Goal: Task Accomplishment & Management: Manage account settings

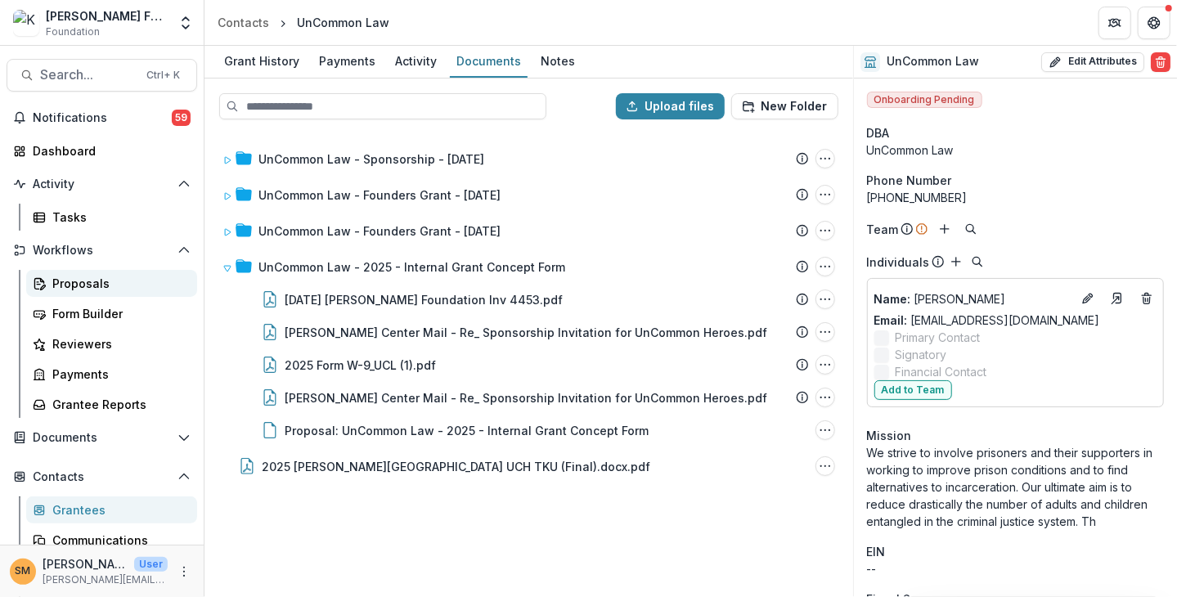
click at [70, 282] on div "Proposals" at bounding box center [118, 283] width 132 height 17
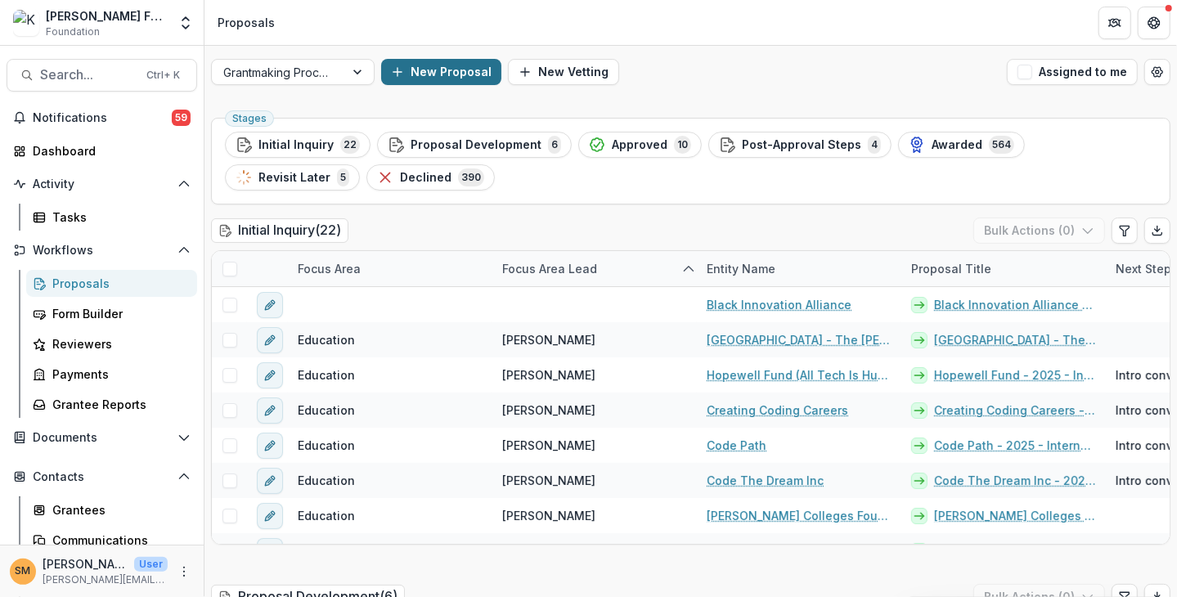
click at [447, 74] on button "New Proposal" at bounding box center [441, 72] width 120 height 26
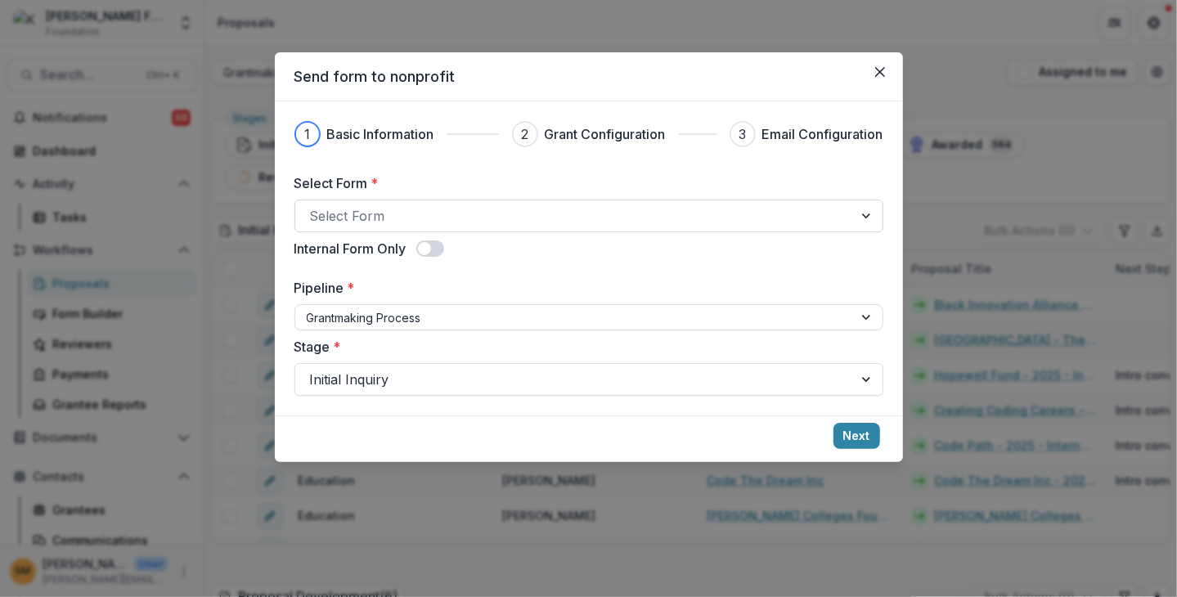
click at [413, 222] on div at bounding box center [574, 215] width 528 height 23
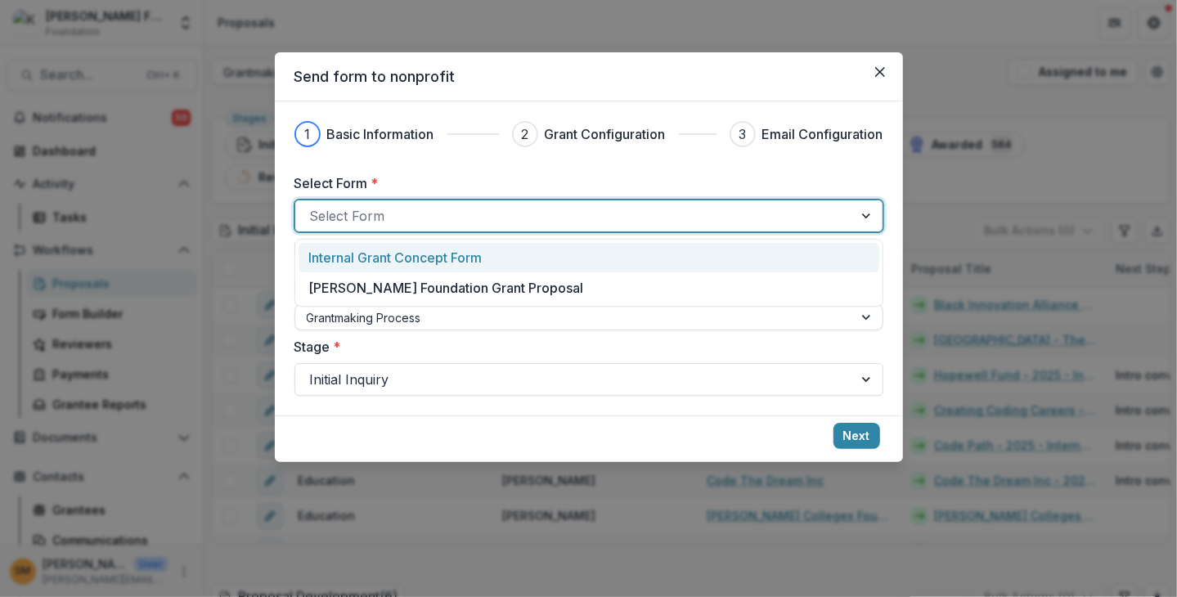
click at [405, 156] on div "1 Basic Information 2 Grant Configuration 3 Email Configuration Select Form * 2…" at bounding box center [588, 258] width 589 height 275
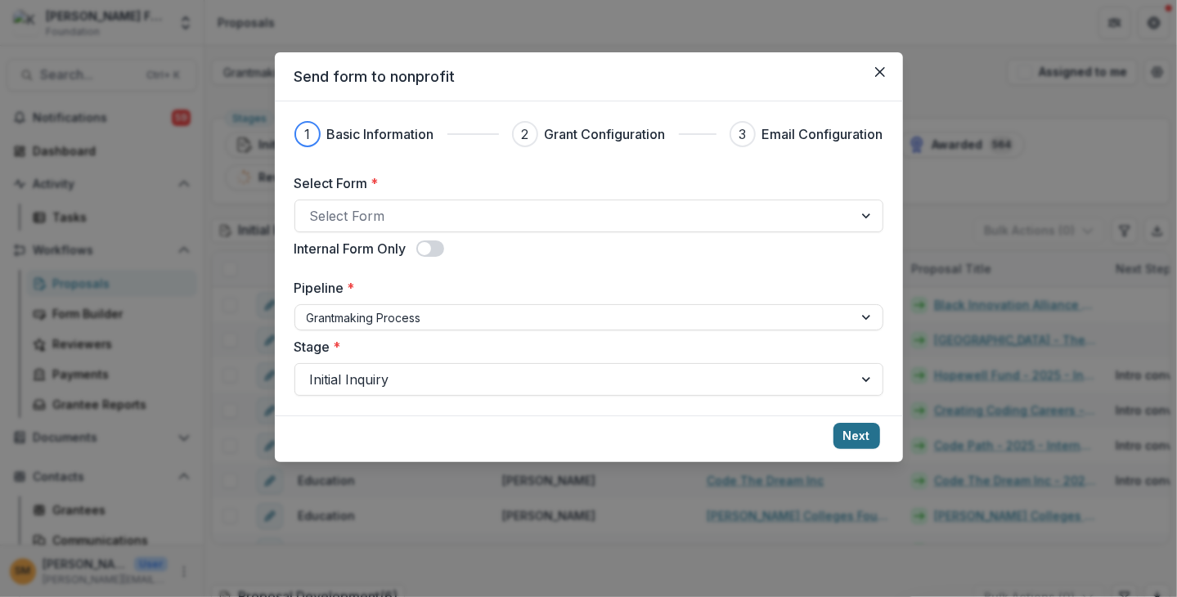
click at [809, 439] on button "Next" at bounding box center [857, 436] width 47 height 26
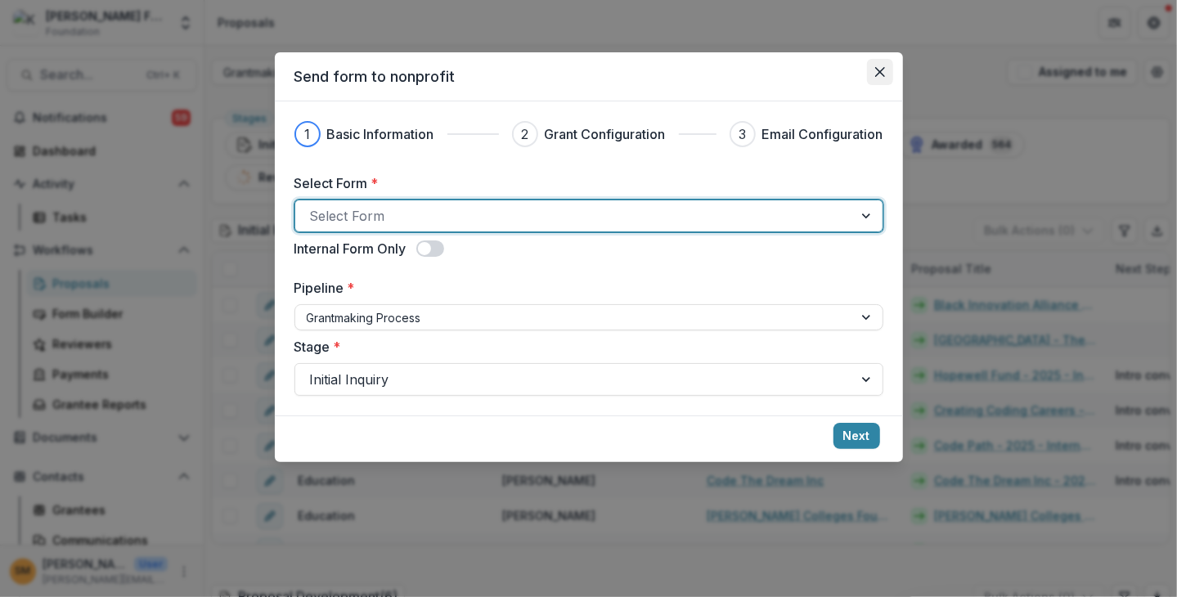
click at [809, 79] on button "Close" at bounding box center [880, 72] width 26 height 26
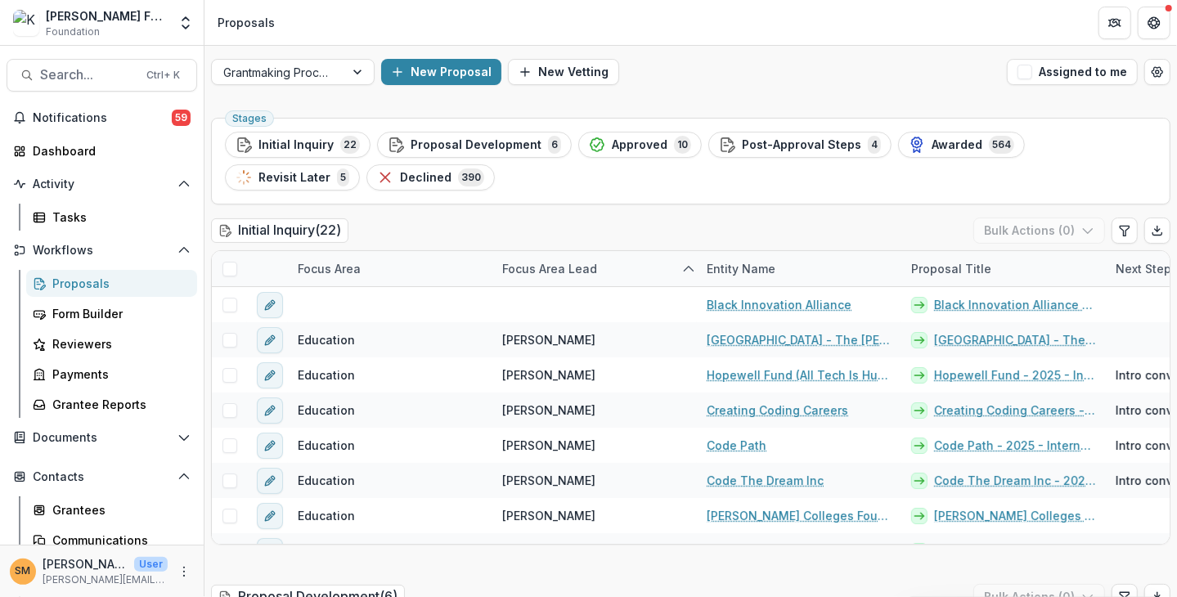
scroll to position [8, 0]
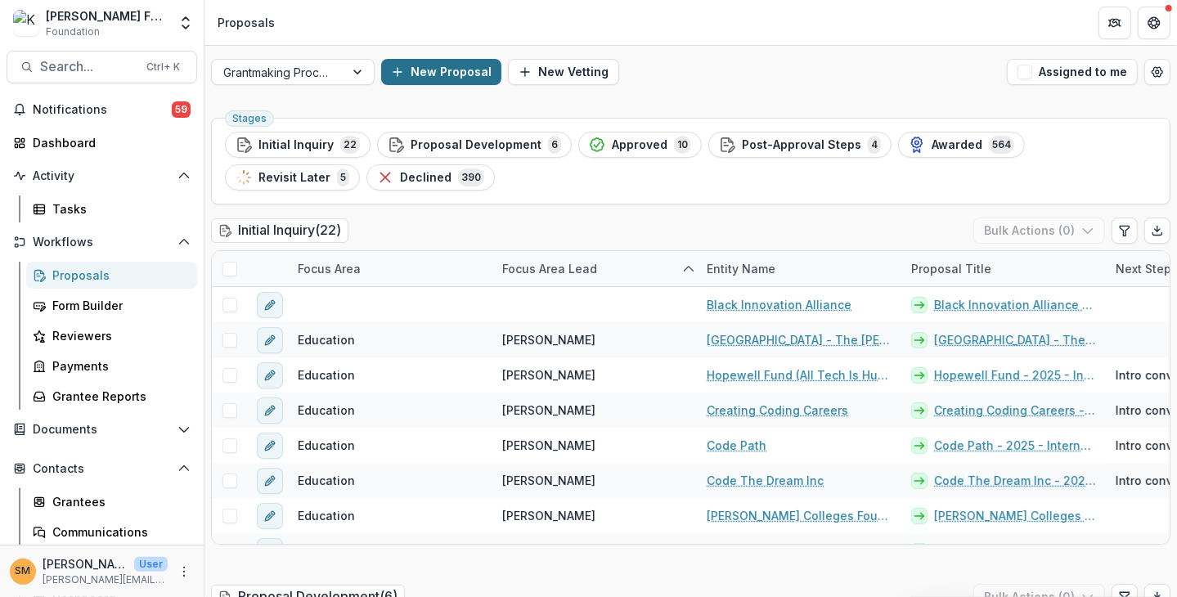
click at [432, 64] on button "New Proposal" at bounding box center [441, 72] width 120 height 26
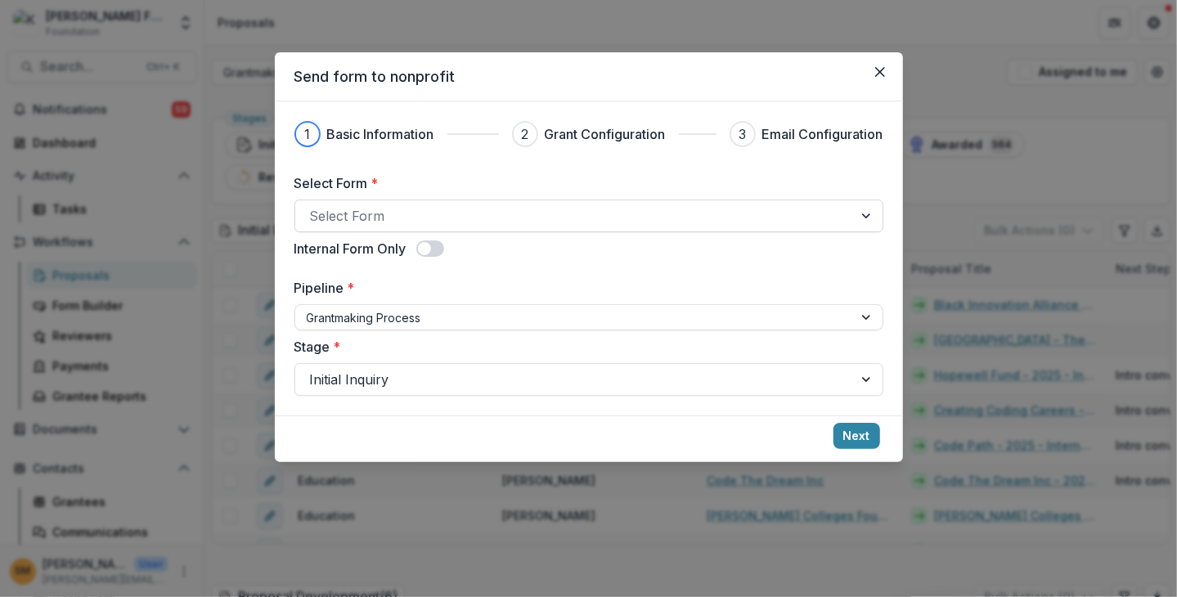
click at [406, 215] on div at bounding box center [574, 215] width 528 height 23
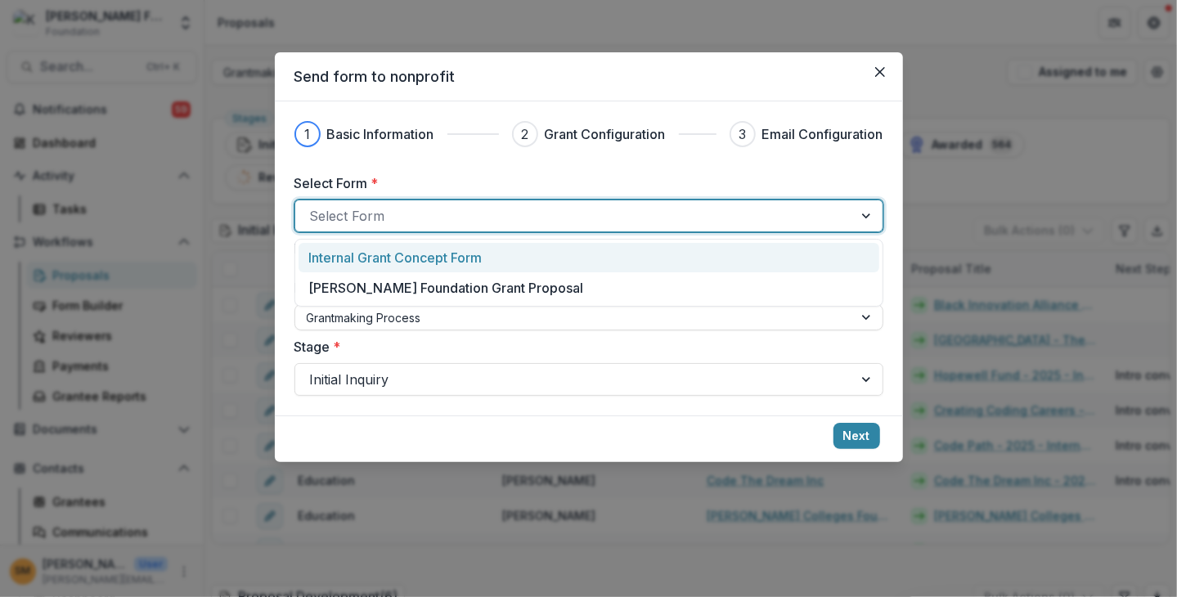
click at [414, 176] on label "Select Form *" at bounding box center [583, 183] width 579 height 20
click at [314, 206] on input "Select Form *" at bounding box center [312, 216] width 4 height 20
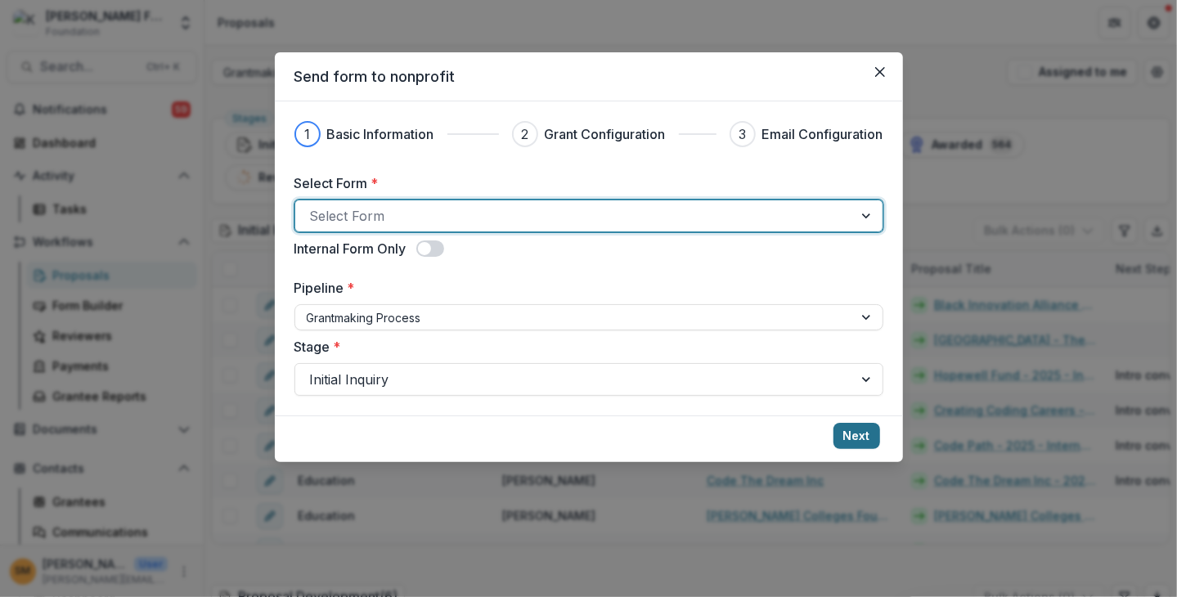
click at [809, 434] on button "Next" at bounding box center [857, 436] width 47 height 26
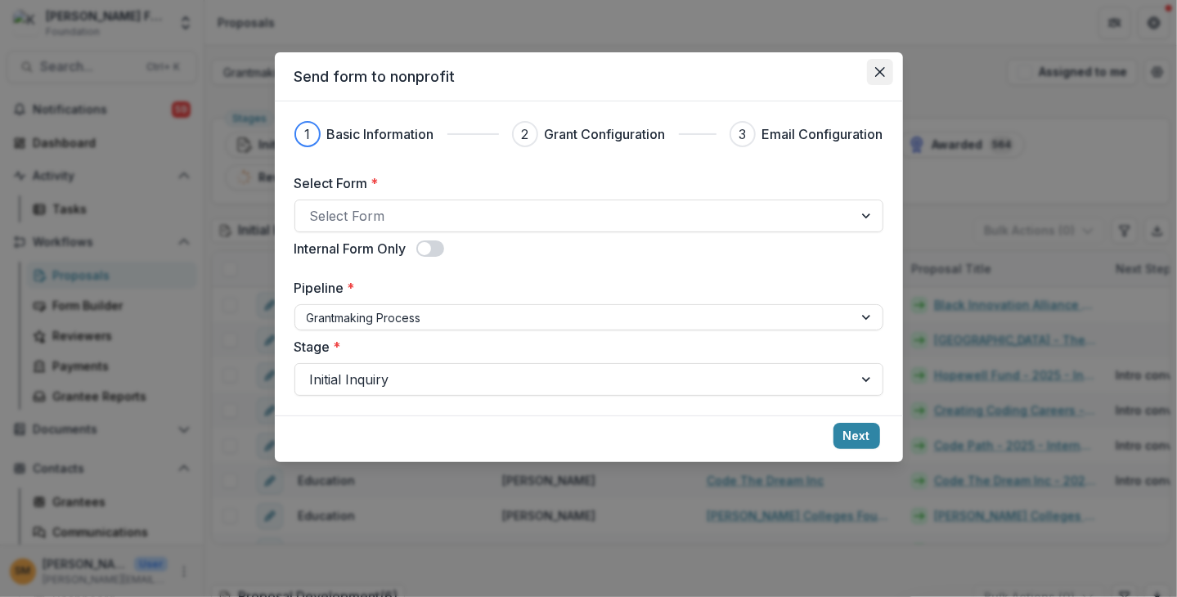
click at [809, 60] on button "Close" at bounding box center [880, 72] width 26 height 26
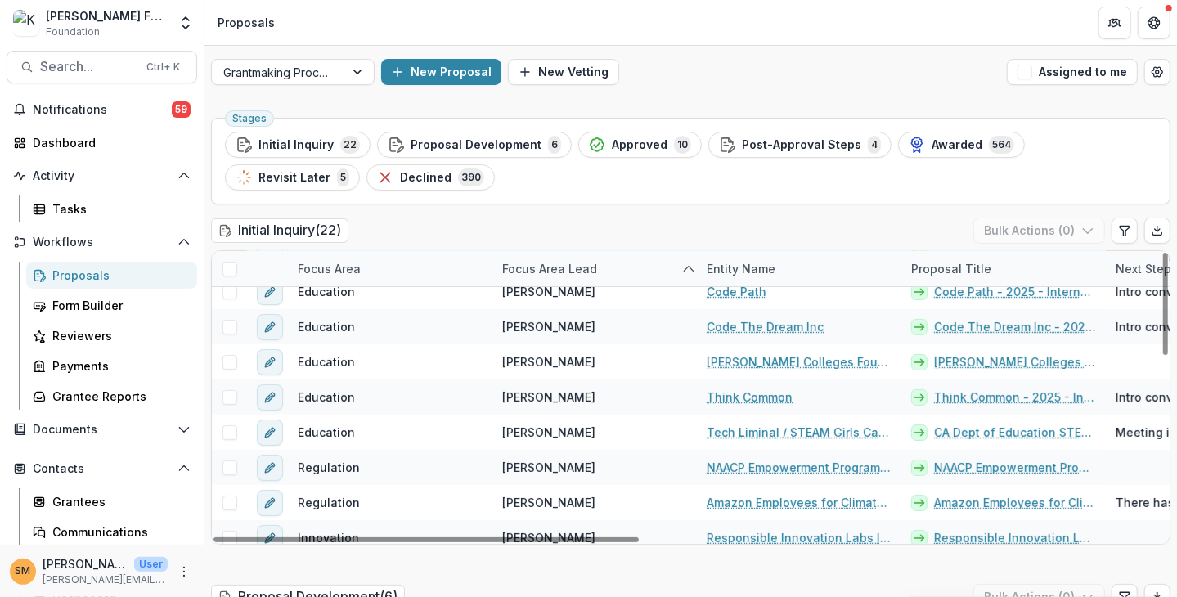
scroll to position [0, 0]
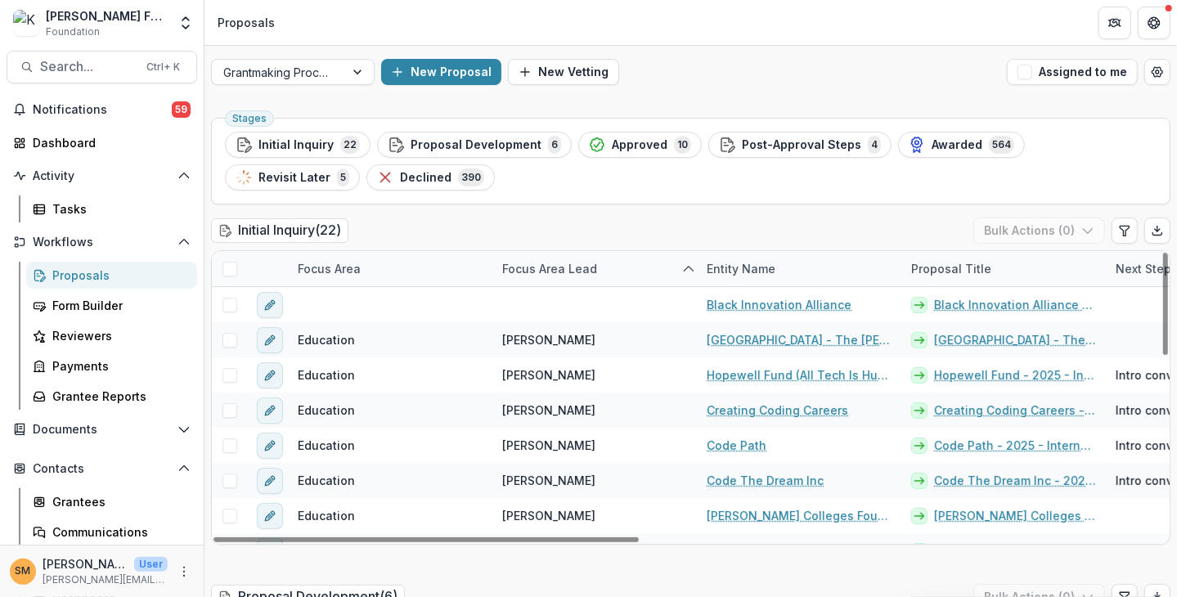
click at [556, 224] on div "Initial Inquiry ( 22 ) Bulk Actions ( 0 )" at bounding box center [690, 234] width 959 height 33
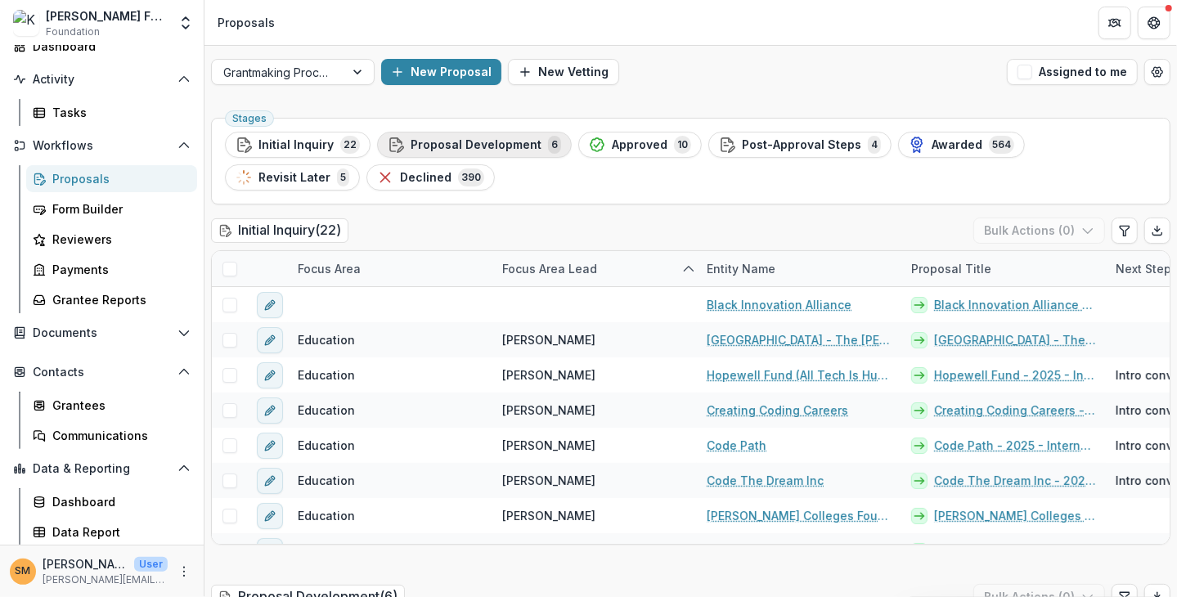
click at [463, 151] on span "Proposal Development" at bounding box center [476, 145] width 131 height 14
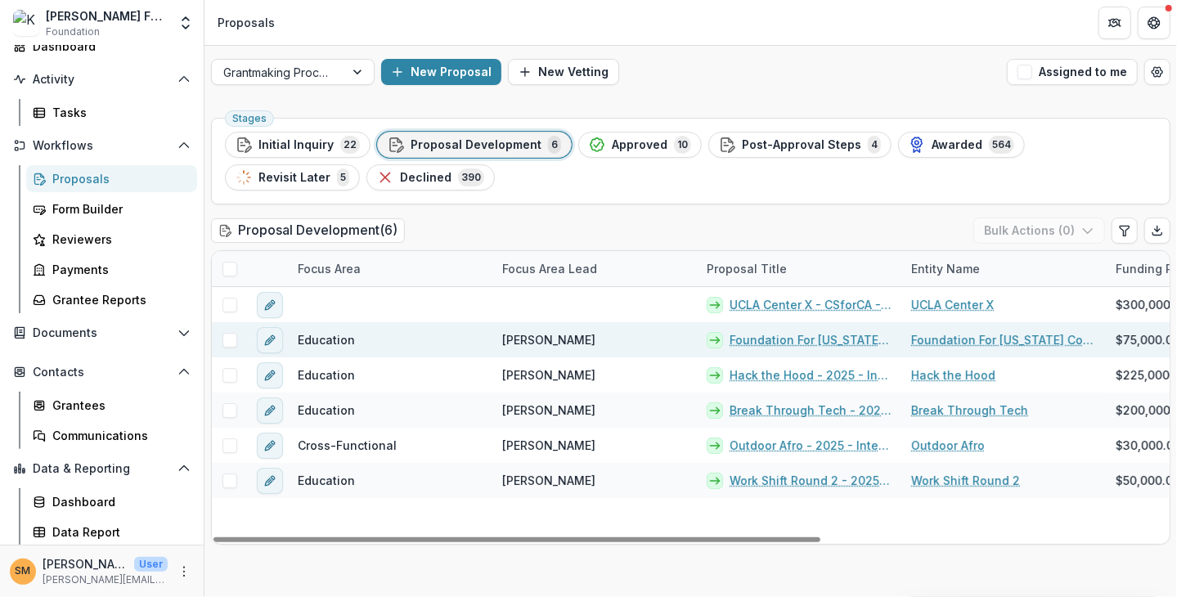
click at [757, 338] on link "Foundation For [US_STATE] Community Colleges - 2025 - Internal Grant Concept Fo…" at bounding box center [811, 339] width 162 height 17
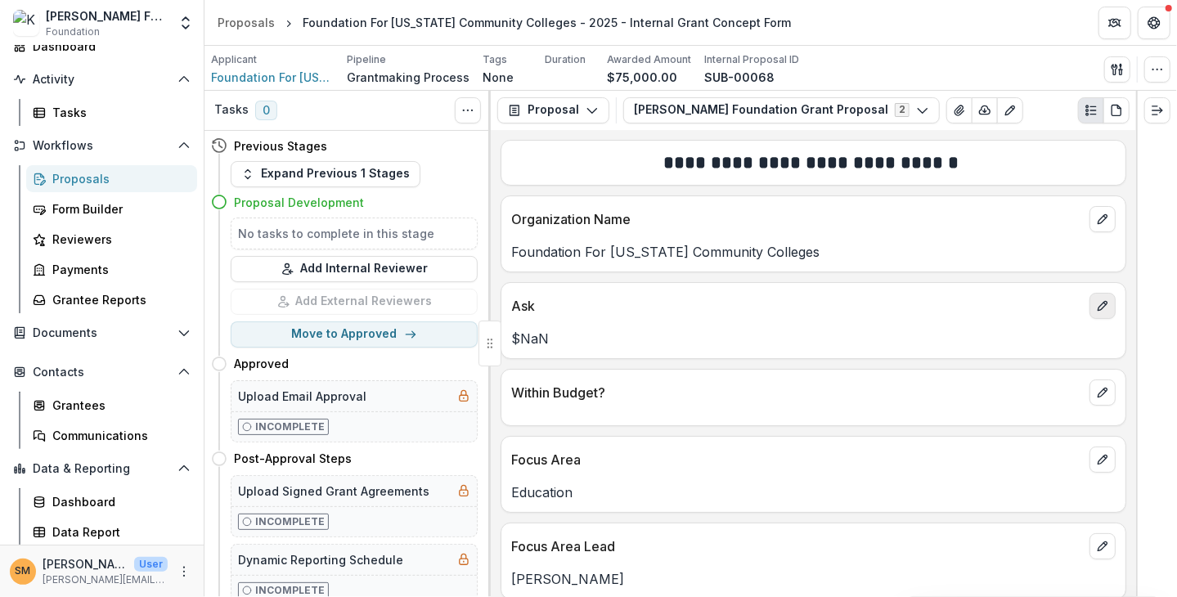
click at [809, 302] on icon "edit" at bounding box center [1102, 305] width 13 height 13
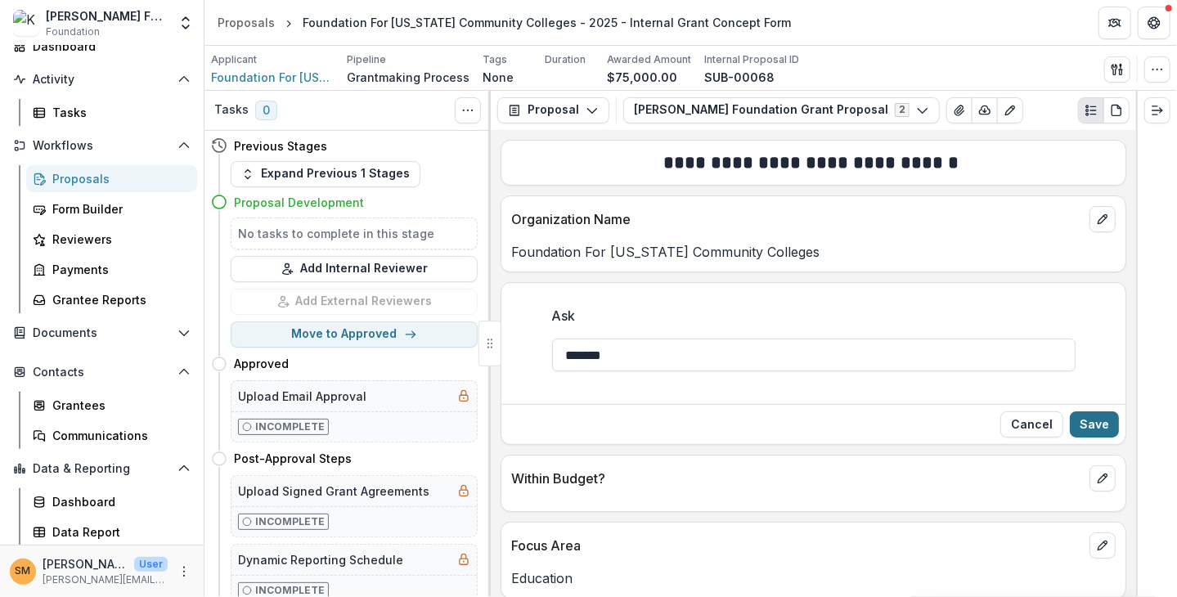
click at [809, 429] on button "Save" at bounding box center [1094, 424] width 49 height 26
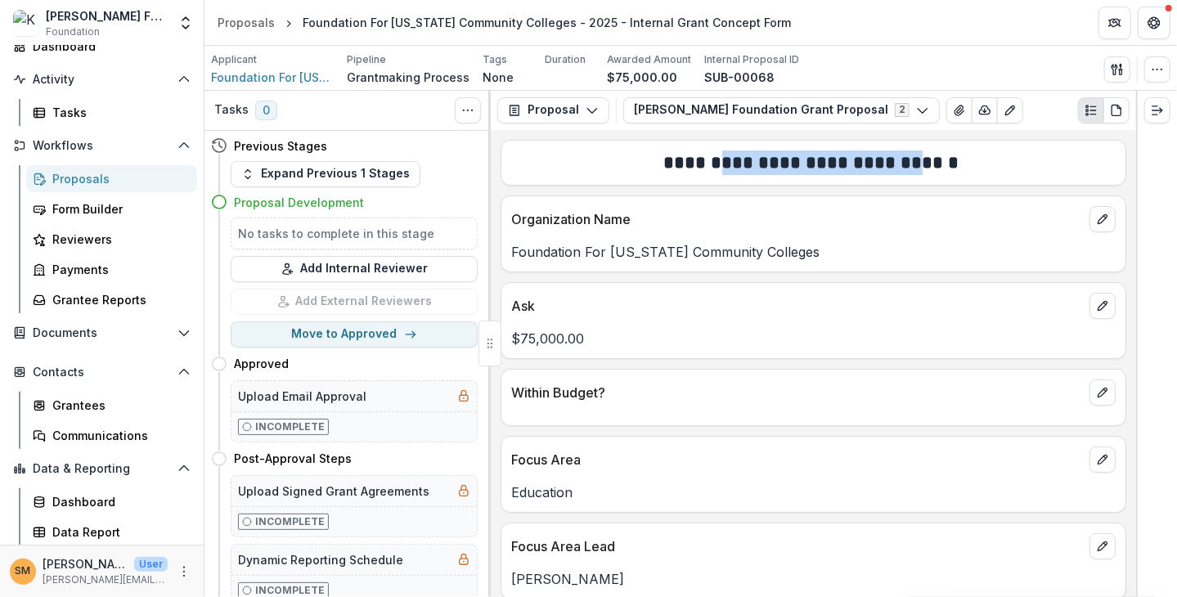
drag, startPoint x: 726, startPoint y: 164, endPoint x: 918, endPoint y: 168, distance: 192.3
click at [809, 168] on h2 "**********" at bounding box center [811, 163] width 600 height 25
click at [809, 169] on h2 "**********" at bounding box center [811, 163] width 600 height 25
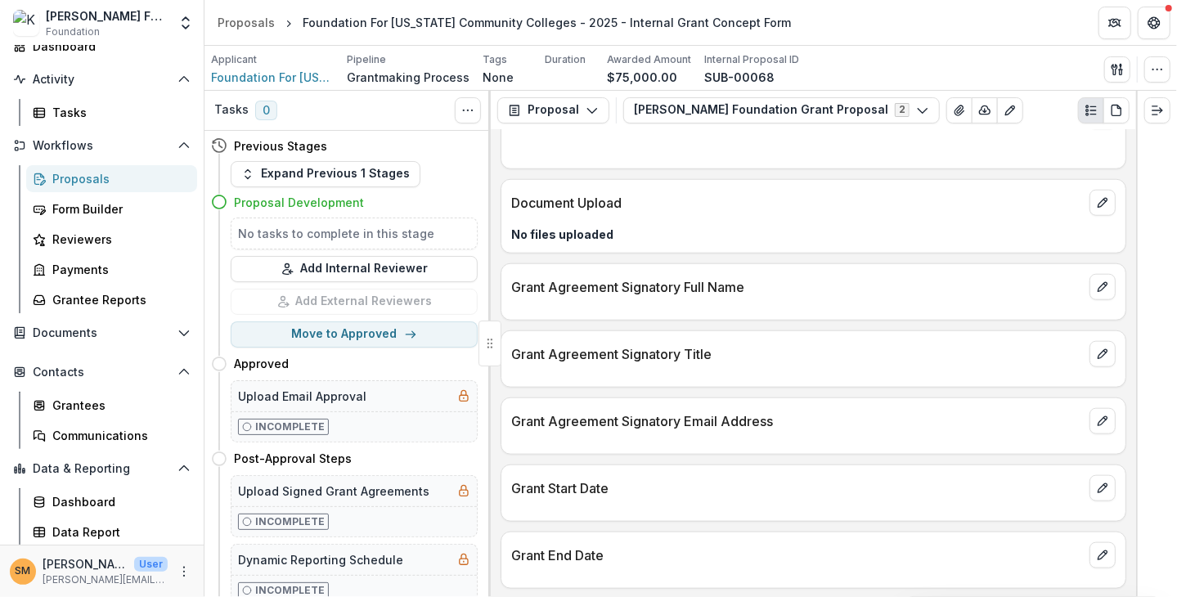
scroll to position [846, 0]
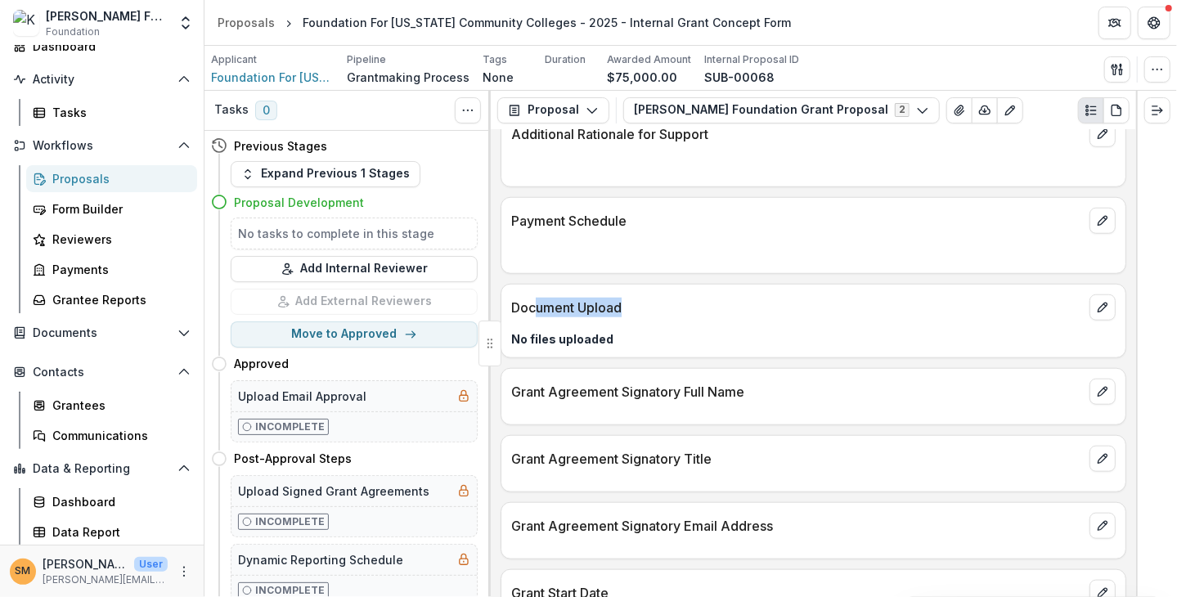
drag, startPoint x: 537, startPoint y: 298, endPoint x: 685, endPoint y: 299, distance: 148.9
click at [685, 299] on p "Document Upload" at bounding box center [797, 308] width 572 height 20
click at [638, 308] on p "Document Upload" at bounding box center [797, 308] width 572 height 20
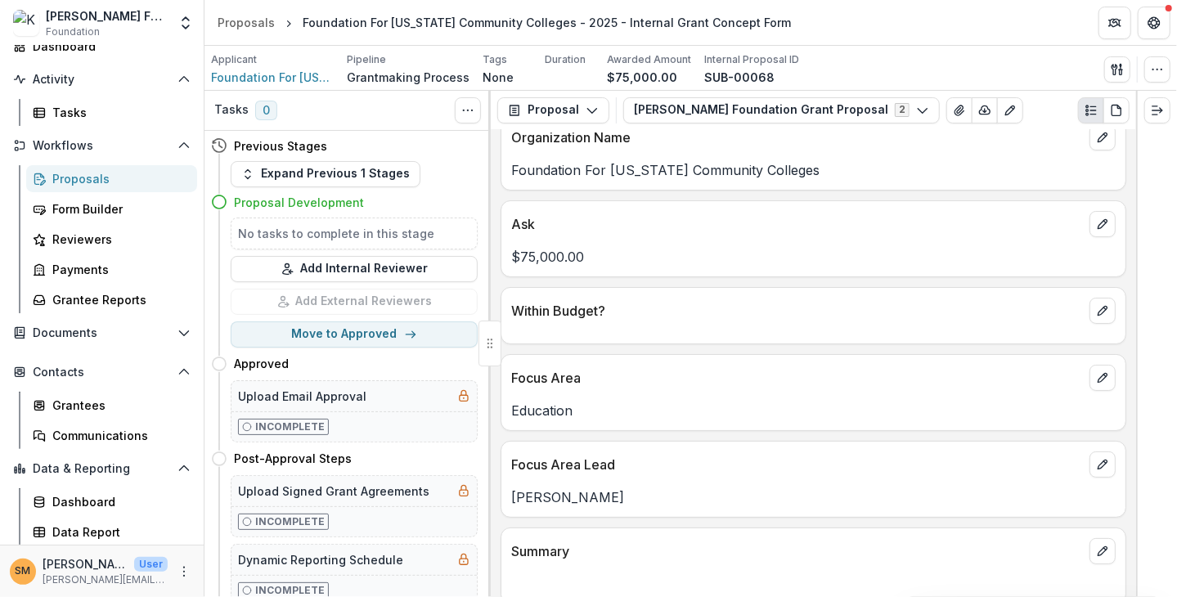
scroll to position [245, 0]
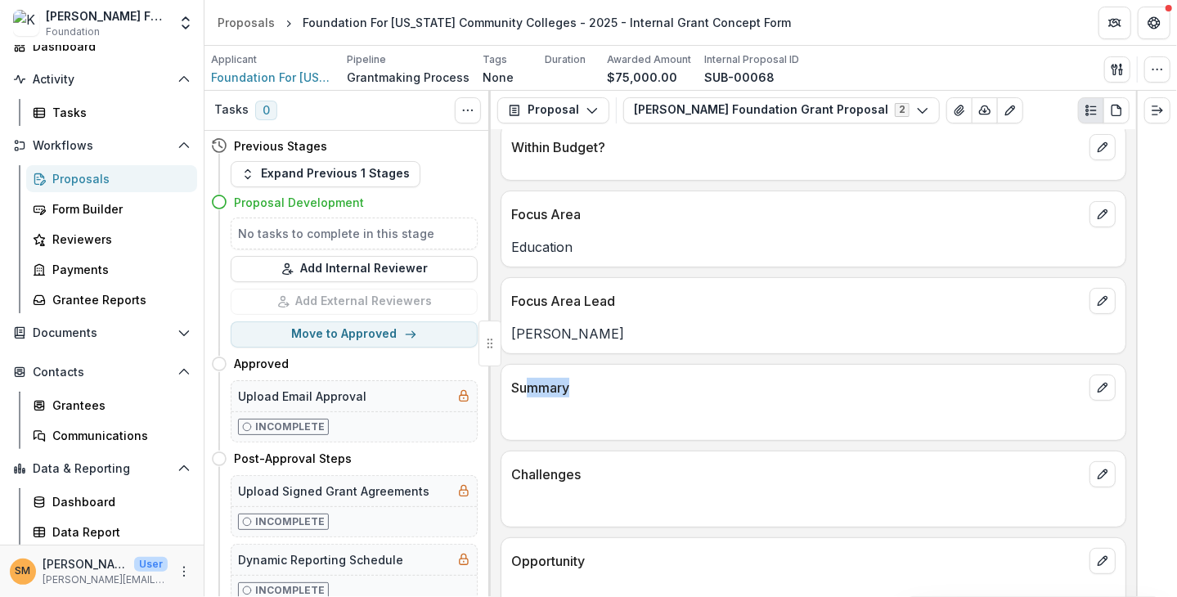
drag, startPoint x: 529, startPoint y: 385, endPoint x: 589, endPoint y: 387, distance: 59.7
click at [589, 387] on p "Summary" at bounding box center [797, 388] width 572 height 20
click at [581, 411] on p at bounding box center [813, 421] width 604 height 20
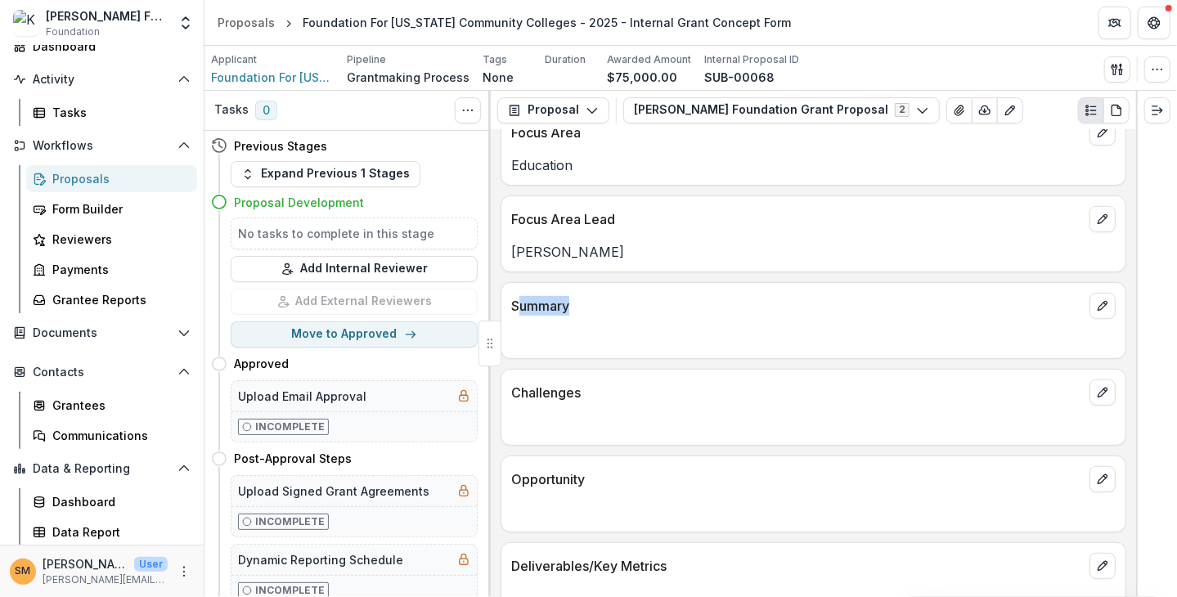
drag, startPoint x: 520, startPoint y: 299, endPoint x: 614, endPoint y: 308, distance: 94.6
click at [614, 308] on p "Summary" at bounding box center [797, 306] width 572 height 20
drag, startPoint x: 545, startPoint y: 321, endPoint x: 698, endPoint y: 344, distance: 154.5
click at [698, 344] on div at bounding box center [813, 333] width 624 height 29
drag, startPoint x: 527, startPoint y: 303, endPoint x: 571, endPoint y: 303, distance: 44.2
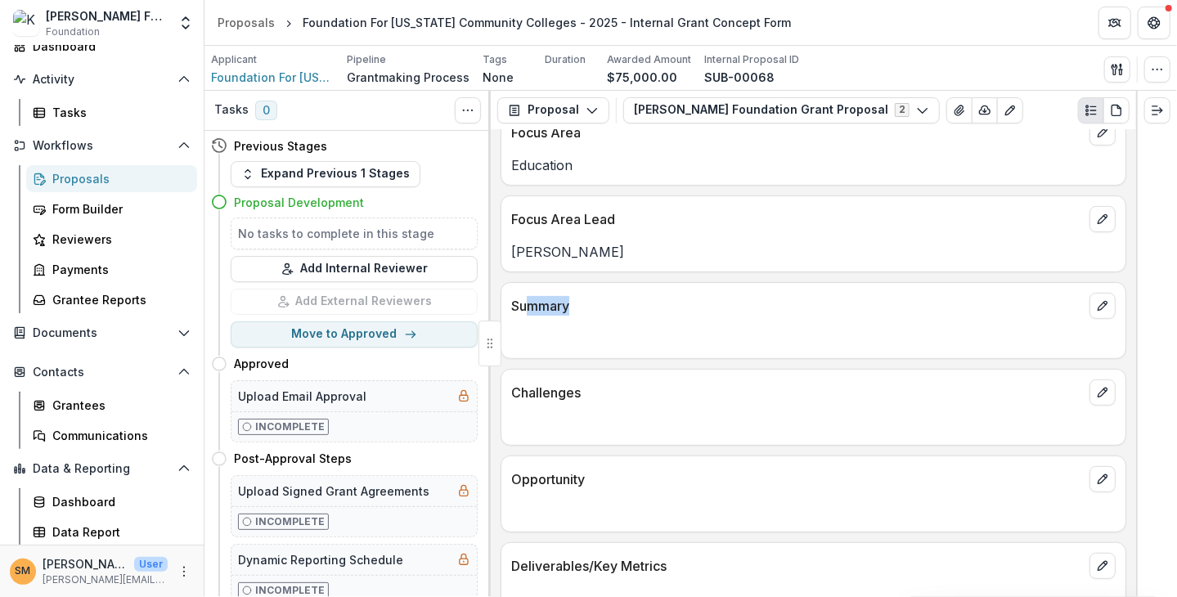
click at [571, 303] on p "Summary" at bounding box center [797, 306] width 572 height 20
click at [580, 303] on p "Summary" at bounding box center [797, 306] width 572 height 20
click at [88, 503] on div "Dashboard" at bounding box center [118, 501] width 132 height 17
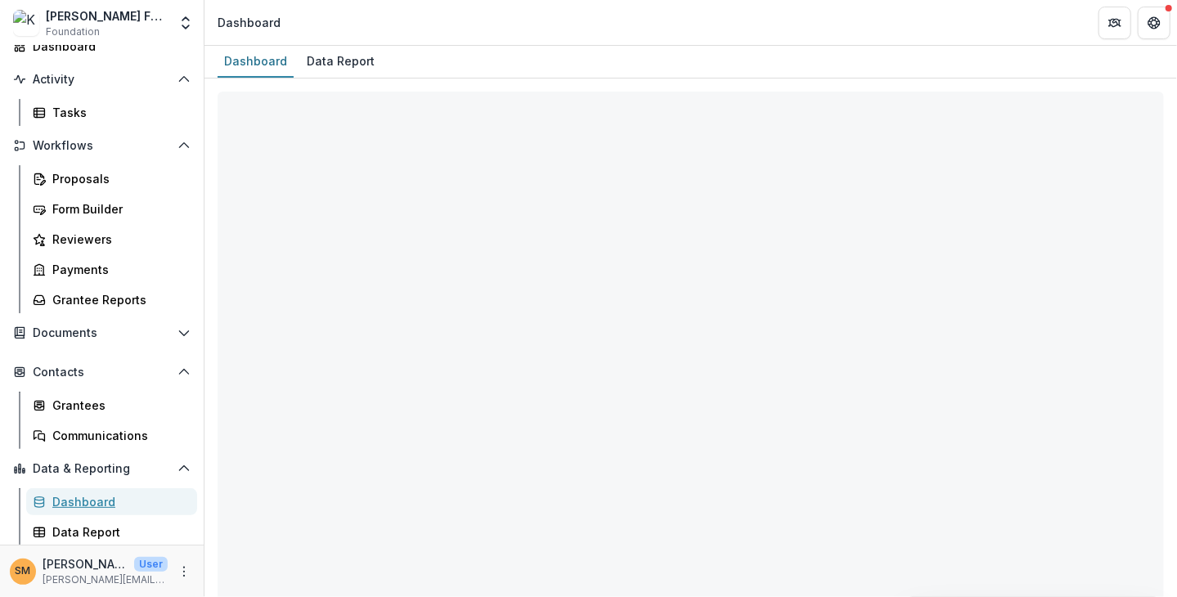
select select "**********"
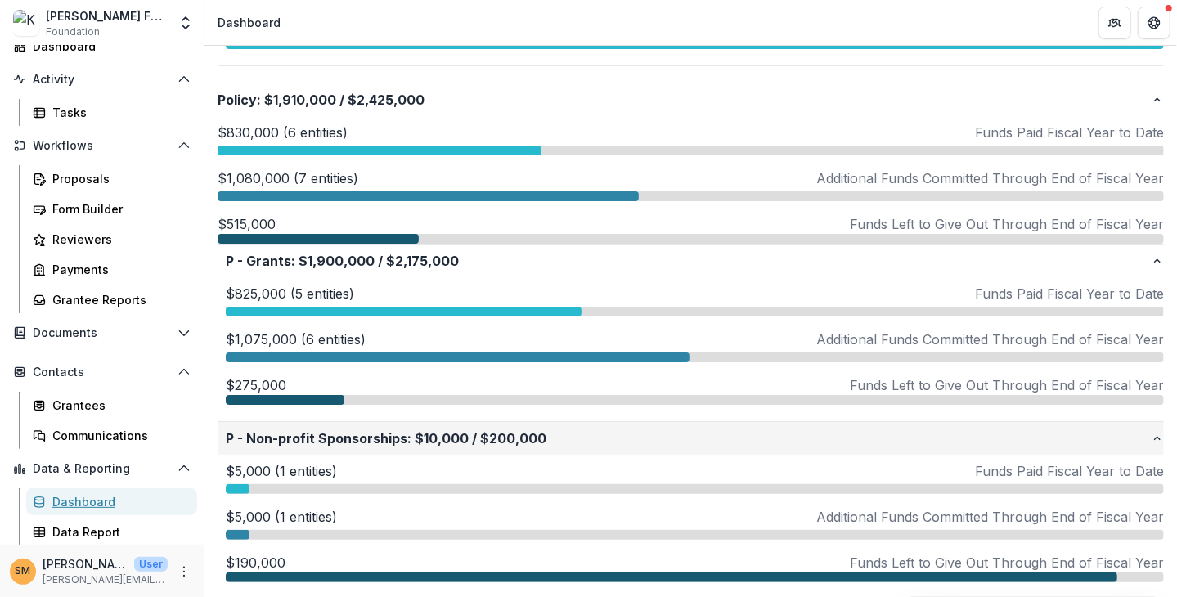
scroll to position [1063, 0]
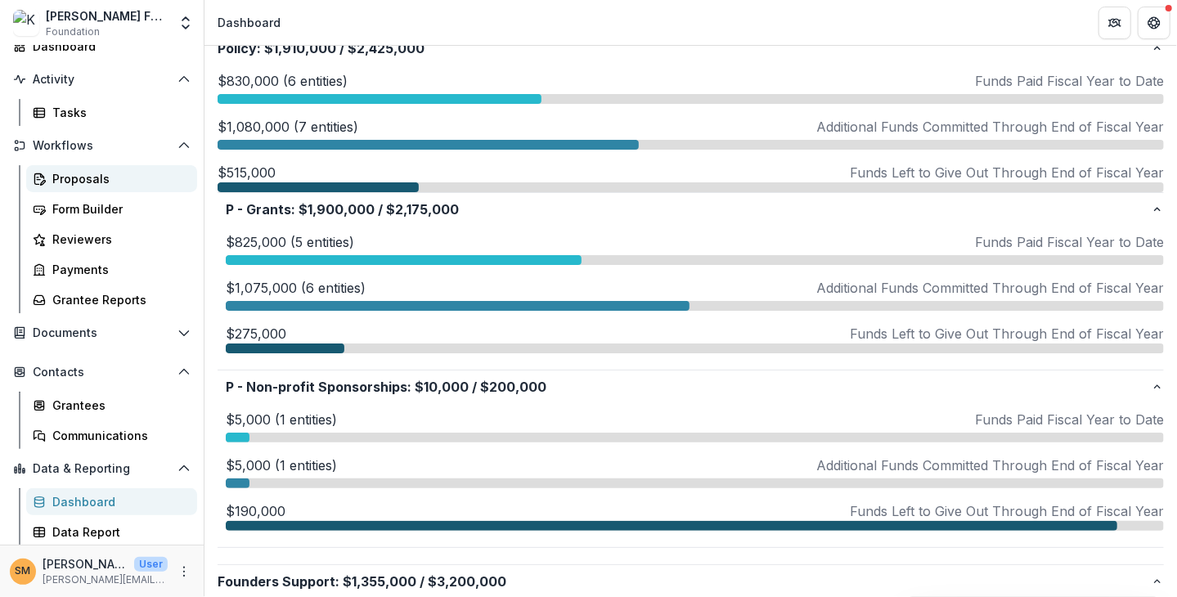
click at [91, 177] on div "Proposals" at bounding box center [118, 178] width 132 height 17
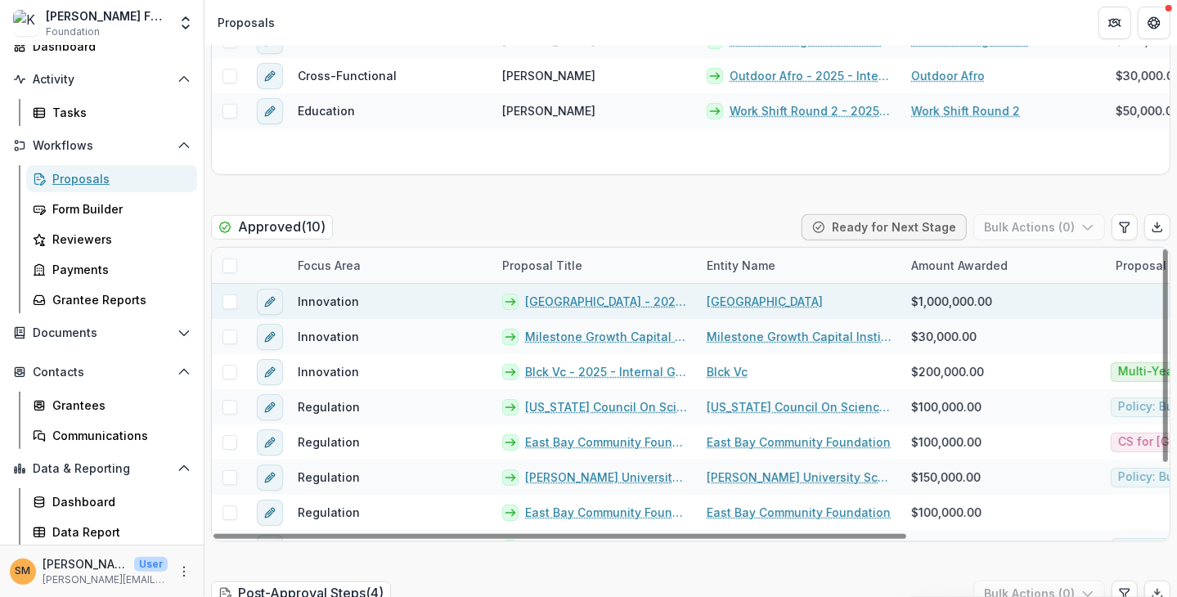
scroll to position [491, 0]
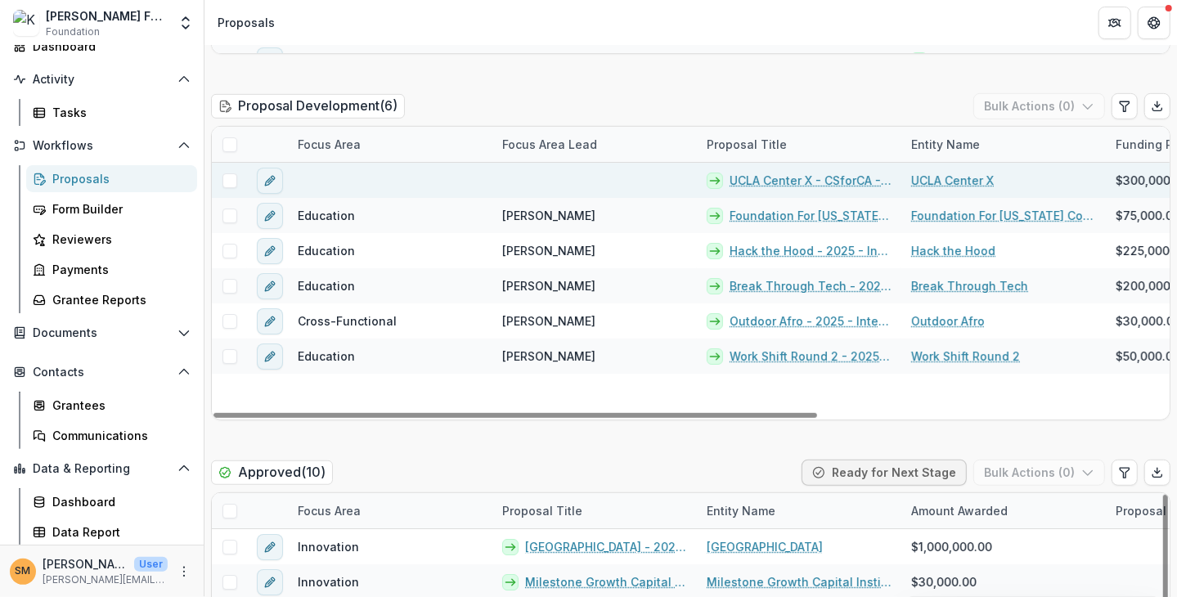
click at [790, 178] on link "UCLA Center X - CSforCA - 2025 - Internal Grant Concept Form" at bounding box center [811, 180] width 162 height 17
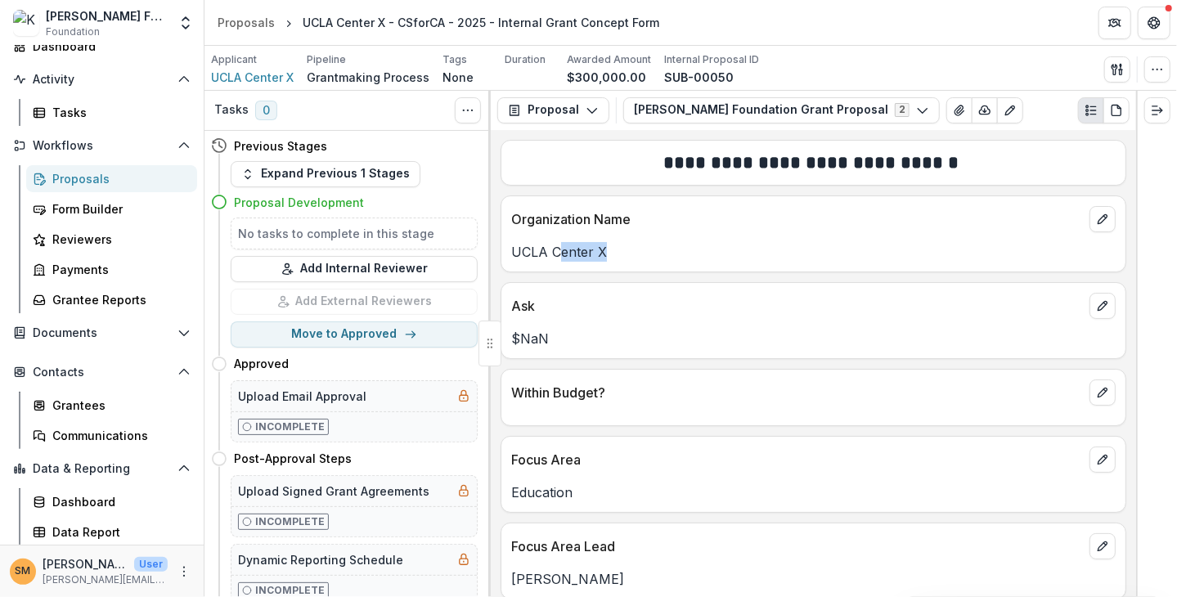
drag, startPoint x: 562, startPoint y: 253, endPoint x: 638, endPoint y: 249, distance: 76.2
click at [638, 249] on p "UCLA Center X" at bounding box center [813, 252] width 604 height 20
click at [617, 253] on p "UCLA Center X" at bounding box center [813, 252] width 604 height 20
click at [809, 312] on button "edit" at bounding box center [1103, 306] width 26 height 26
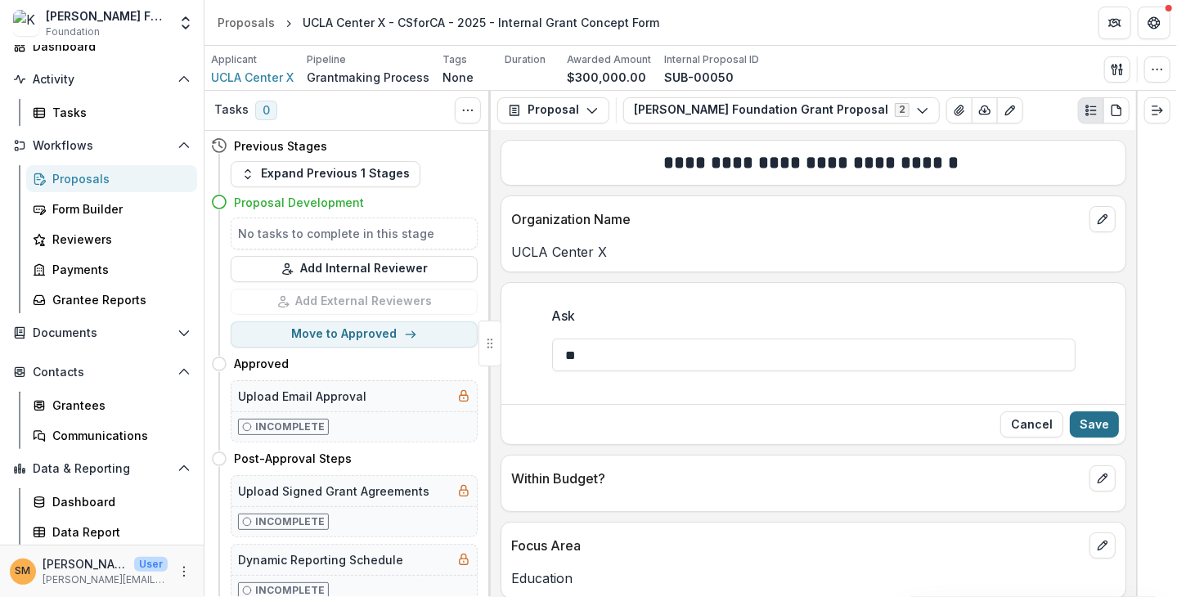
click at [809, 422] on button "Save" at bounding box center [1094, 424] width 49 height 26
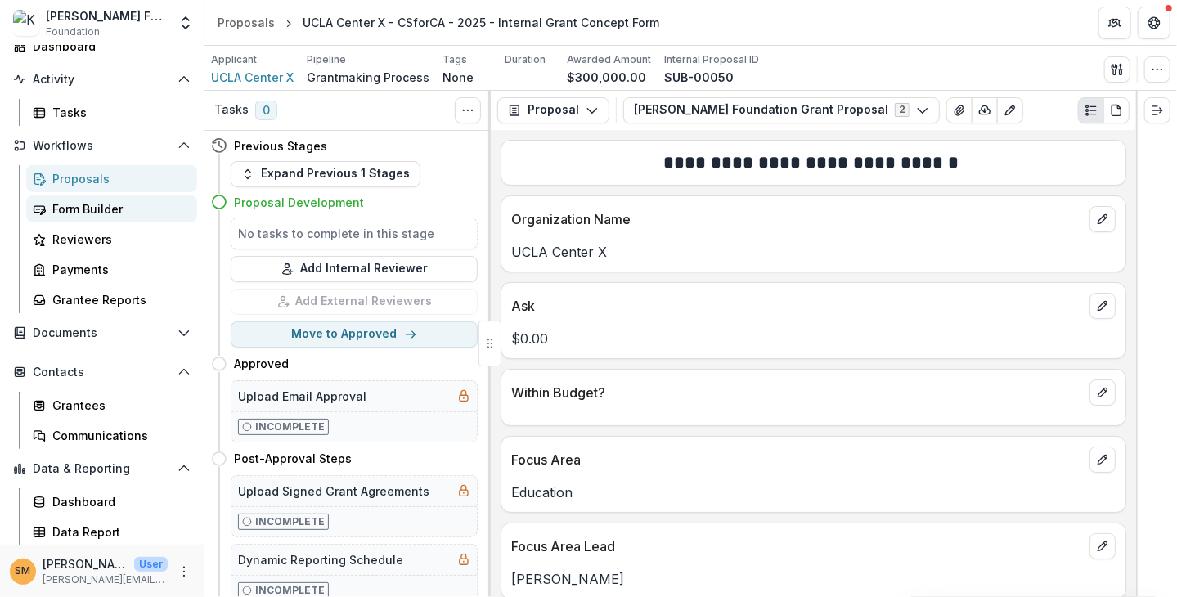
click at [66, 209] on div "Form Builder" at bounding box center [118, 208] width 132 height 17
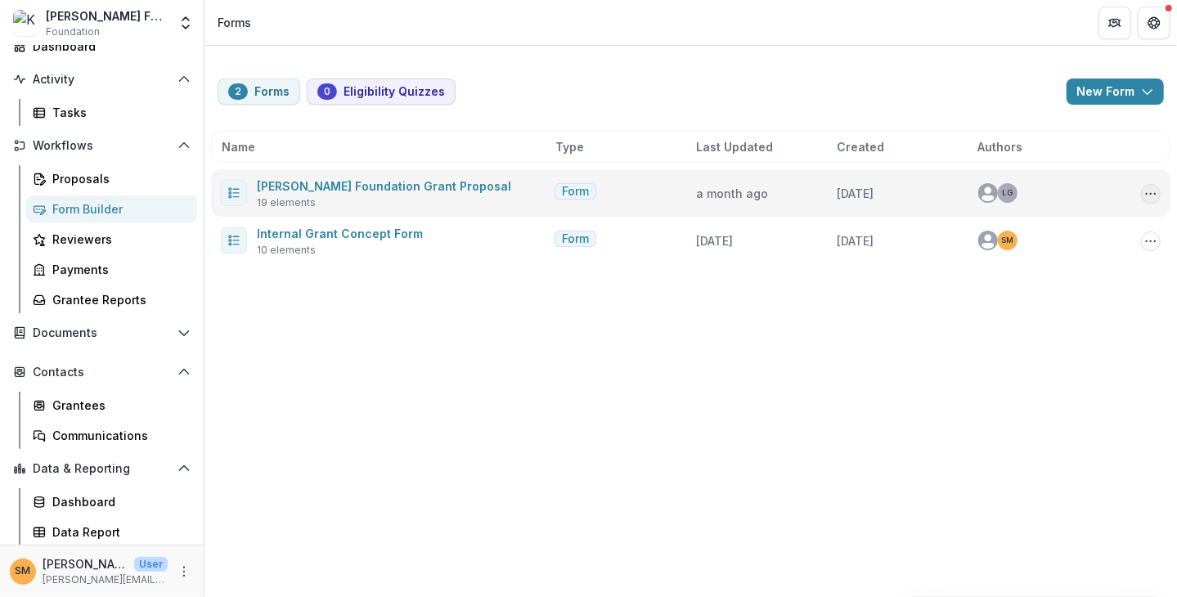
click at [809, 189] on icon "Options" at bounding box center [1150, 193] width 13 height 13
click at [809, 227] on link "Edit" at bounding box center [1069, 226] width 175 height 27
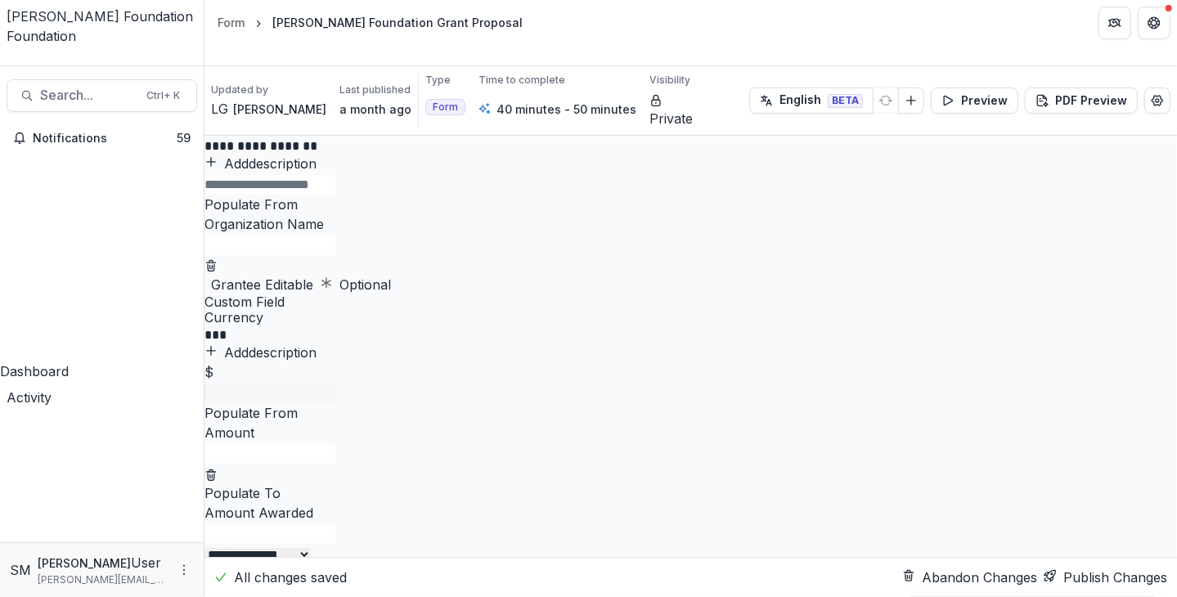
scroll to position [491, 0]
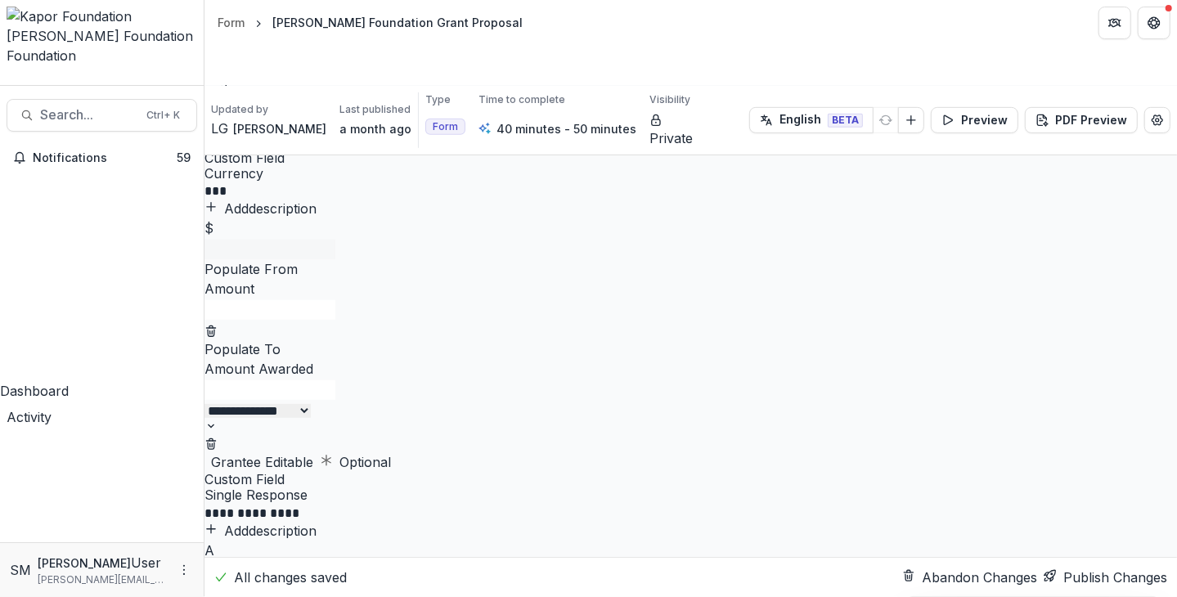
click at [211, 131] on icon "Add field" at bounding box center [211, 131] width 0 height 0
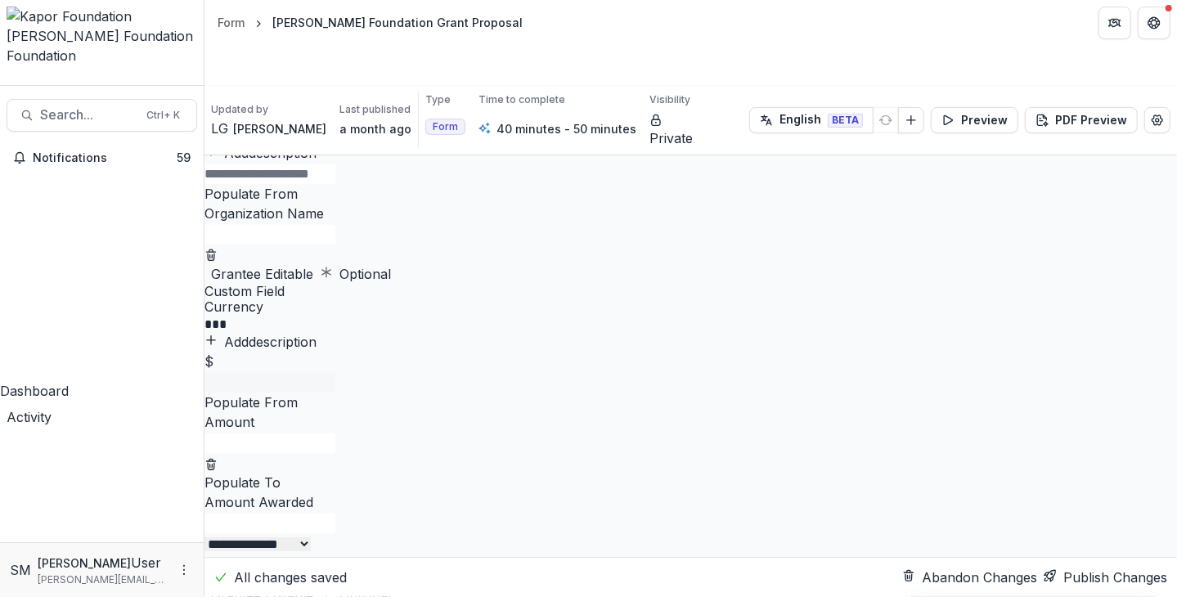
scroll to position [409, 0]
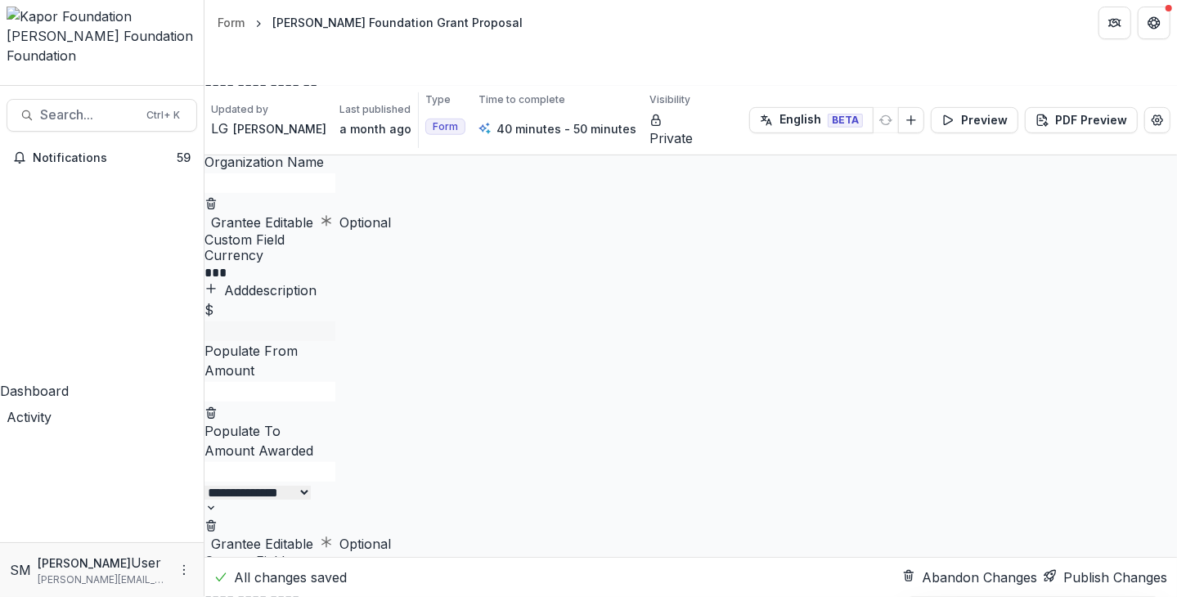
click at [211, 213] on icon "Add field" at bounding box center [211, 213] width 0 height 0
drag, startPoint x: 820, startPoint y: 435, endPoint x: 571, endPoint y: 444, distance: 248.8
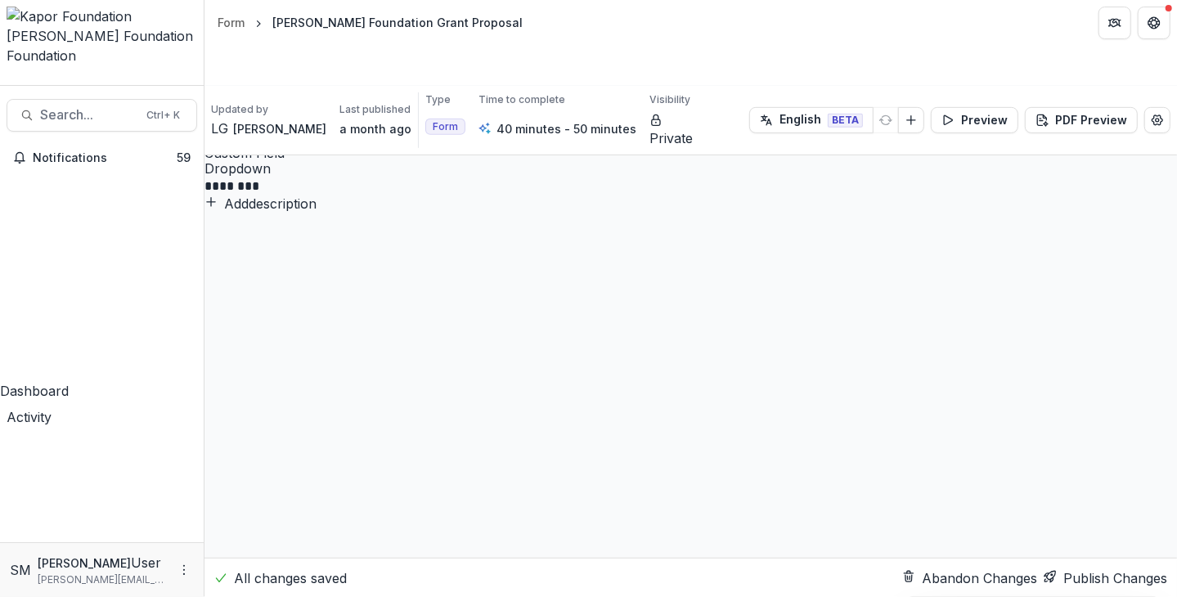
scroll to position [491, 0]
click at [493, 199] on p "********" at bounding box center [448, 190] width 488 height 17
click at [495, 199] on p "********" at bounding box center [448, 190] width 488 height 17
click at [492, 199] on p "********" at bounding box center [448, 190] width 488 height 17
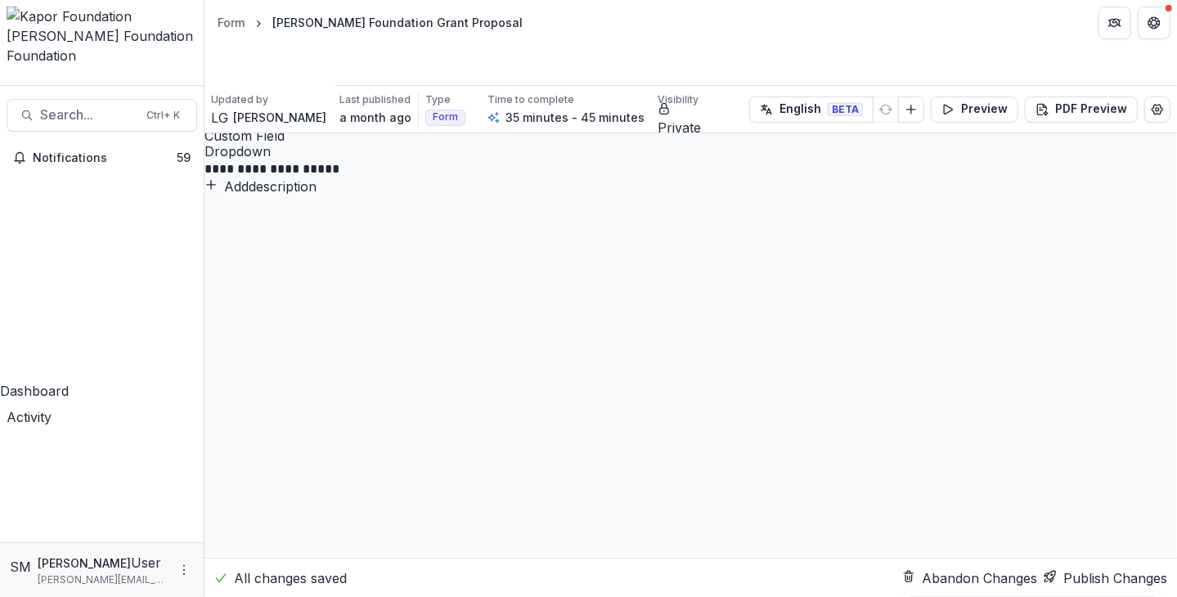
type input "*****"
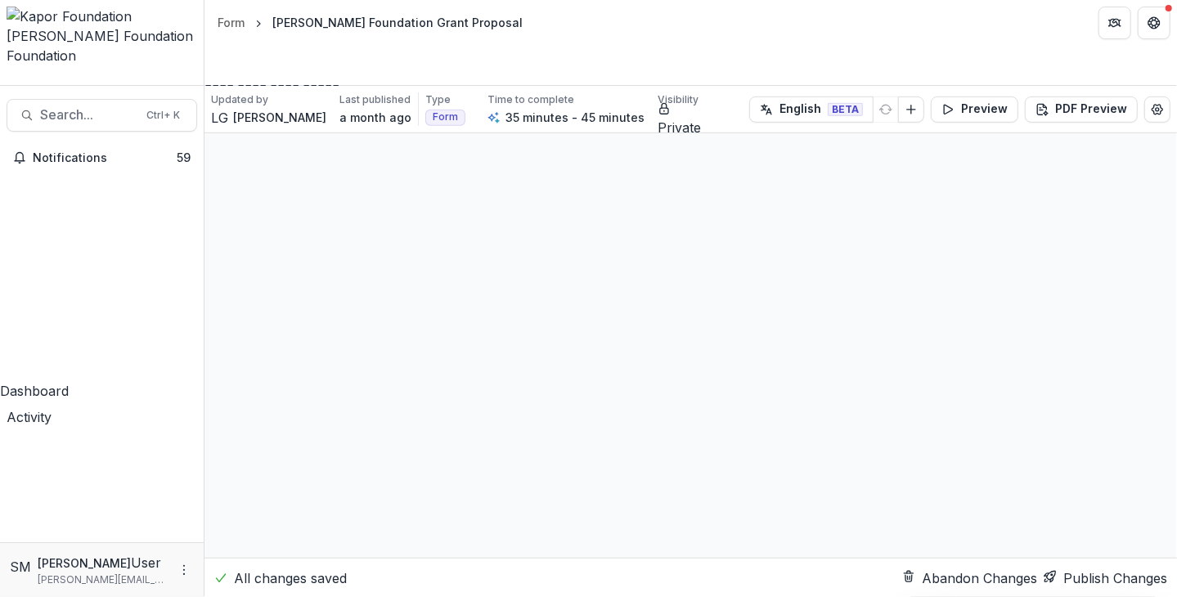
type input "**********"
type input "*******"
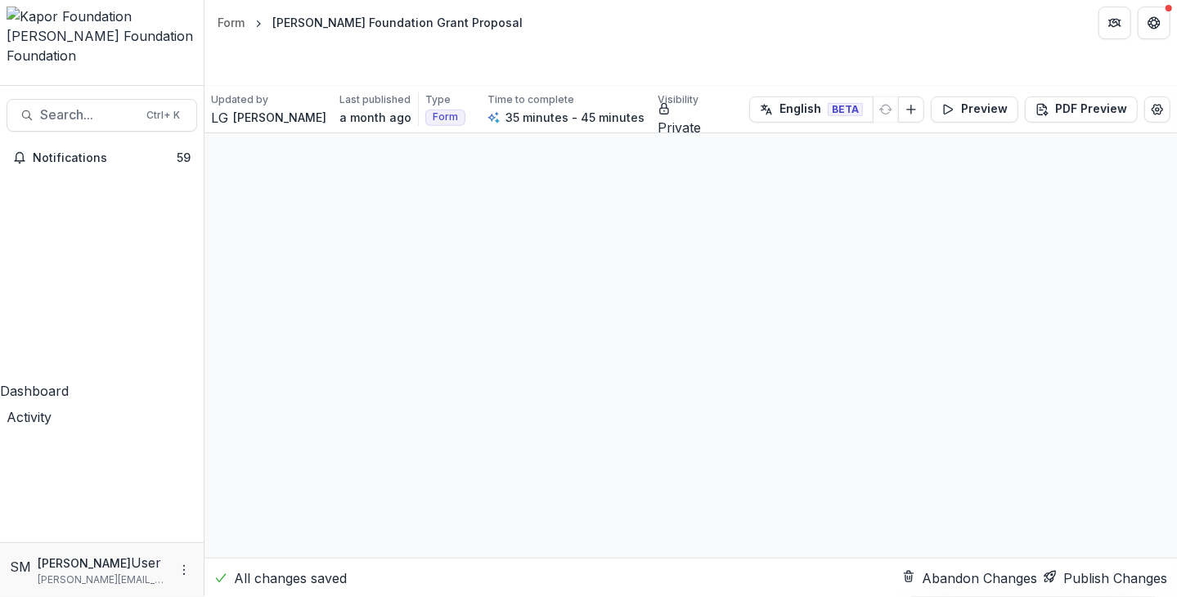
click at [591, 95] on p "**********" at bounding box center [448, 86] width 488 height 17
click at [317, 115] on button "Add description" at bounding box center [260, 105] width 112 height 20
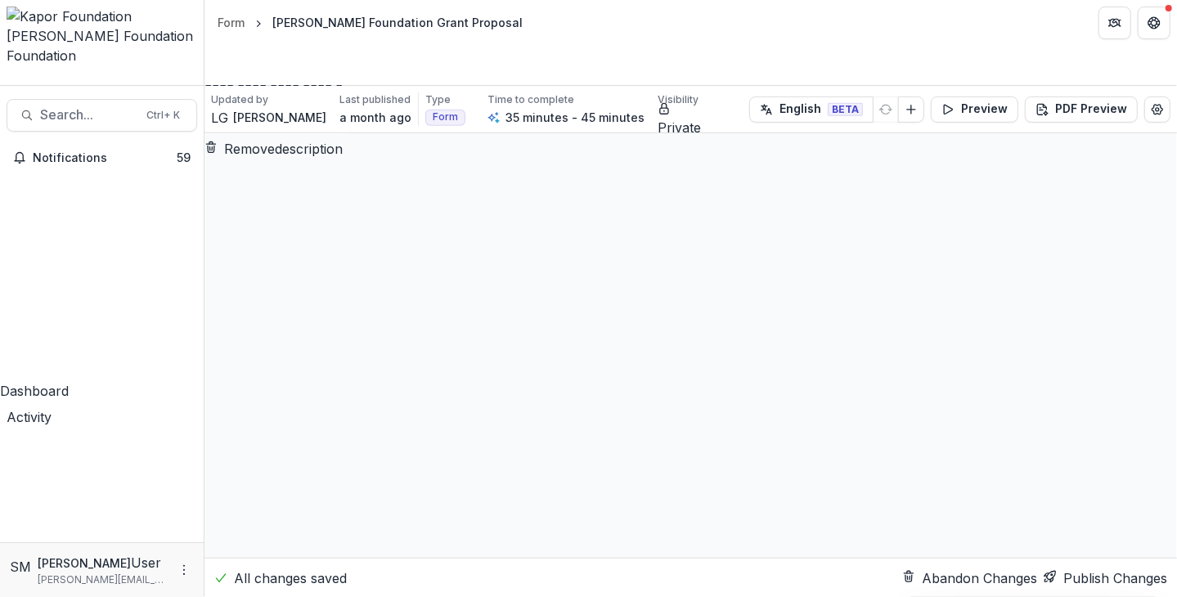
click at [348, 134] on textarea at bounding box center [275, 114] width 143 height 39
click at [343, 159] on button "Remove description" at bounding box center [273, 149] width 138 height 20
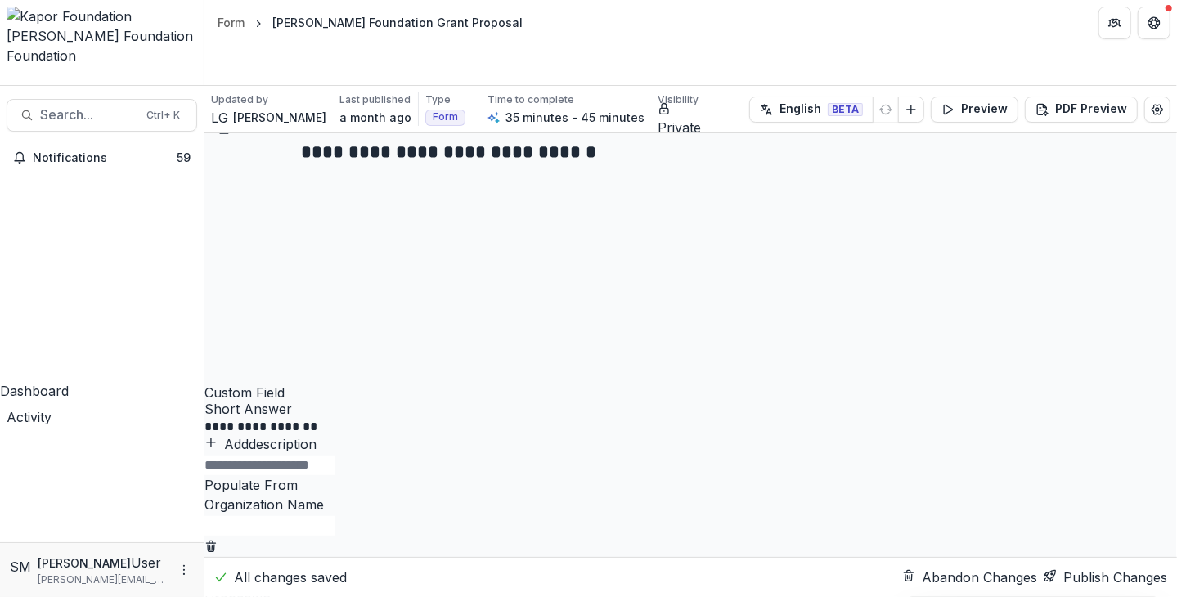
scroll to position [0, 0]
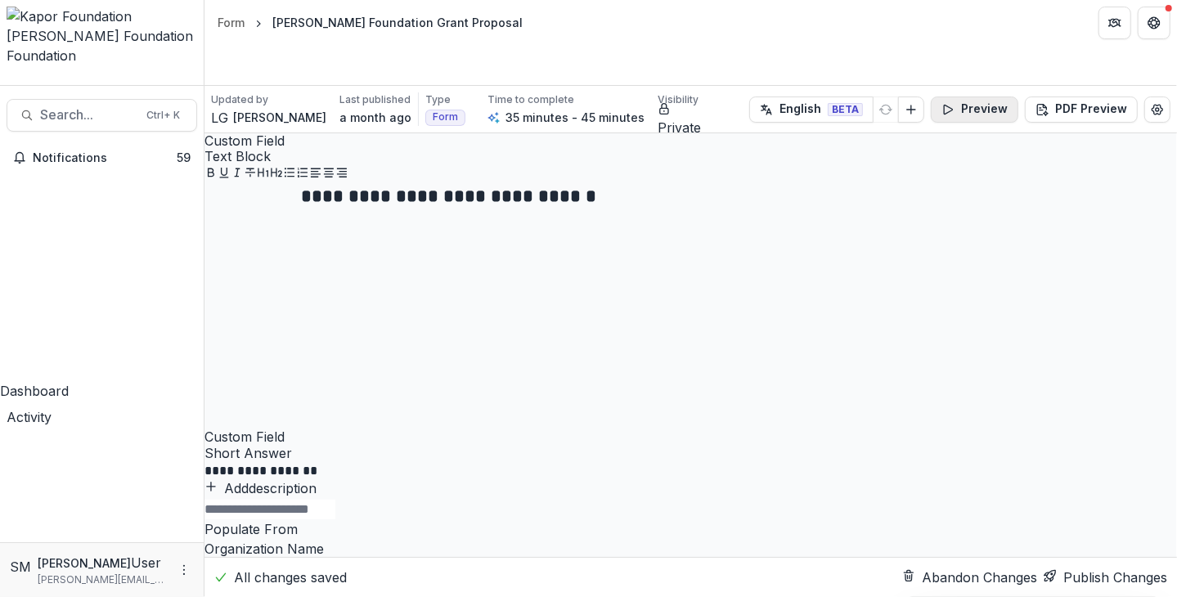
click at [972, 97] on button "Preview" at bounding box center [975, 110] width 88 height 26
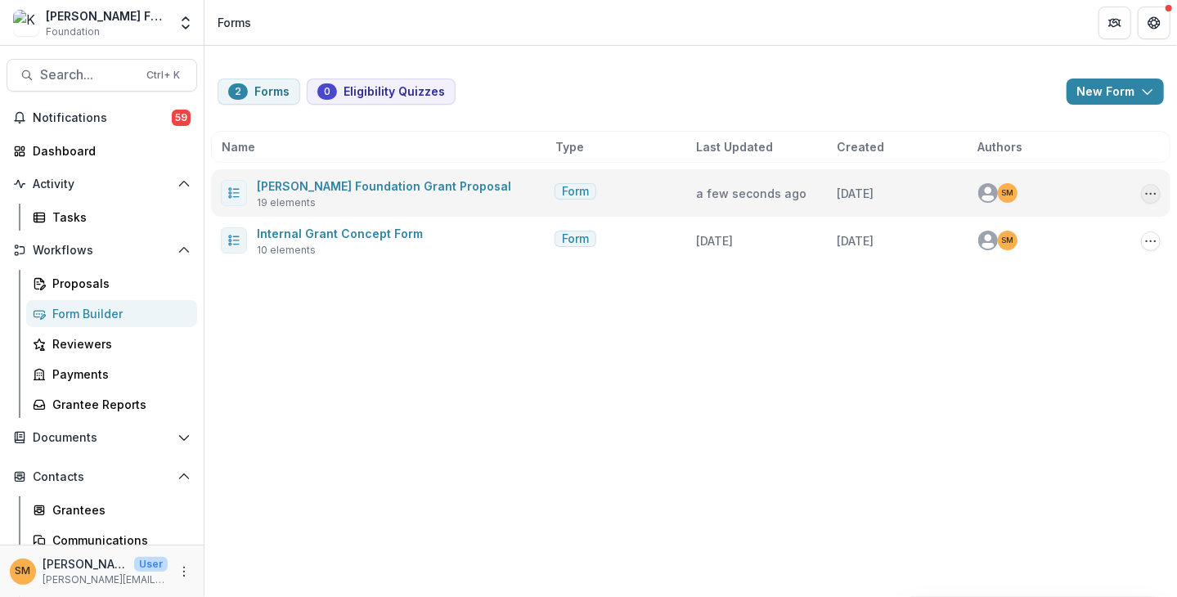
click at [1139, 195] on div "Edit Duplicate Send Start Vetting Delete" at bounding box center [1140, 192] width 41 height 21
click at [1152, 188] on icon "Options" at bounding box center [1150, 193] width 13 height 13
click at [1031, 223] on link "Edit" at bounding box center [1069, 226] width 175 height 27
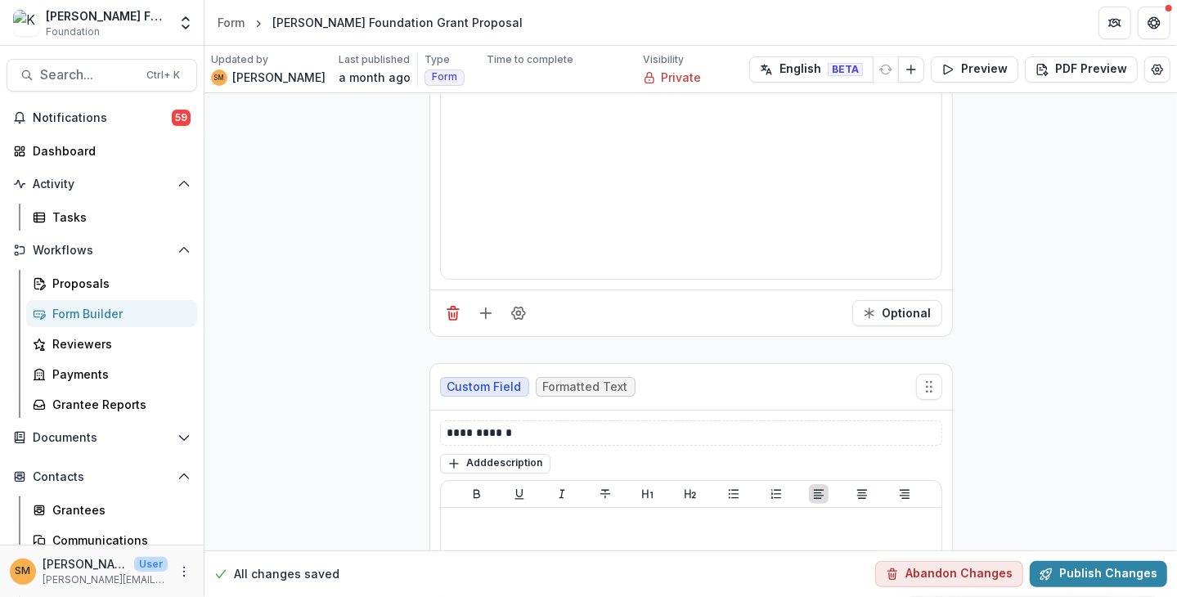
scroll to position [4008, 0]
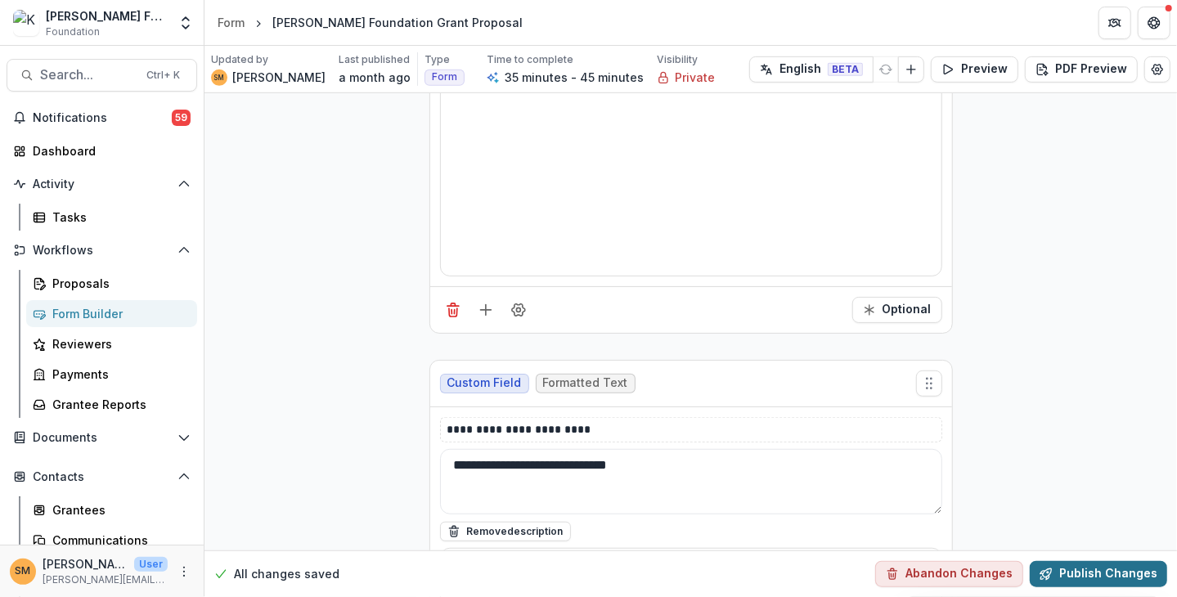
click at [1088, 576] on button "Publish Changes" at bounding box center [1098, 574] width 137 height 26
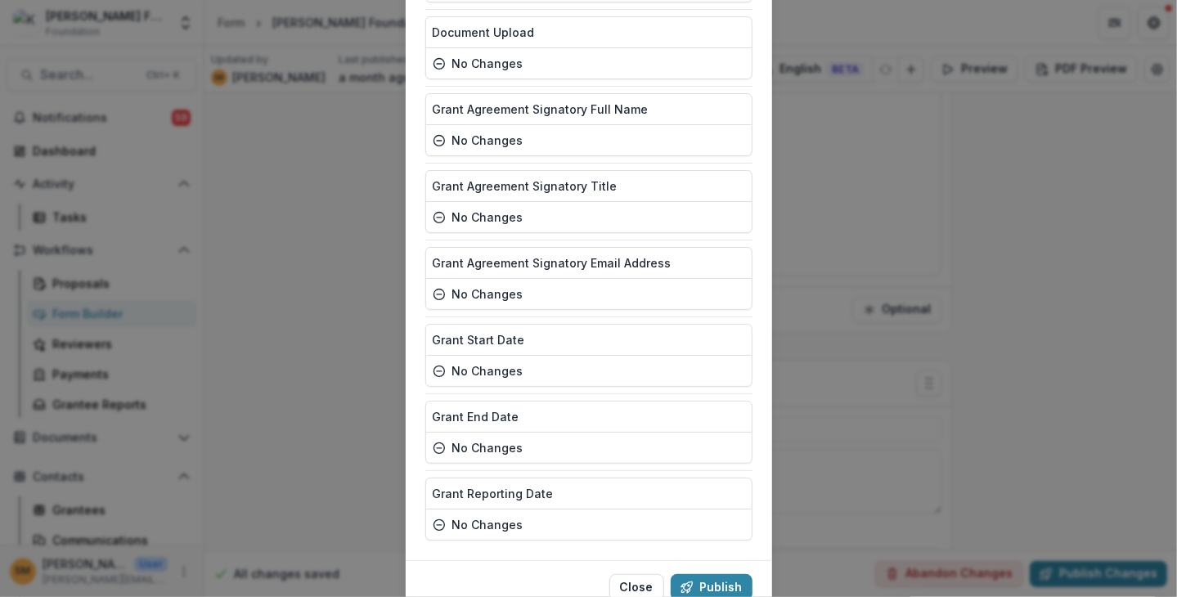
scroll to position [1151, 0]
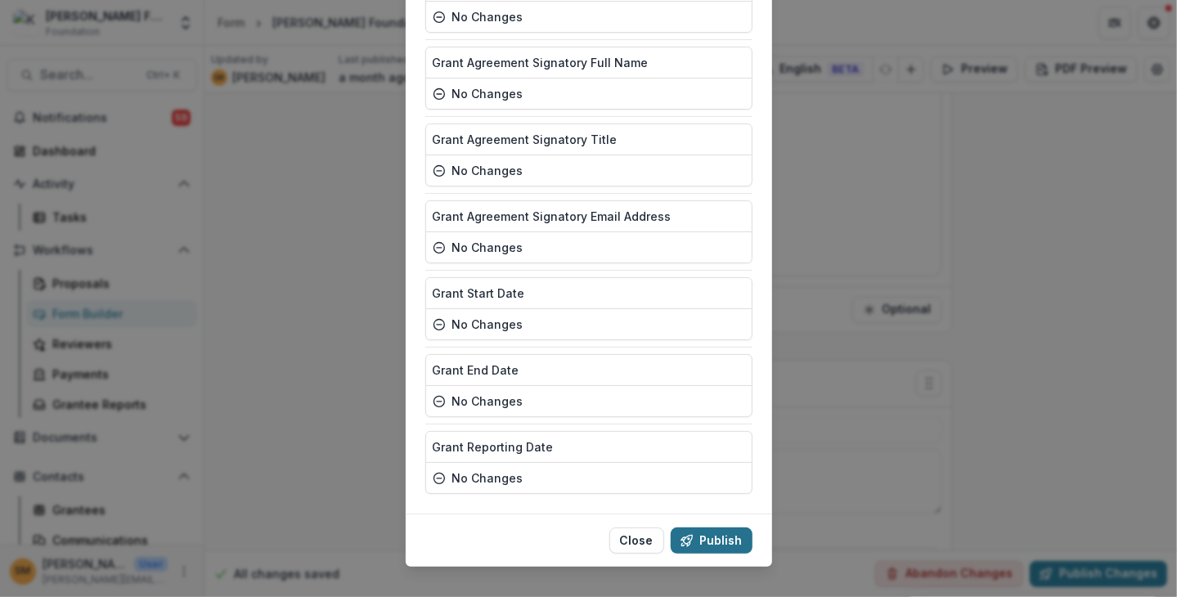
click at [703, 528] on button "Publish" at bounding box center [712, 541] width 82 height 26
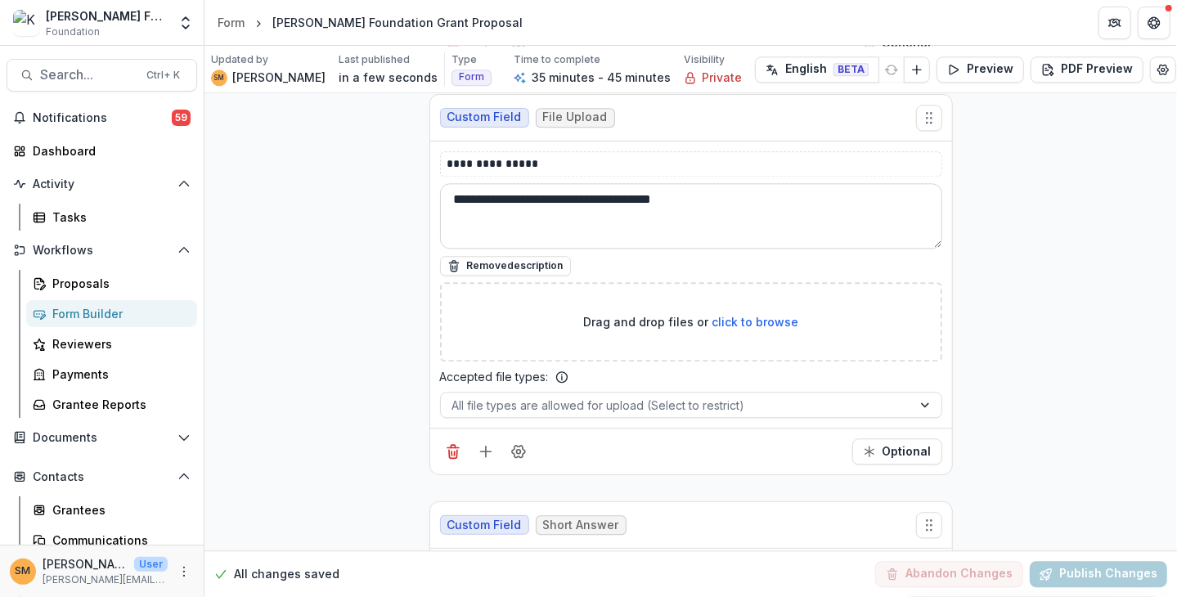
scroll to position [5726, 0]
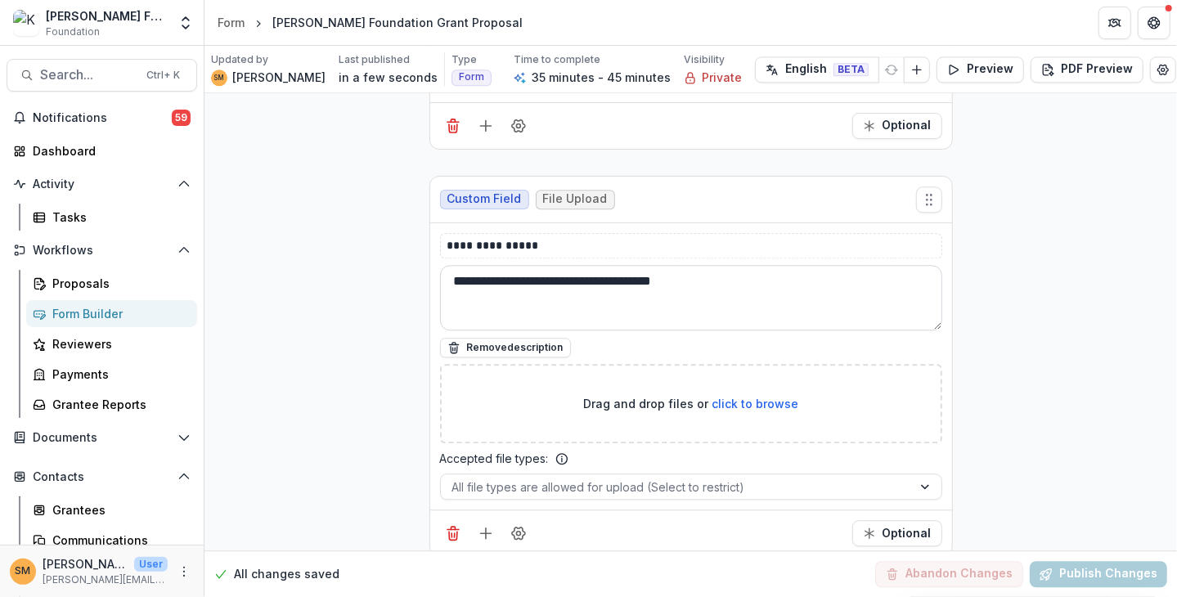
click at [456, 265] on textarea "**********" at bounding box center [691, 297] width 503 height 65
click at [736, 265] on textarea "**********" at bounding box center [691, 297] width 503 height 65
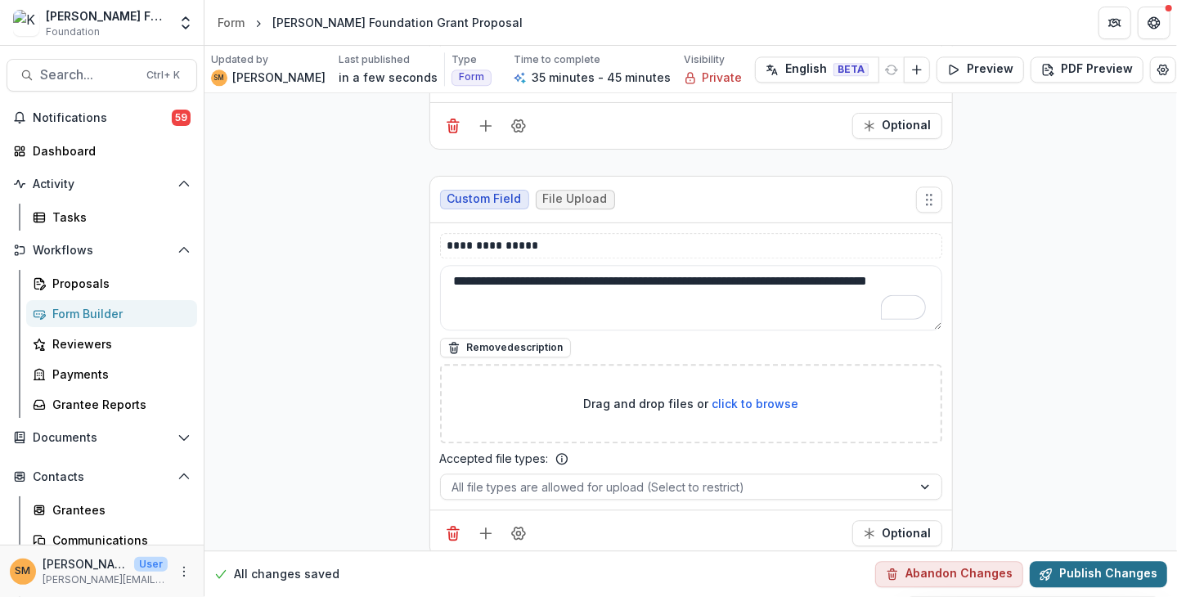
click at [1087, 573] on button "Publish Changes" at bounding box center [1098, 574] width 137 height 26
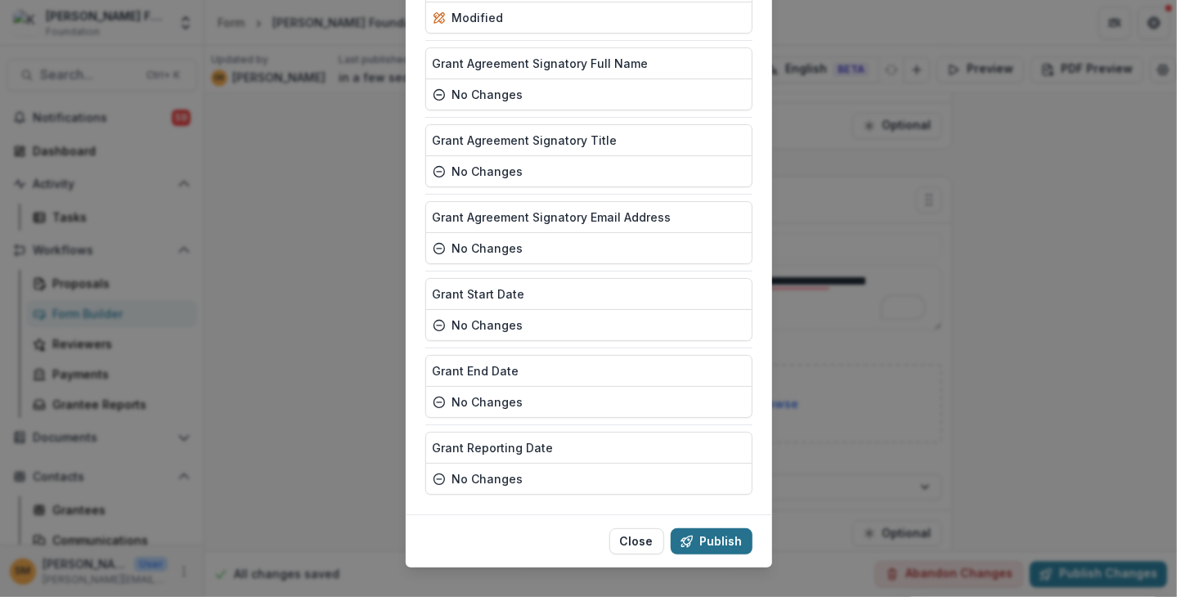
scroll to position [1151, 0]
click at [713, 528] on button "Publish" at bounding box center [712, 541] width 82 height 26
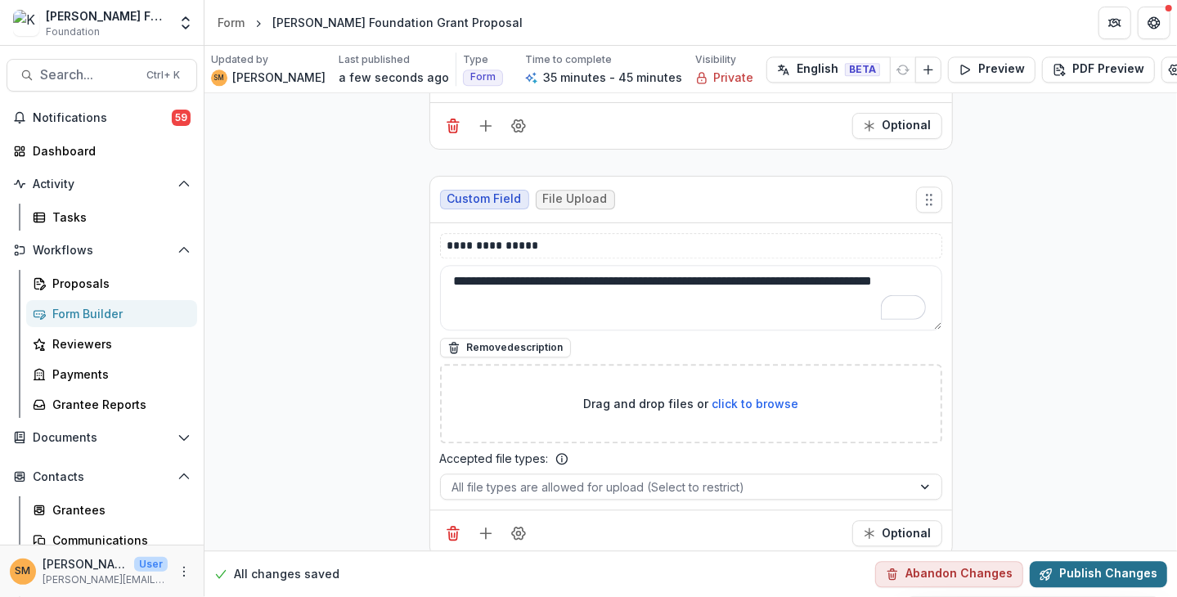
type textarea "**********"
click at [1073, 568] on button "Publish Changes" at bounding box center [1098, 574] width 137 height 26
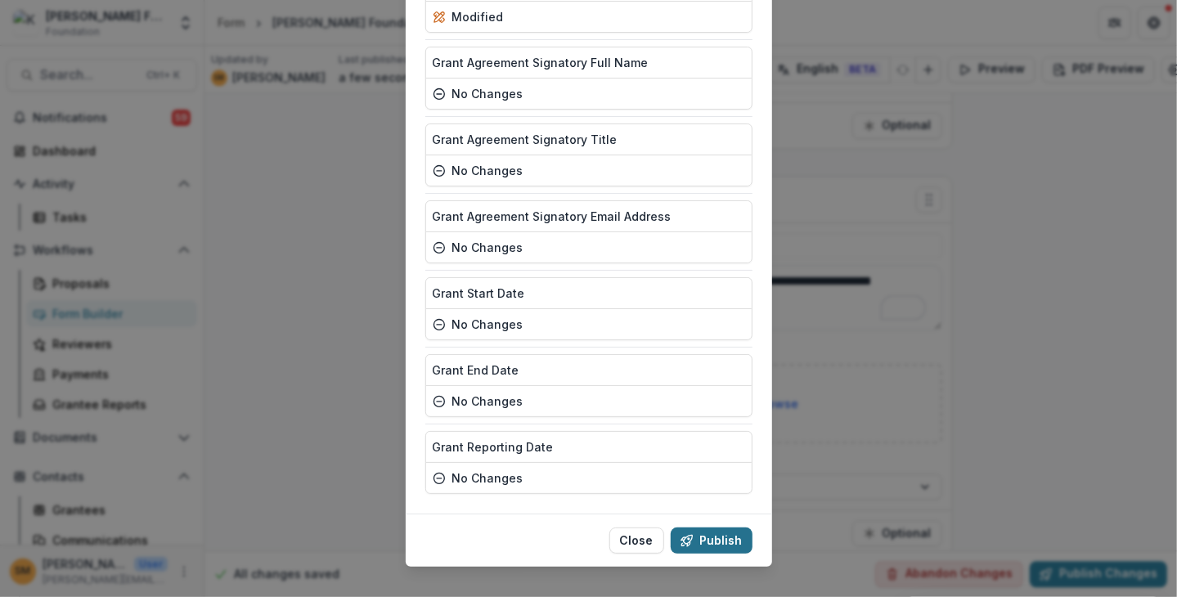
click at [711, 528] on button "Publish" at bounding box center [712, 541] width 82 height 26
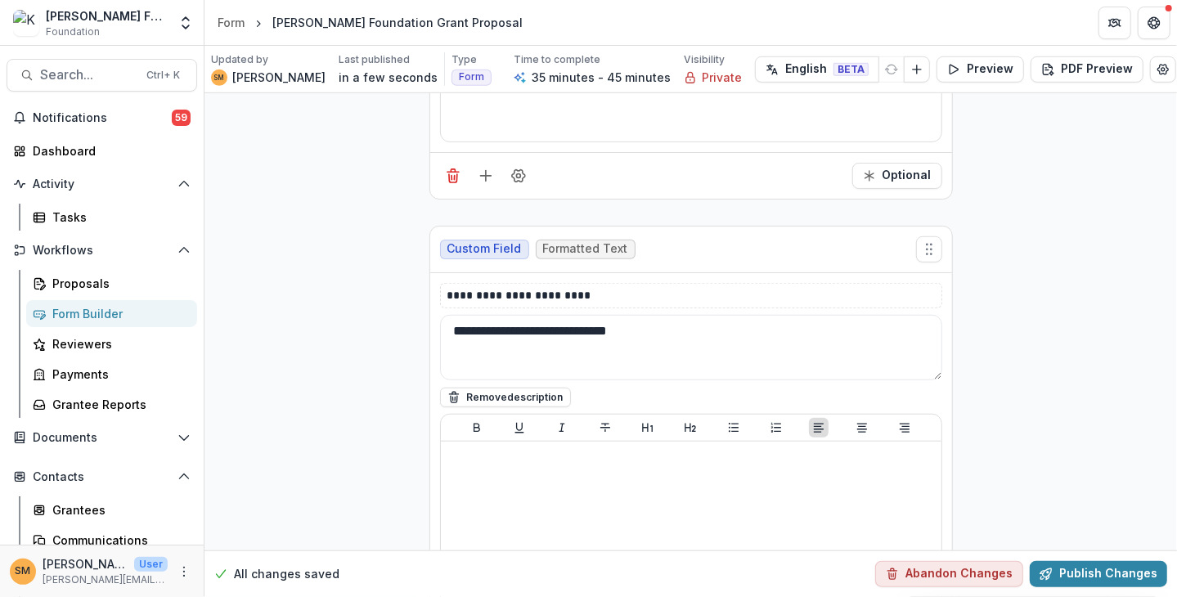
scroll to position [3815, 0]
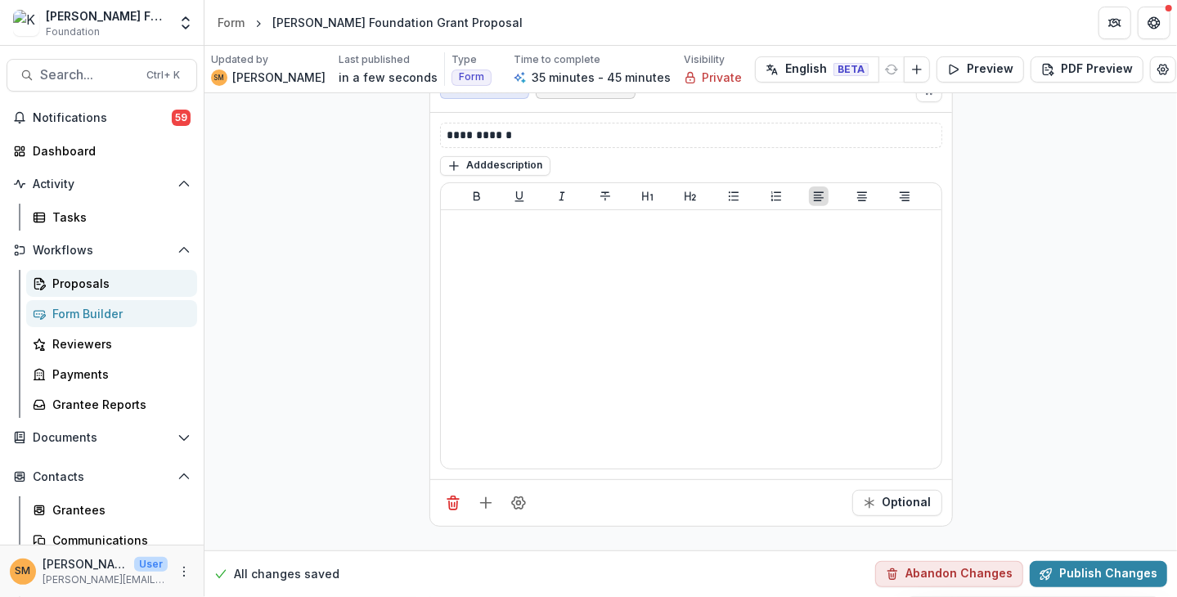
click at [61, 279] on div "Proposals" at bounding box center [118, 283] width 132 height 17
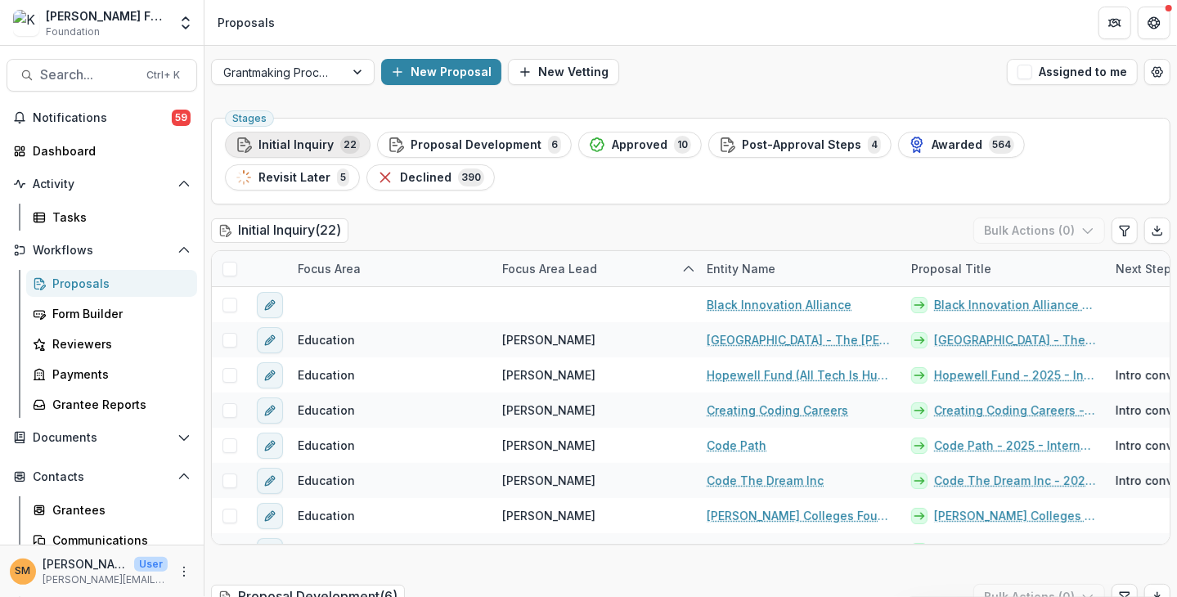
click at [275, 142] on span "Initial Inquiry" at bounding box center [295, 145] width 75 height 14
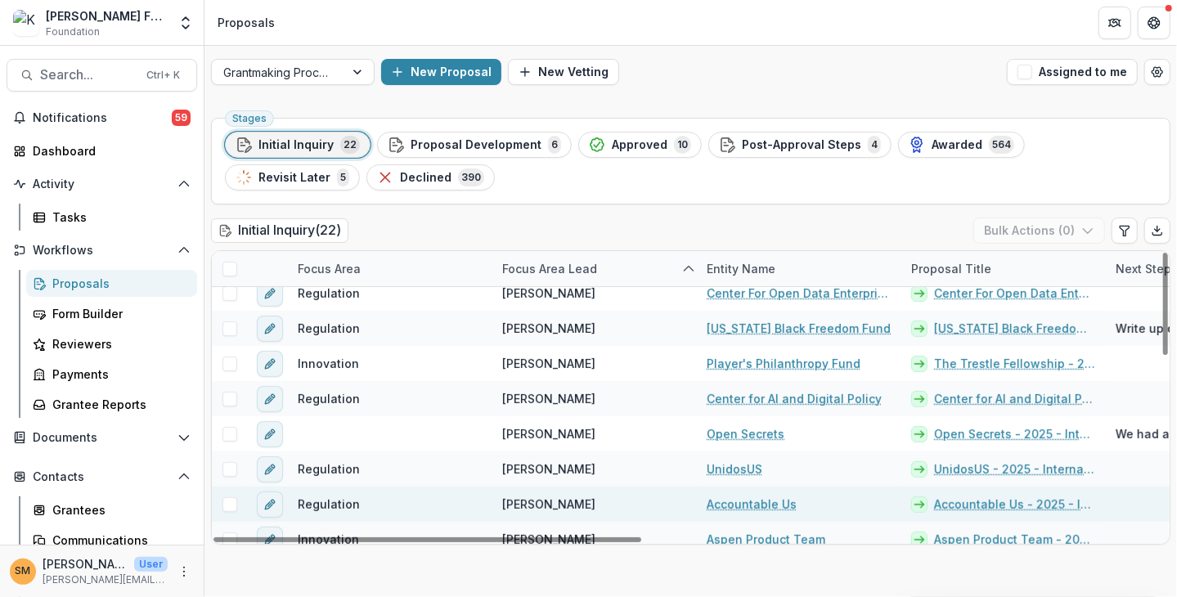
scroll to position [491, 0]
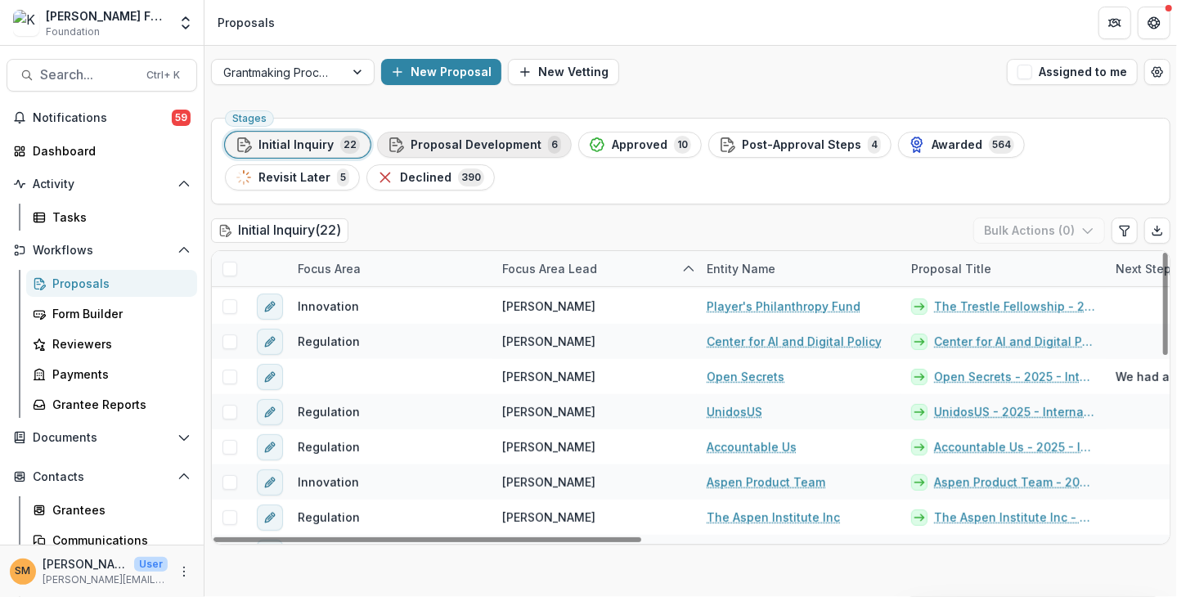
click at [428, 143] on span "Proposal Development" at bounding box center [476, 145] width 131 height 14
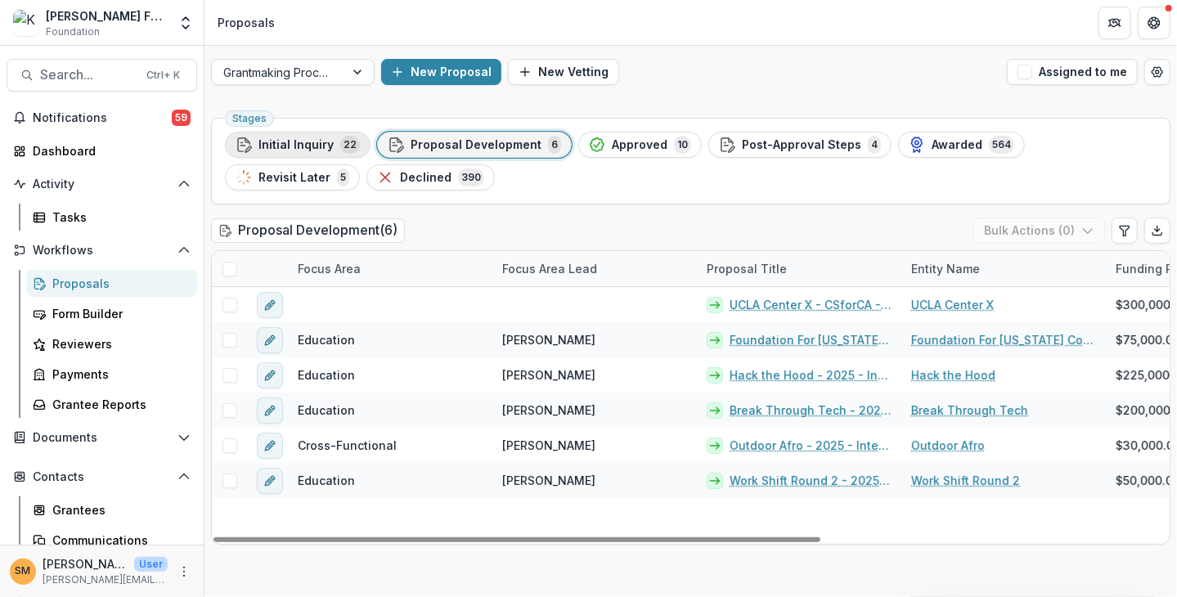
click at [281, 145] on span "Initial Inquiry" at bounding box center [295, 145] width 75 height 14
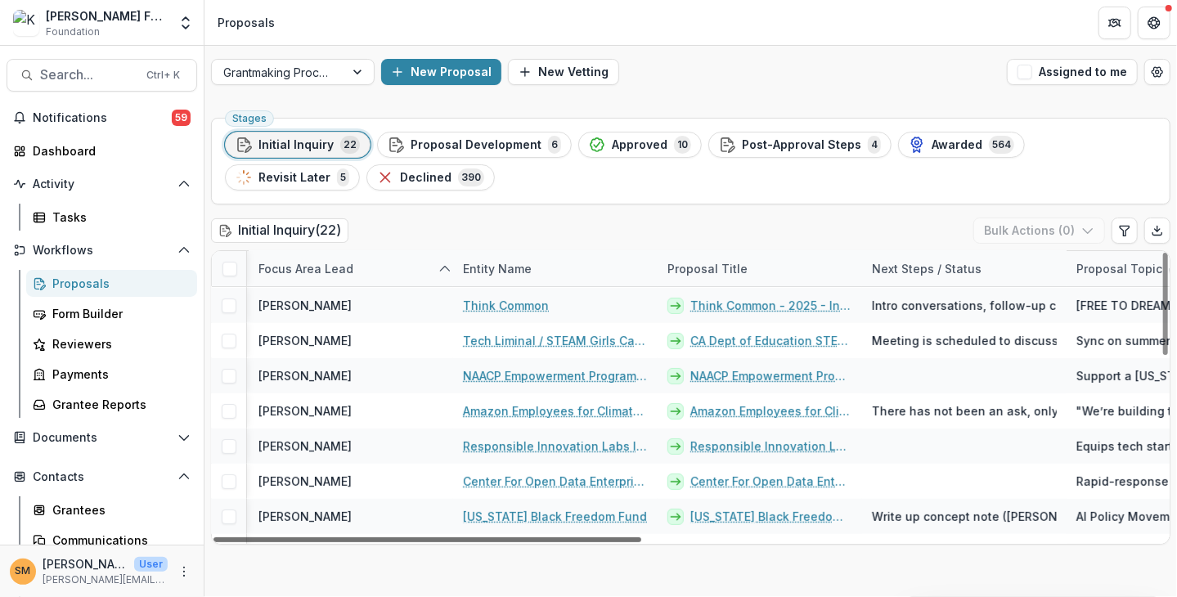
scroll to position [245, 303]
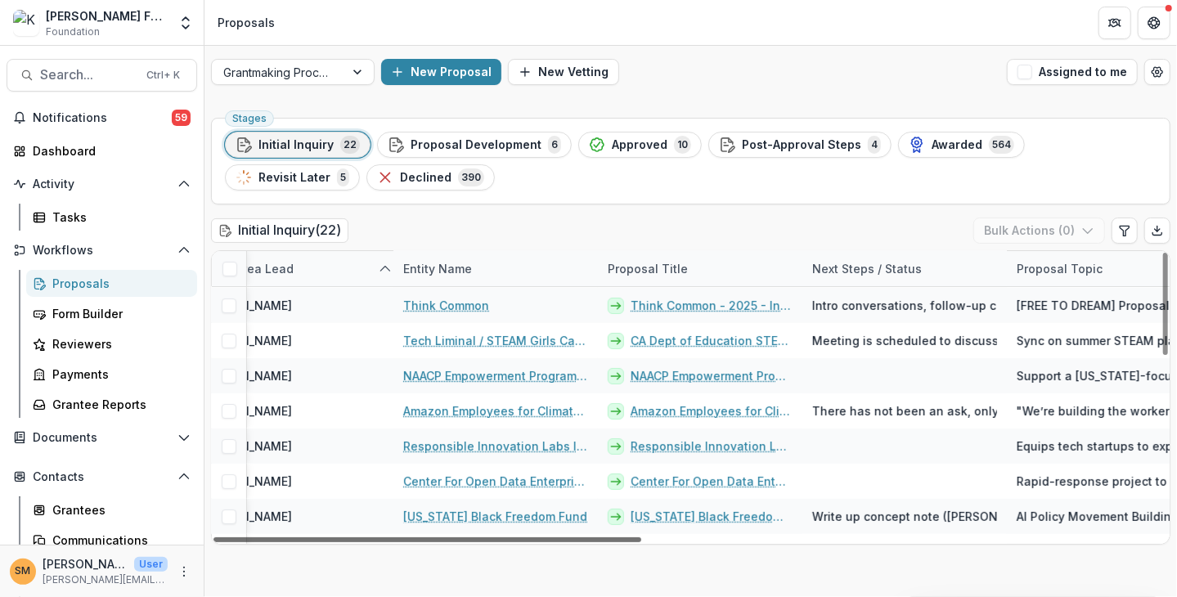
drag, startPoint x: 602, startPoint y: 541, endPoint x: 738, endPoint y: 543, distance: 135.8
click at [641, 542] on div at bounding box center [427, 539] width 428 height 5
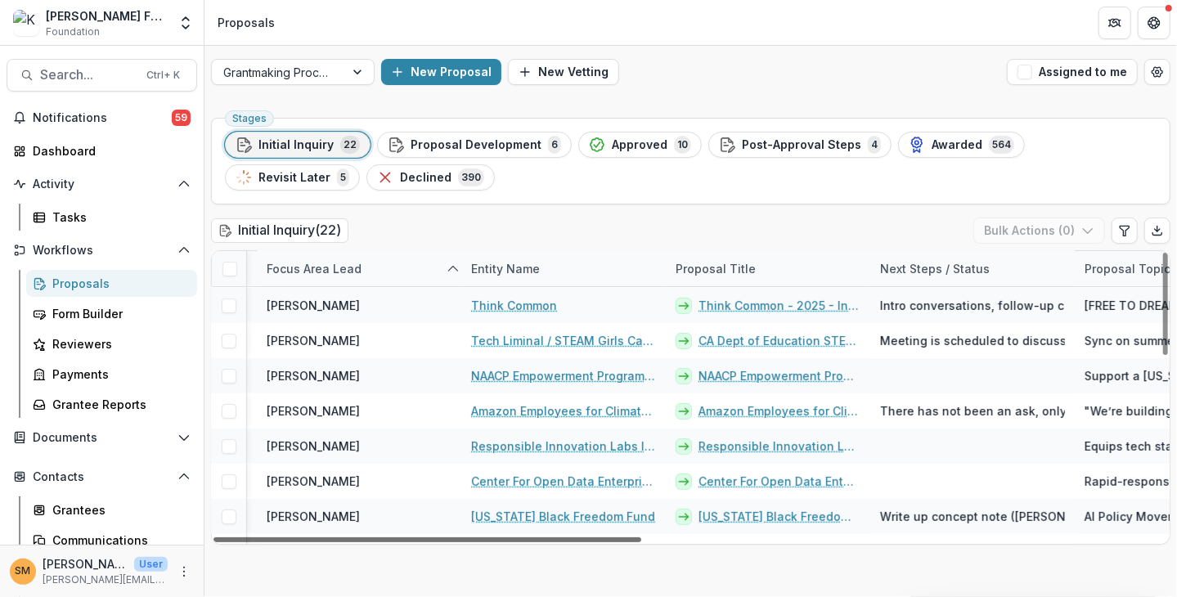
scroll to position [245, 0]
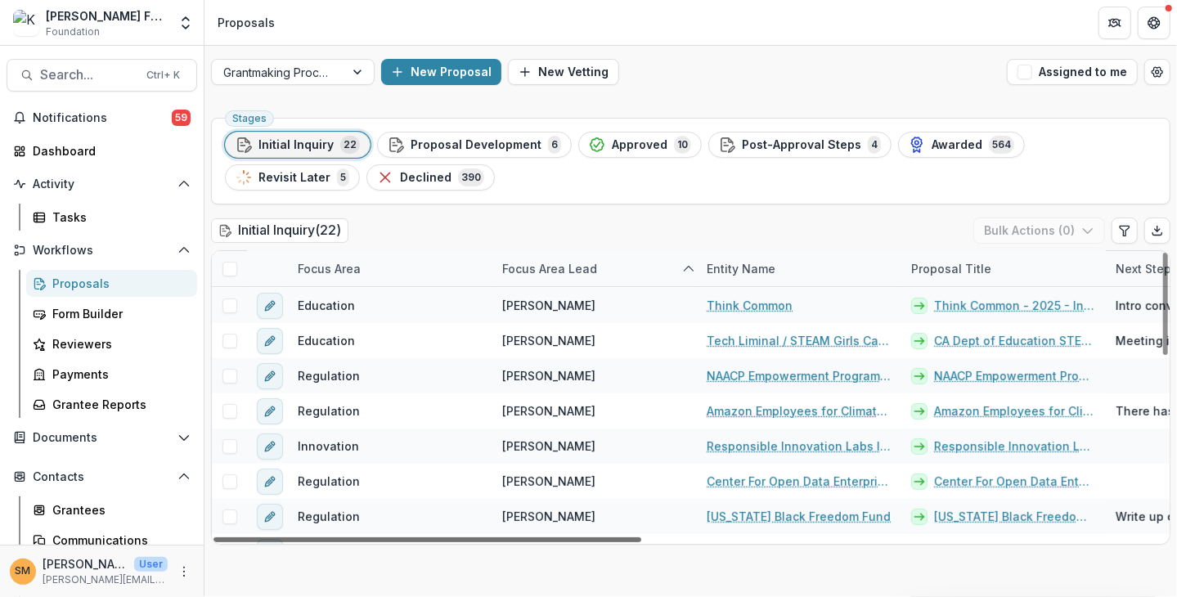
drag, startPoint x: 647, startPoint y: 542, endPoint x: 468, endPoint y: 536, distance: 179.3
click at [468, 537] on div at bounding box center [427, 539] width 428 height 5
click at [420, 141] on span "Proposal Development" at bounding box center [476, 145] width 131 height 14
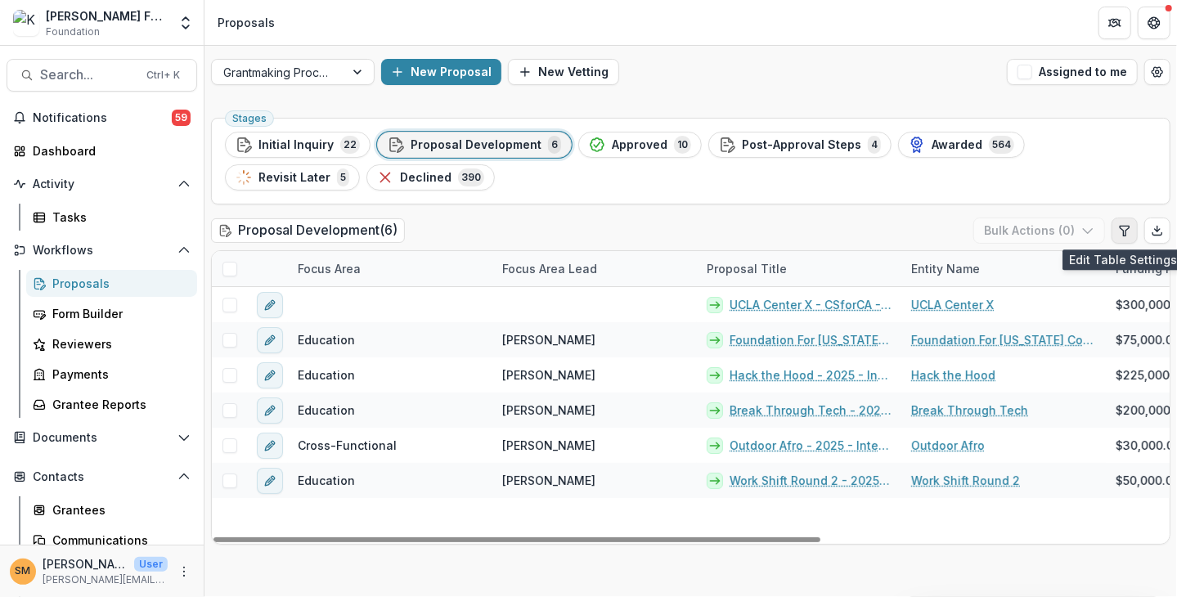
click at [1124, 233] on icon "Edit table settings" at bounding box center [1124, 231] width 9 height 10
select select "******"
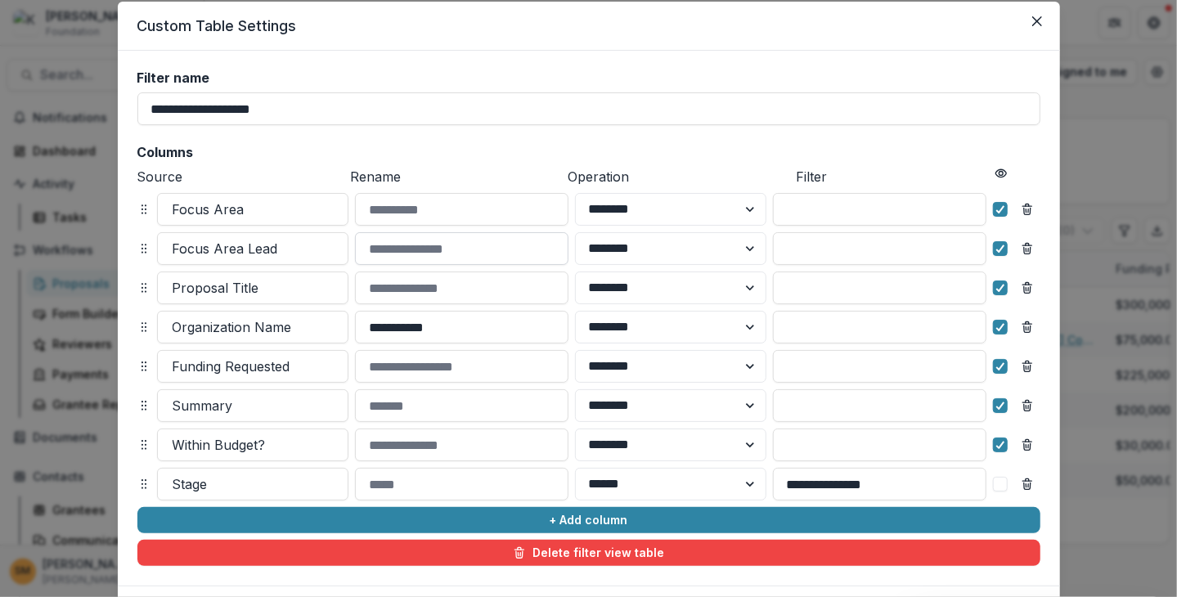
scroll to position [144, 0]
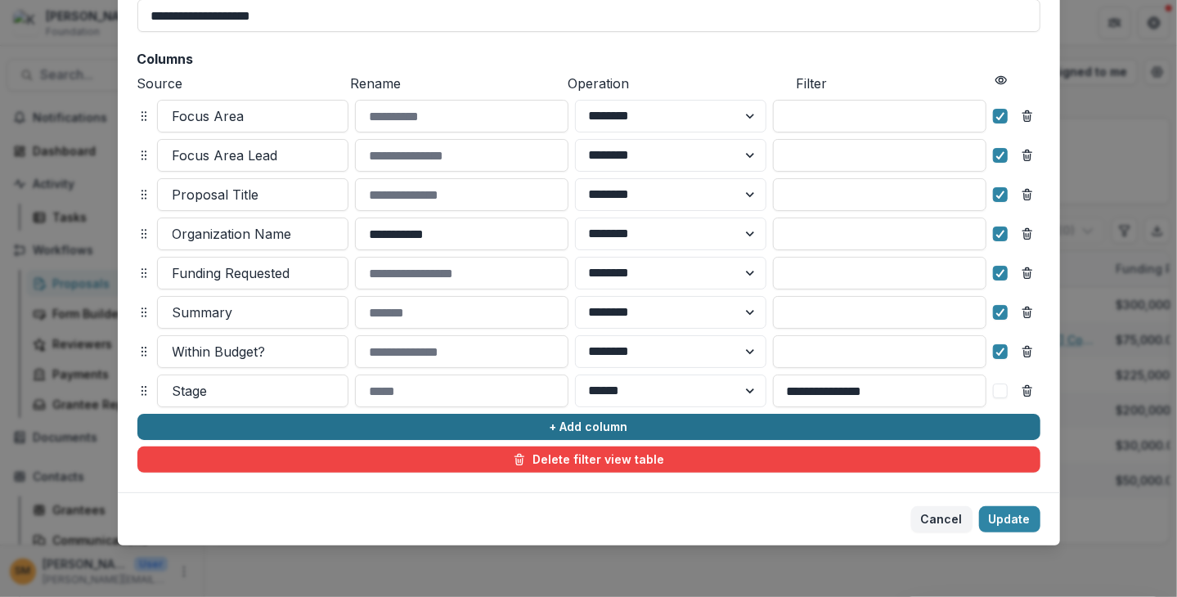
click at [545, 427] on button "+ Add column" at bounding box center [588, 427] width 903 height 26
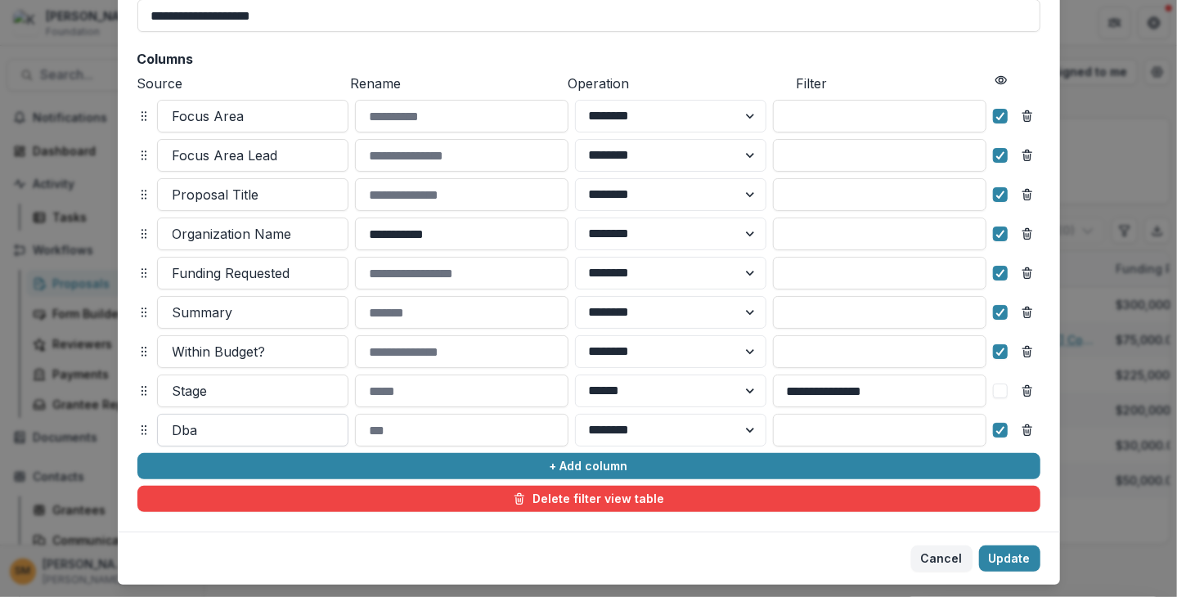
click at [218, 421] on div at bounding box center [253, 430] width 160 height 23
click at [209, 428] on div at bounding box center [253, 430] width 160 height 23
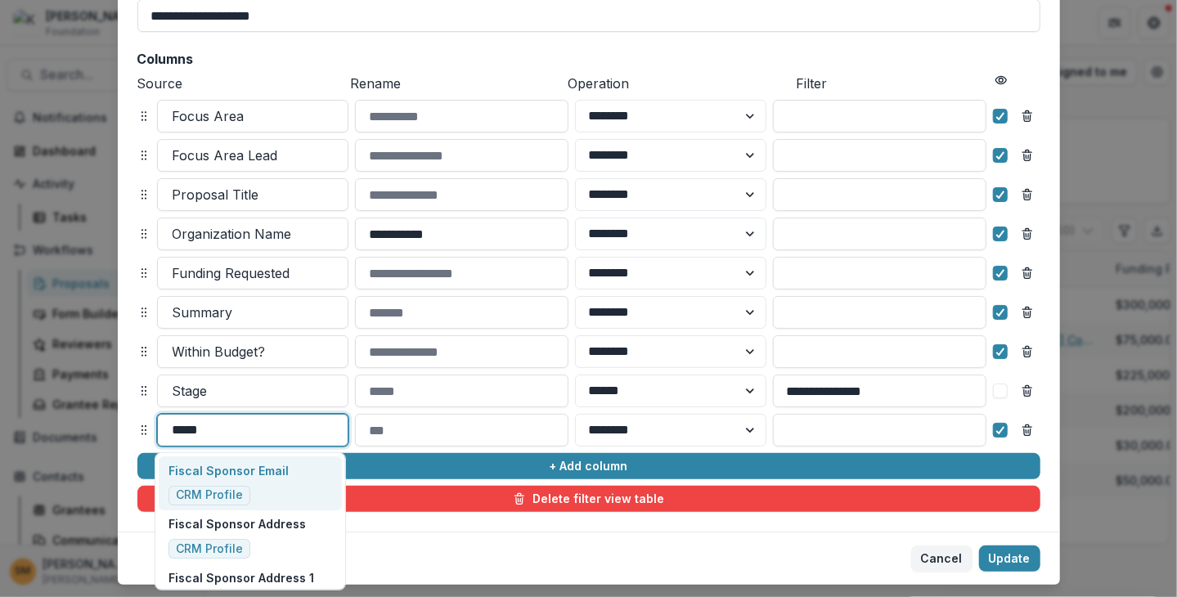
scroll to position [245, 0]
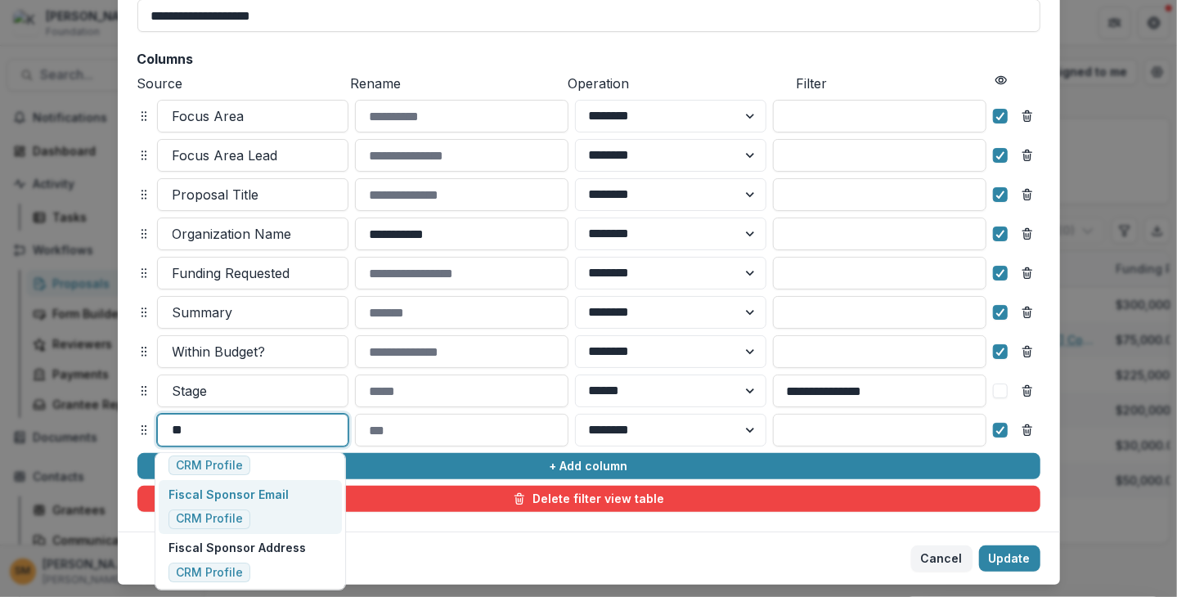
type input "*"
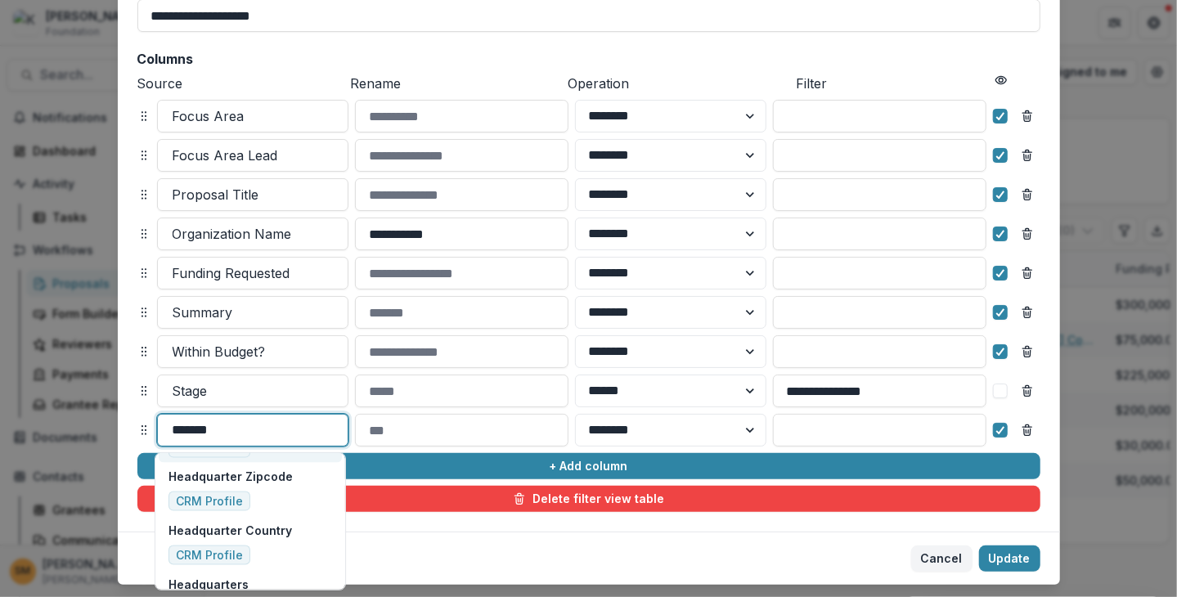
scroll to position [0, 0]
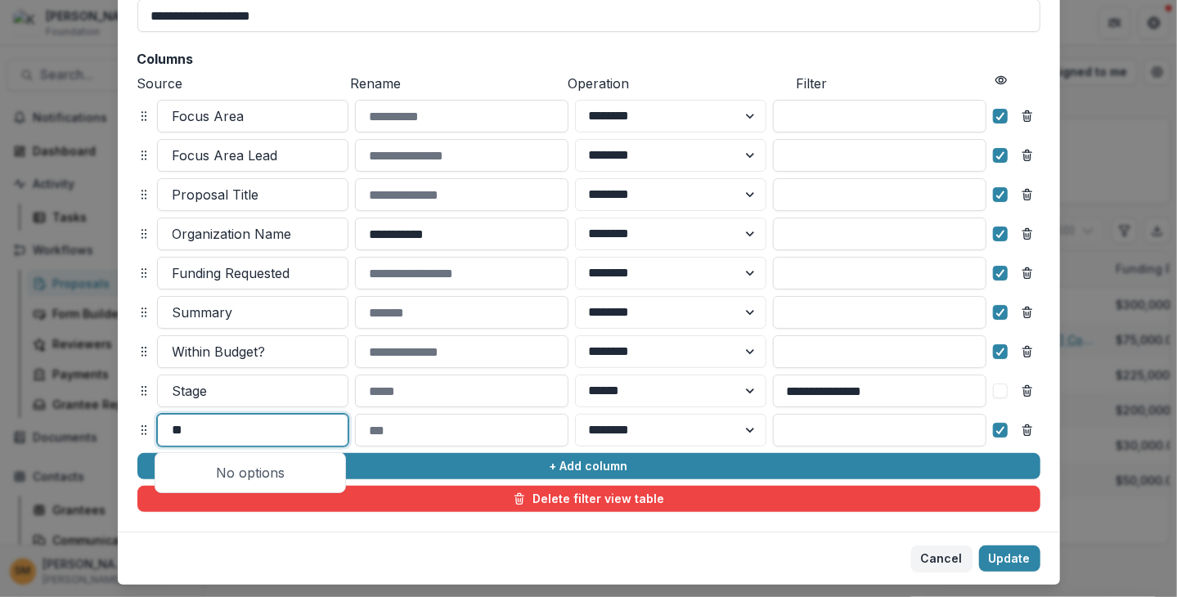
type input "*"
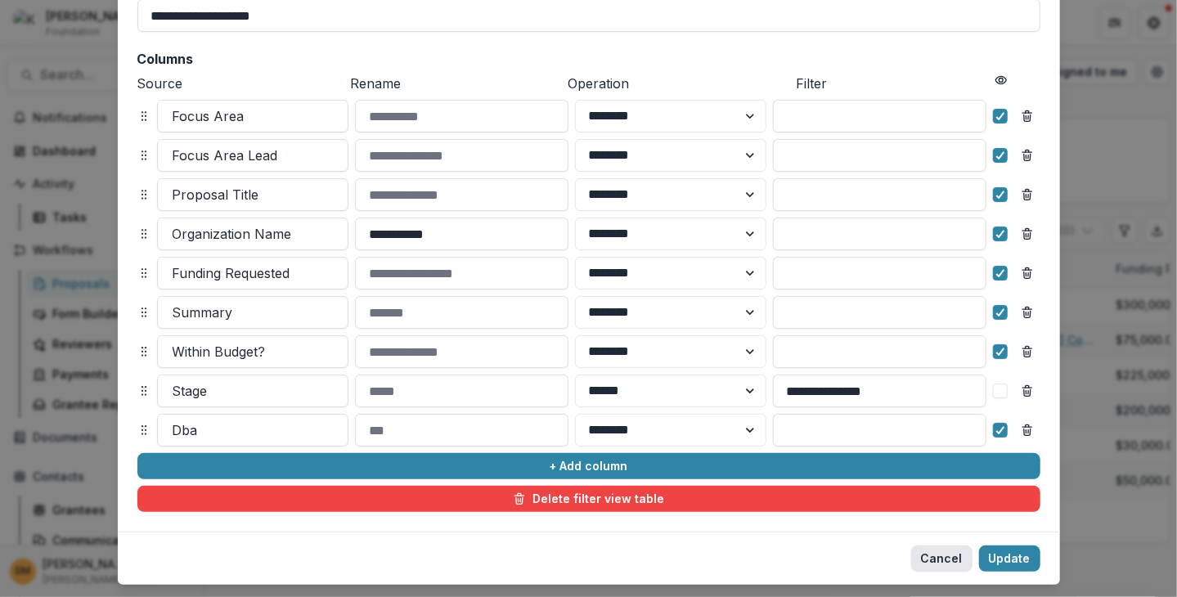
click at [938, 556] on button "Cancel" at bounding box center [941, 559] width 61 height 26
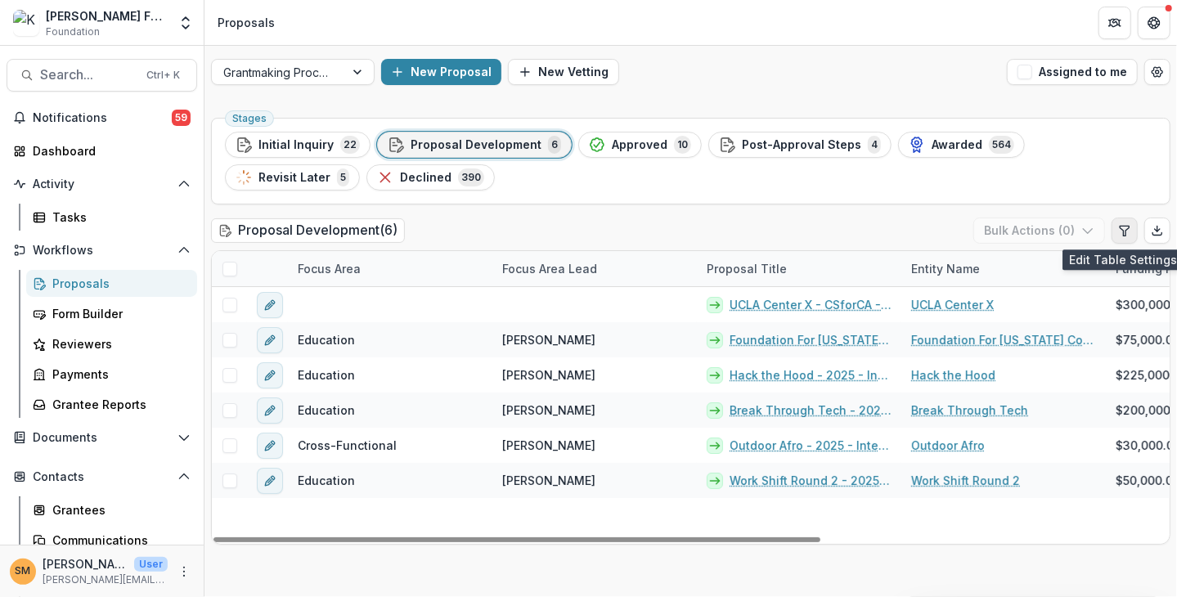
click at [1121, 235] on icon "Edit table settings" at bounding box center [1124, 230] width 13 height 13
select select "******"
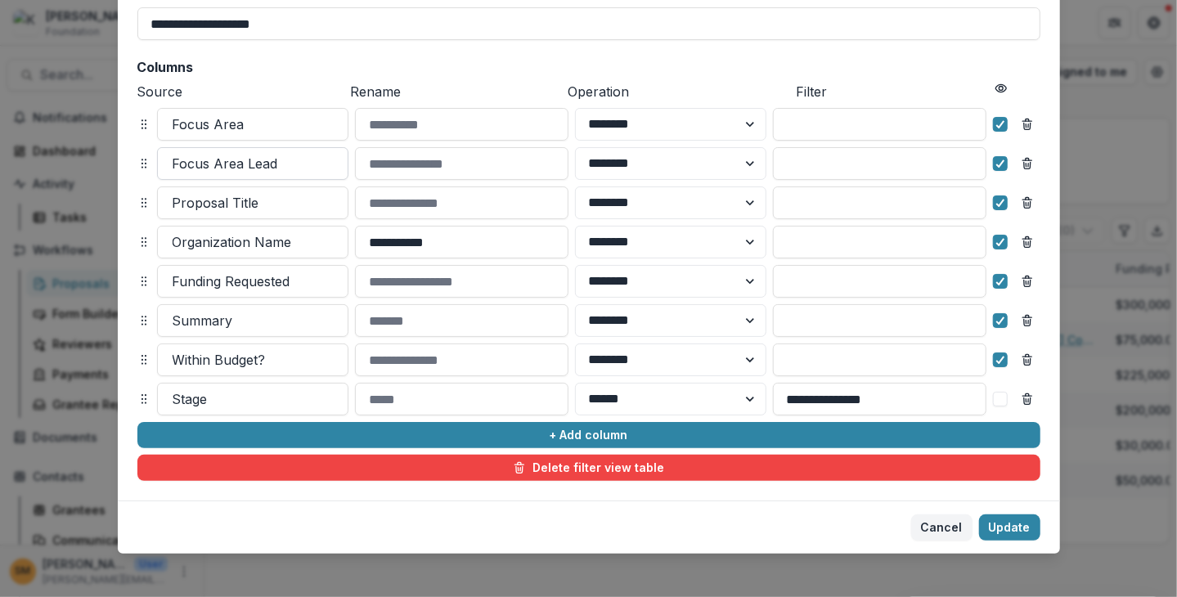
scroll to position [144, 0]
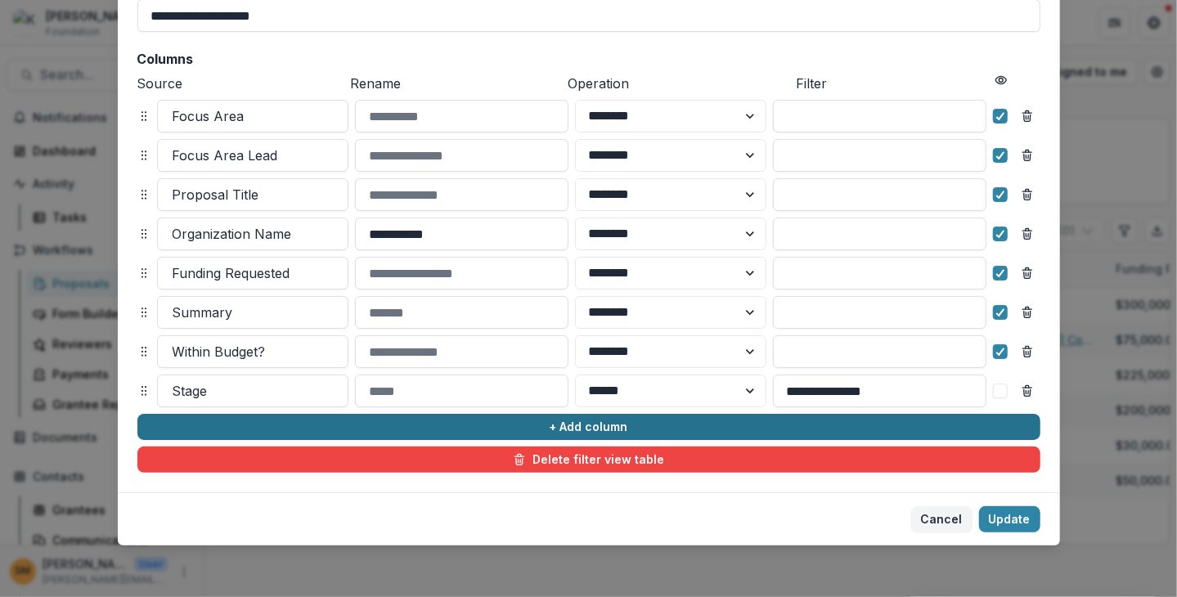
click at [524, 427] on button "+ Add column" at bounding box center [588, 427] width 903 height 26
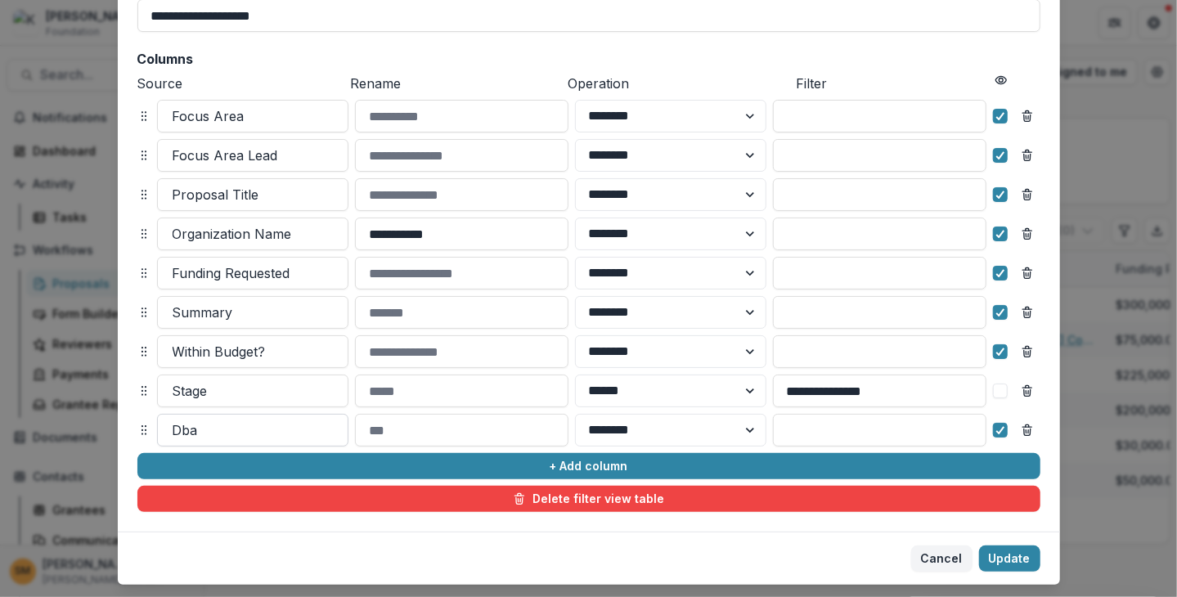
click at [211, 431] on div at bounding box center [253, 430] width 160 height 23
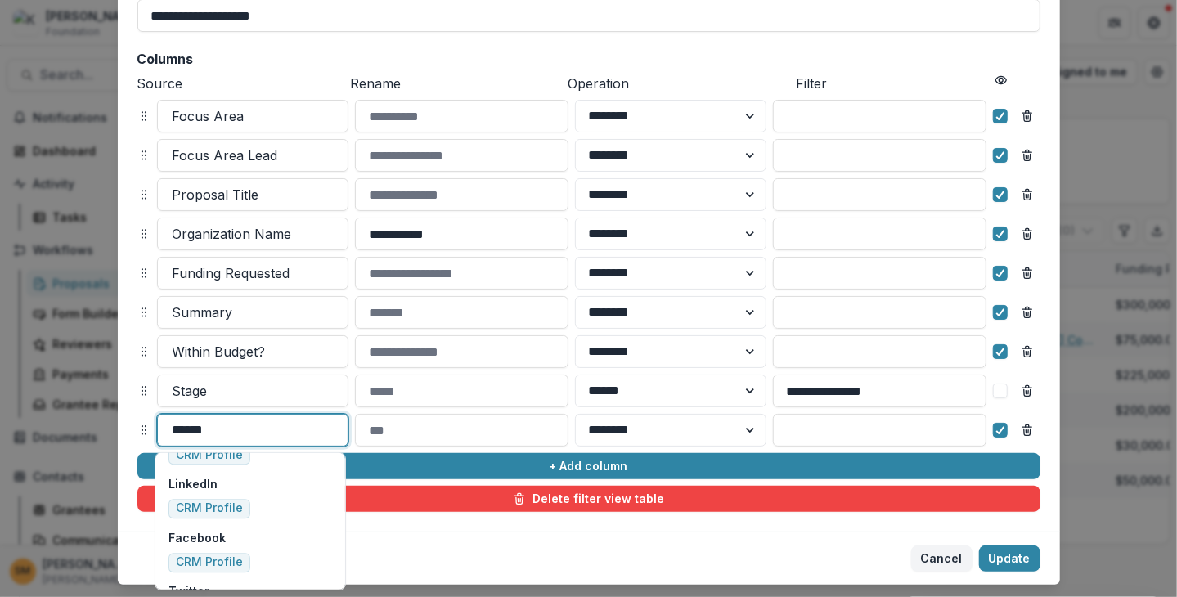
scroll to position [2781, 0]
type input "*****"
click at [934, 559] on button "Cancel" at bounding box center [941, 559] width 61 height 26
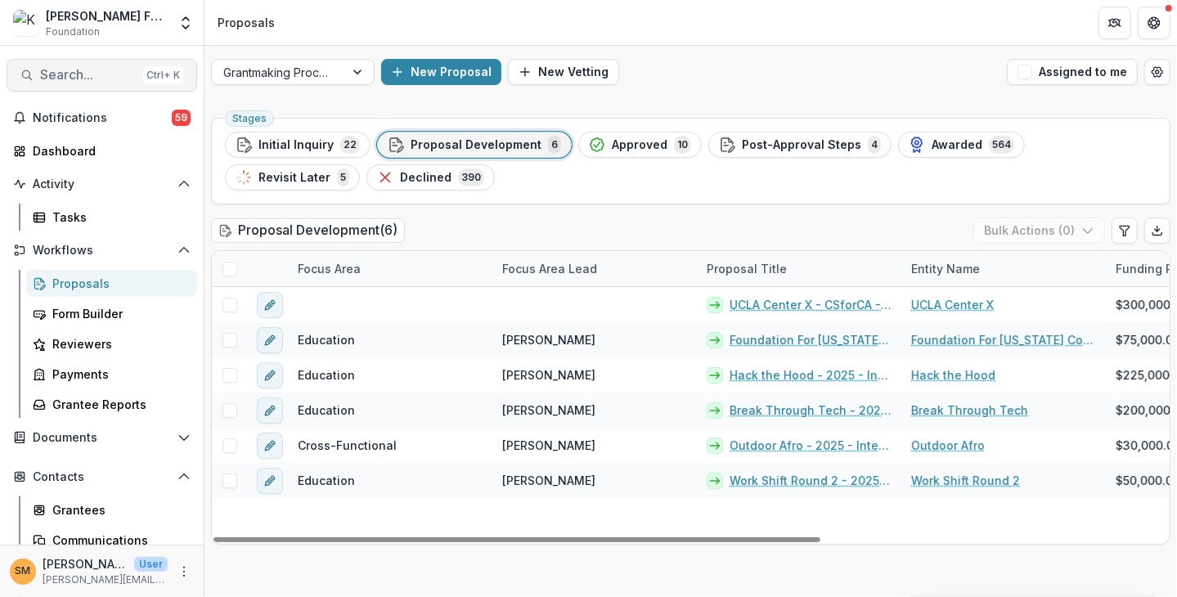
click at [38, 70] on button "Search... Ctrl + K" at bounding box center [102, 75] width 191 height 33
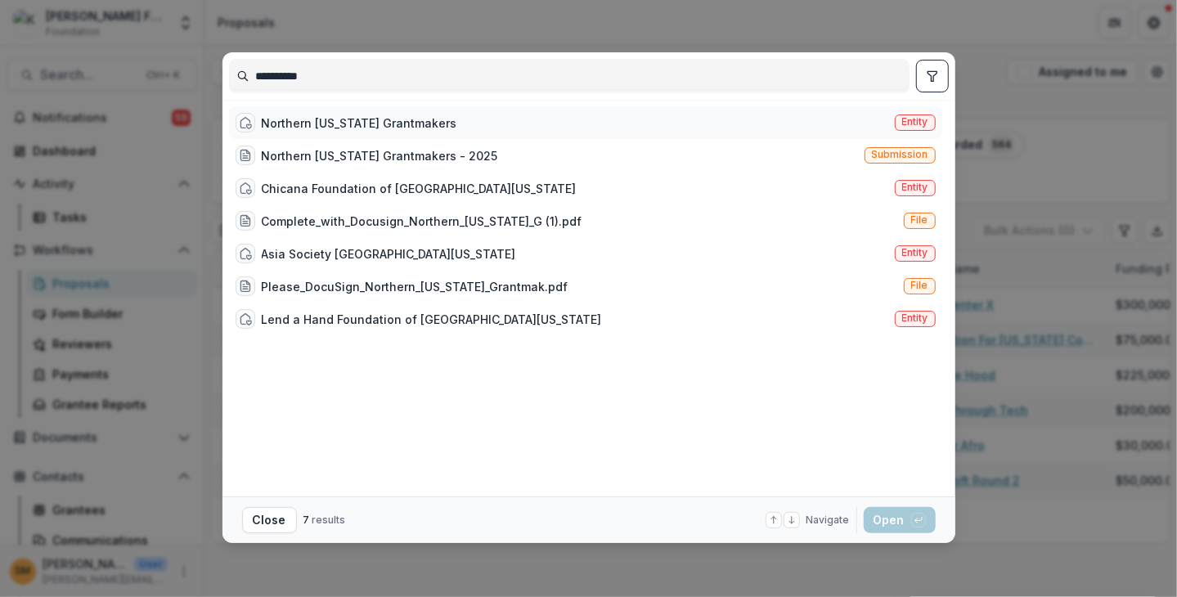
type input "**********"
click at [908, 121] on span "Entity" at bounding box center [915, 121] width 26 height 11
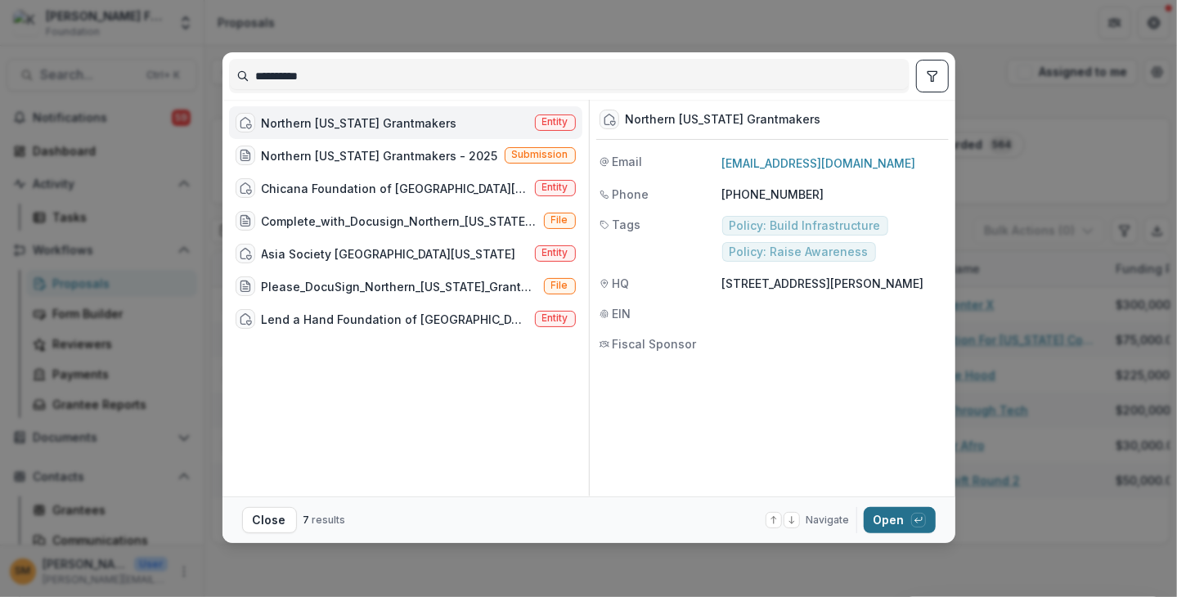
click at [883, 515] on button "Open with enter key" at bounding box center [900, 520] width 72 height 26
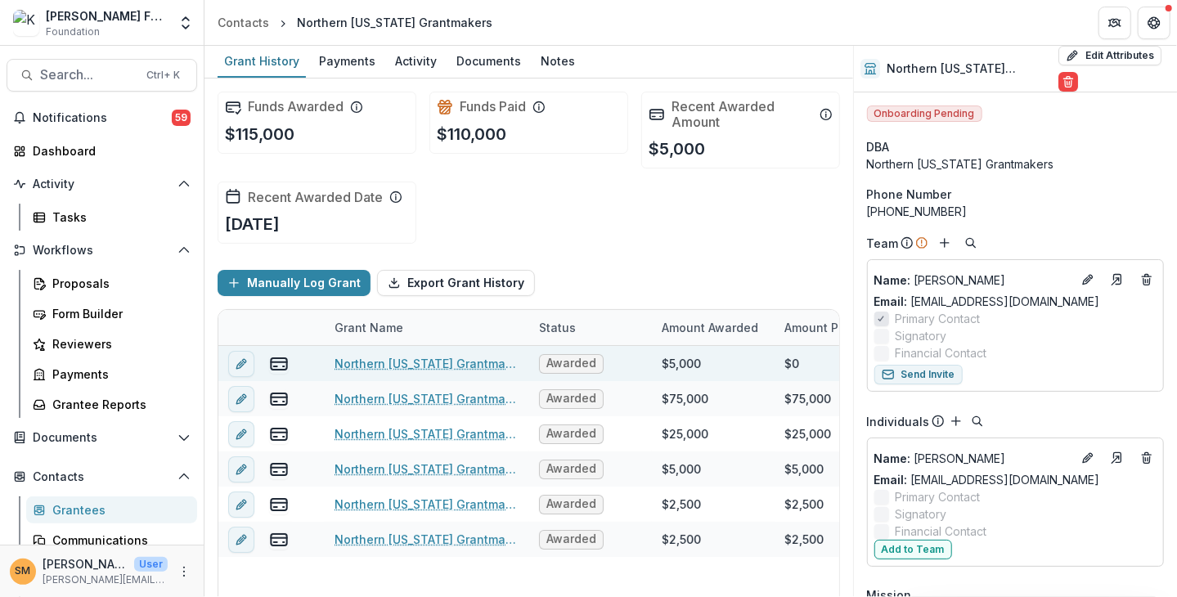
click at [425, 369] on link "Northern California Grantmakers - 2025" at bounding box center [427, 363] width 185 height 17
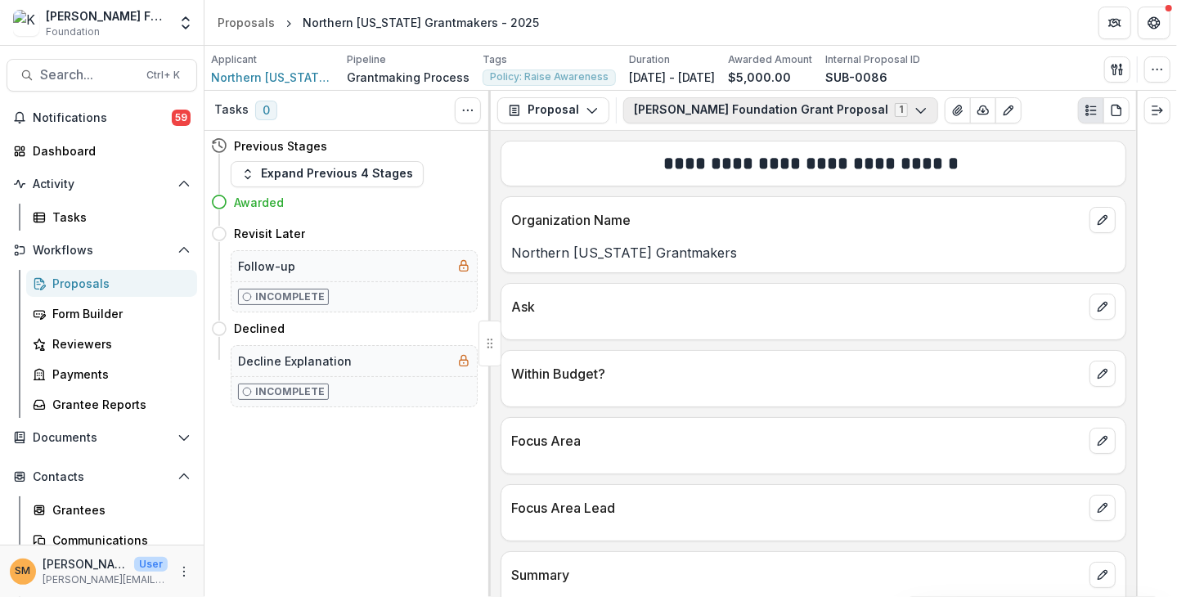
click at [718, 110] on button "Kapor Foundation Grant Proposal 1" at bounding box center [780, 110] width 315 height 26
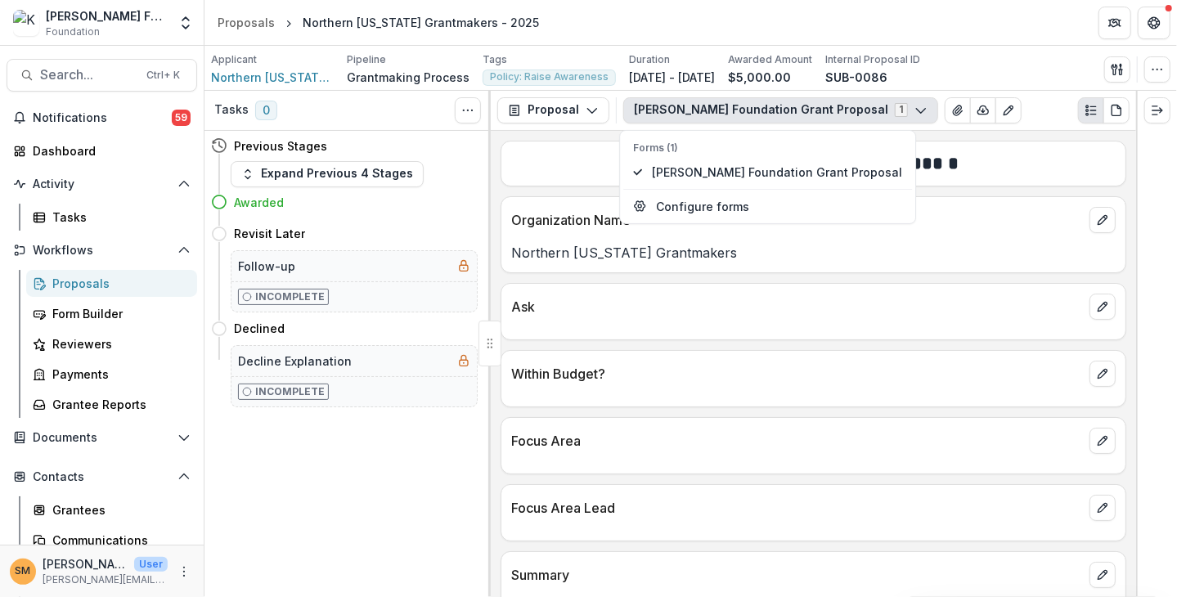
click at [547, 136] on div "**********" at bounding box center [813, 364] width 645 height 466
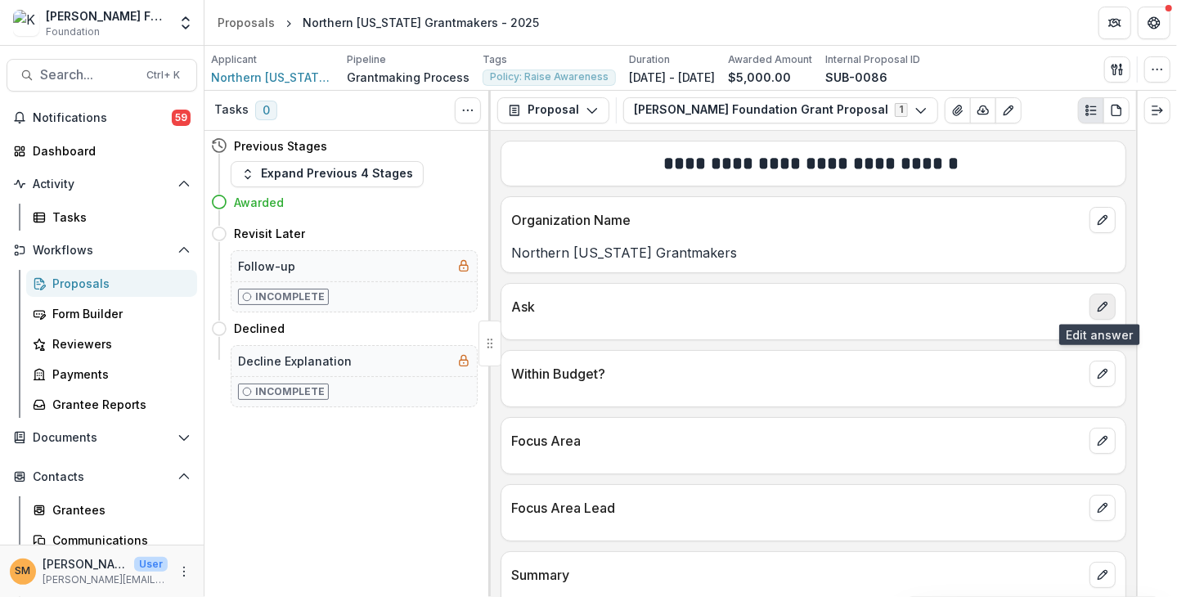
click at [1099, 307] on icon "edit" at bounding box center [1102, 307] width 9 height 9
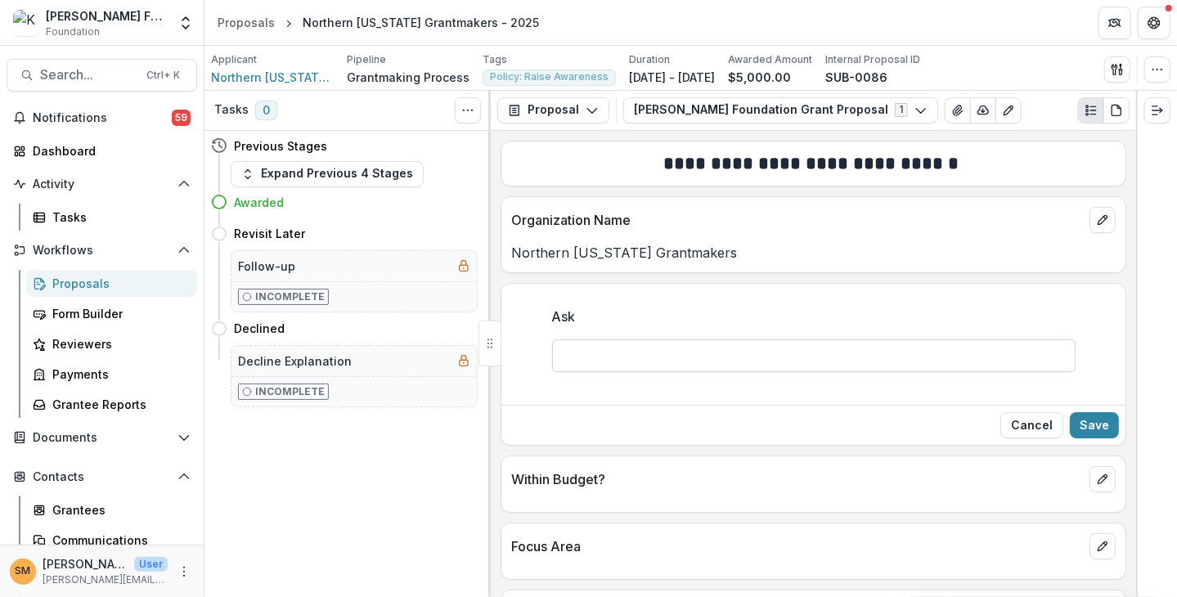
click at [647, 354] on input "Ask" at bounding box center [814, 355] width 524 height 33
type input "******"
click at [1106, 423] on button "Save" at bounding box center [1094, 425] width 49 height 26
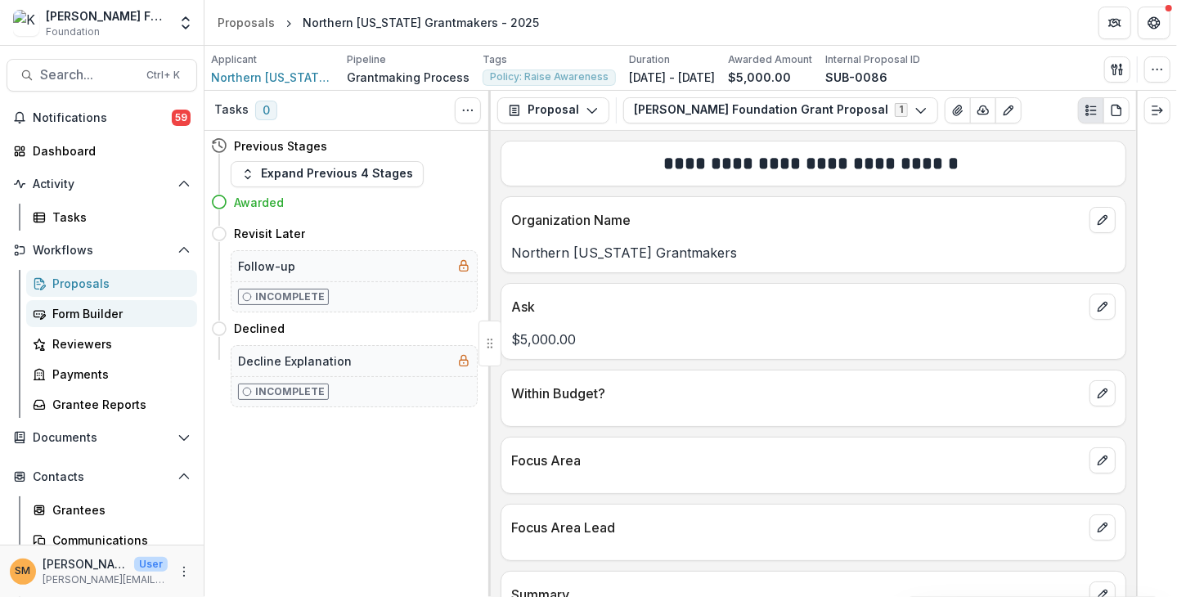
click at [63, 315] on div "Form Builder" at bounding box center [118, 313] width 132 height 17
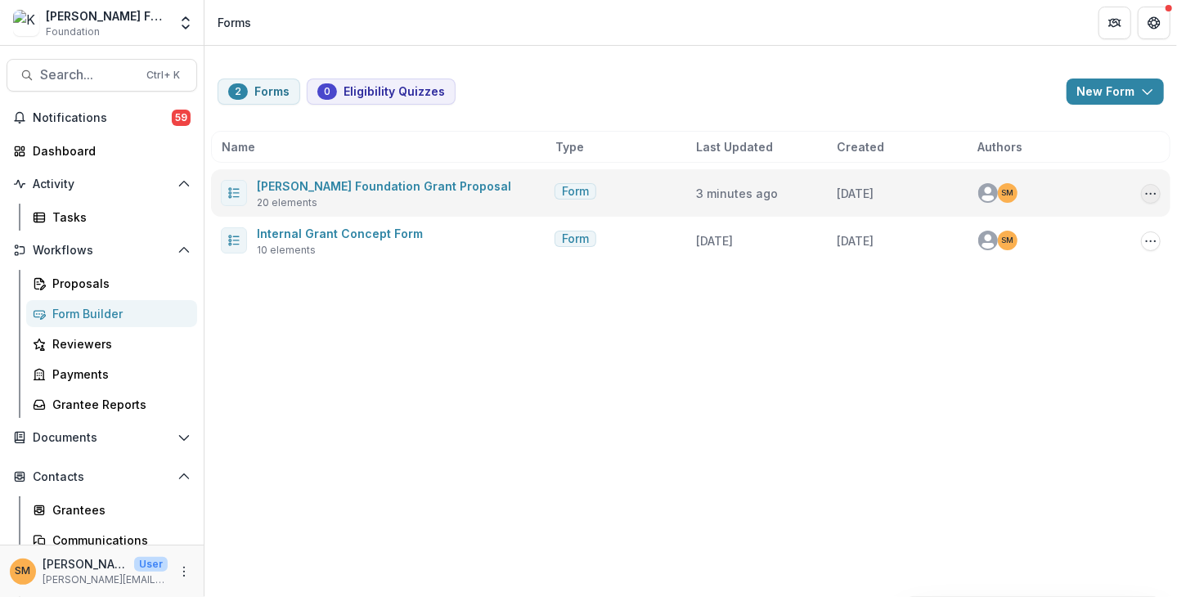
click at [1152, 187] on icon "Options" at bounding box center [1150, 193] width 13 height 13
click at [1027, 230] on link "Edit" at bounding box center [1069, 226] width 175 height 27
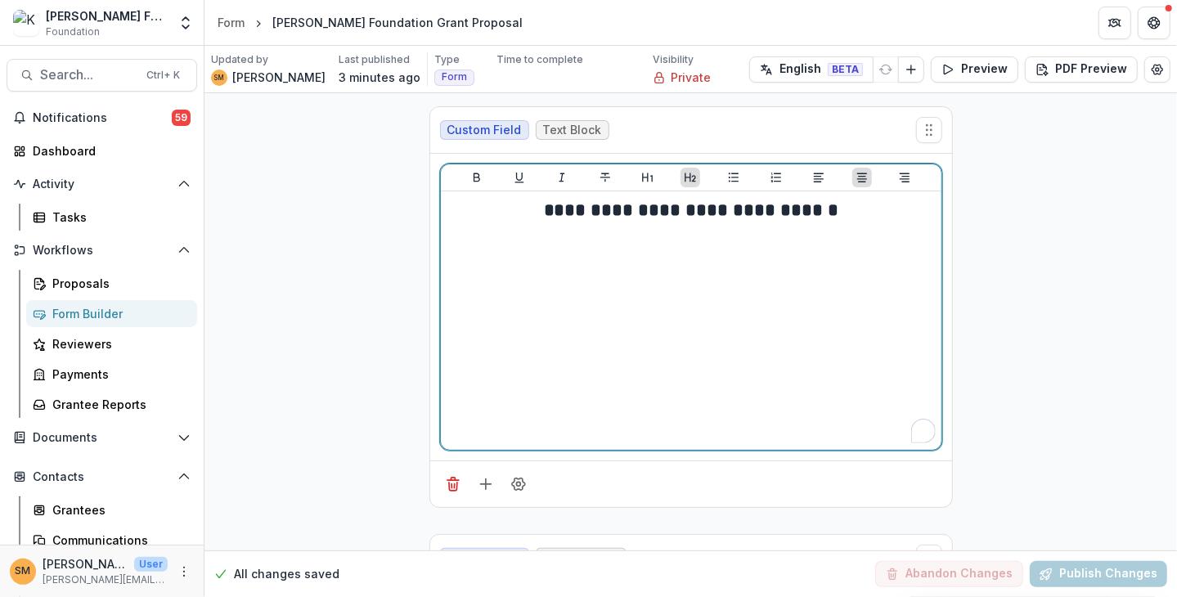
drag, startPoint x: 700, startPoint y: 210, endPoint x: 757, endPoint y: 213, distance: 57.3
click at [757, 213] on h2 "**********" at bounding box center [691, 210] width 488 height 25
drag, startPoint x: 752, startPoint y: 211, endPoint x: 707, endPoint y: 209, distance: 45.1
click at [707, 209] on h2 "**********" at bounding box center [691, 210] width 488 height 25
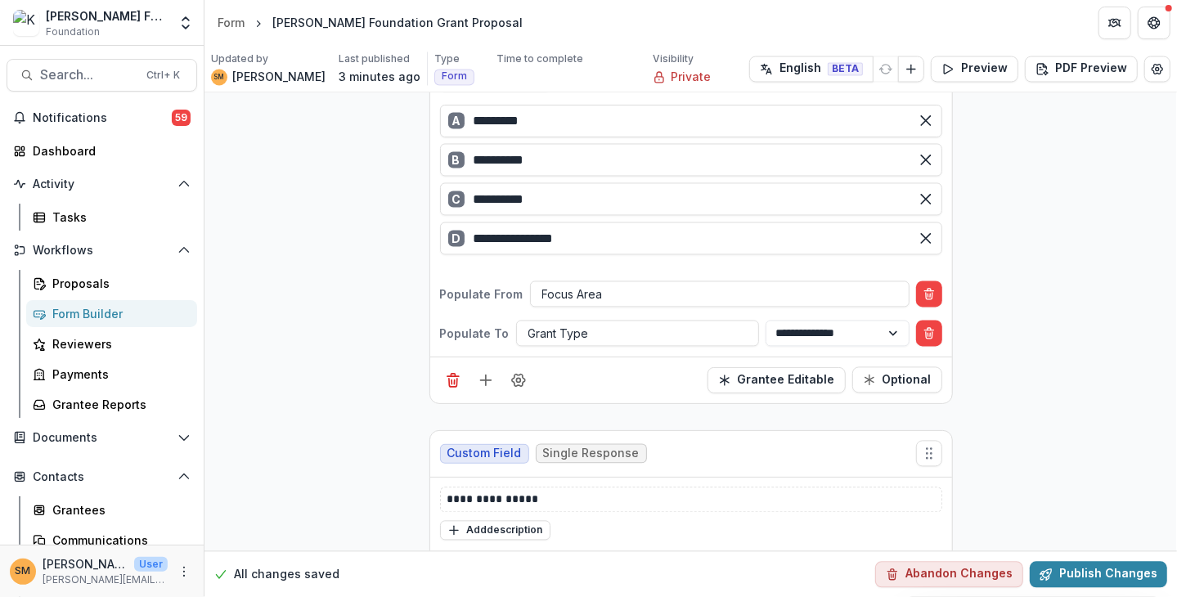
scroll to position [1800, 0]
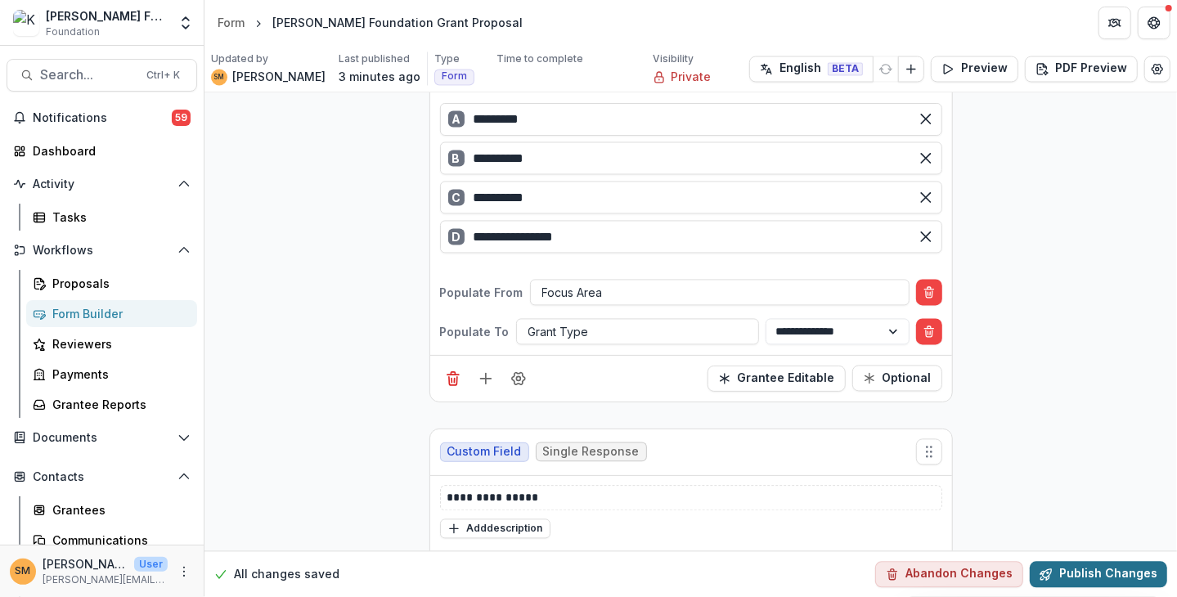
click at [1092, 577] on button "Publish Changes" at bounding box center [1098, 574] width 137 height 26
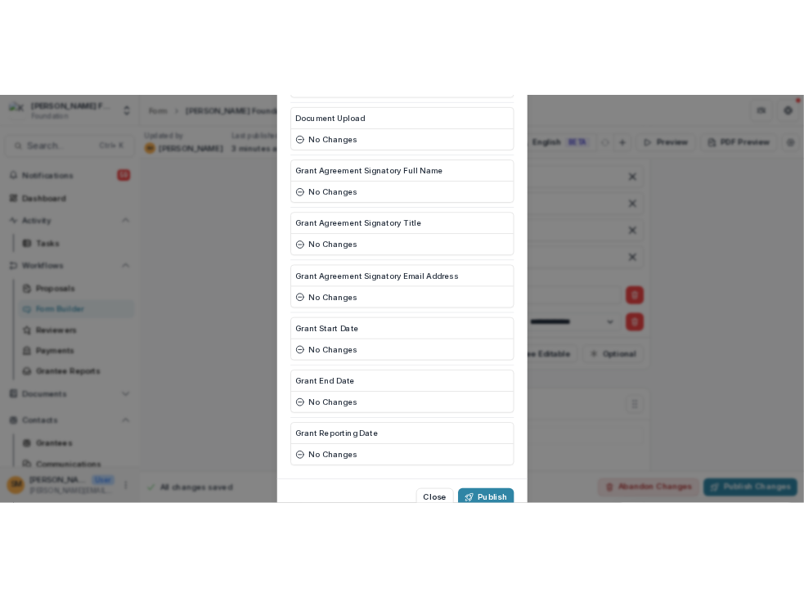
scroll to position [1151, 0]
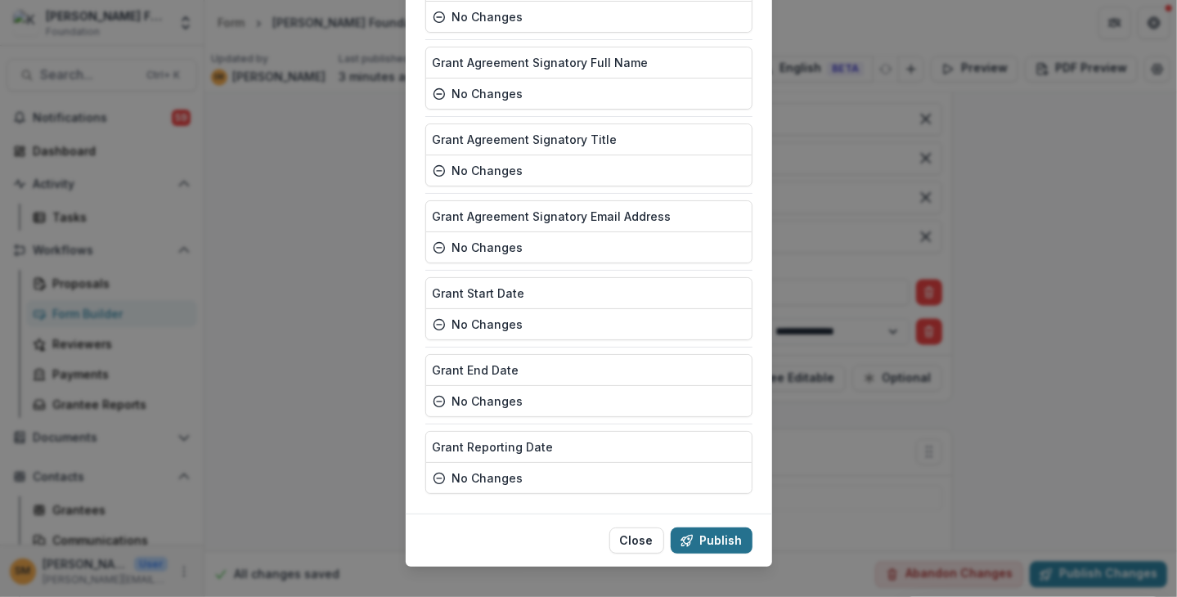
click at [702, 528] on button "Publish" at bounding box center [712, 541] width 82 height 26
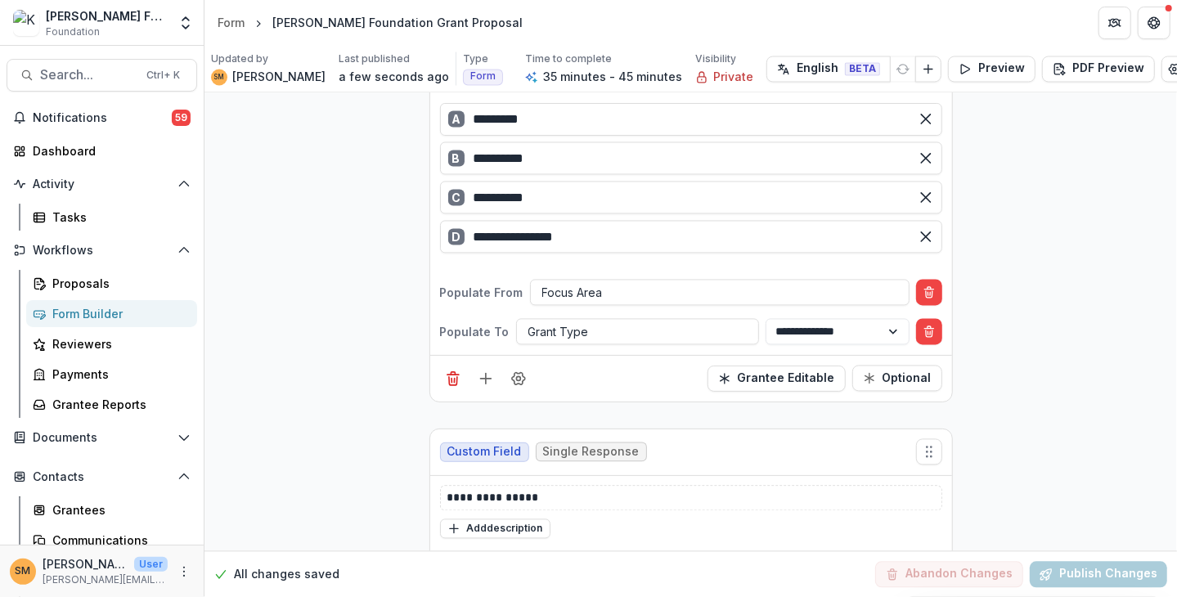
drag, startPoint x: 336, startPoint y: 297, endPoint x: 366, endPoint y: 284, distance: 33.0
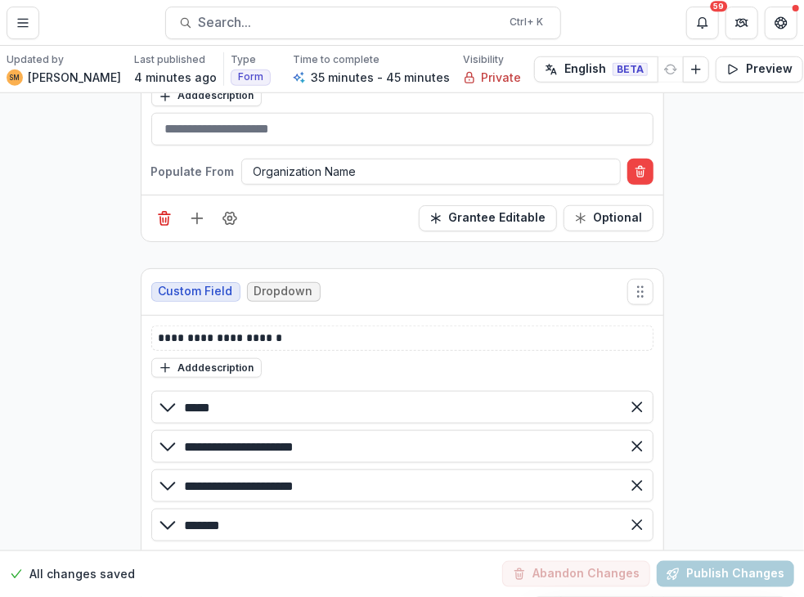
scroll to position [491, 0]
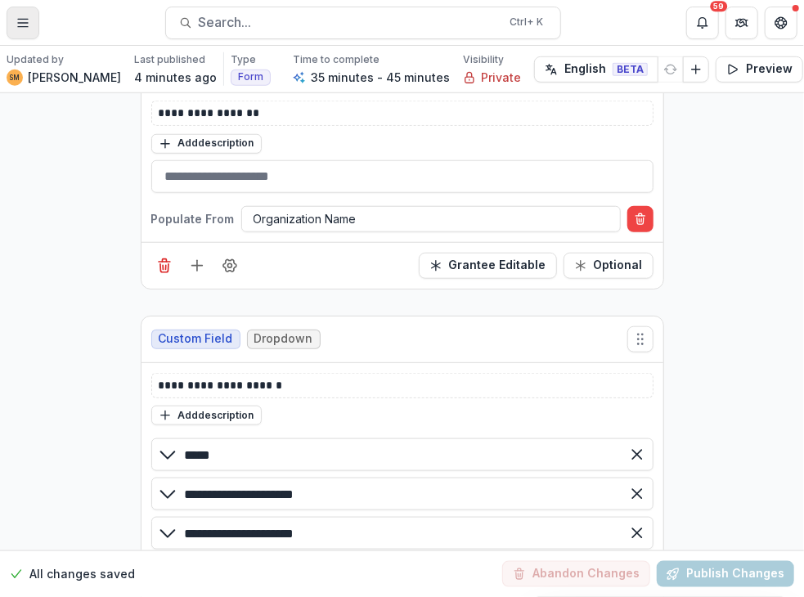
click at [23, 14] on button "Toggle Menu" at bounding box center [23, 23] width 33 height 33
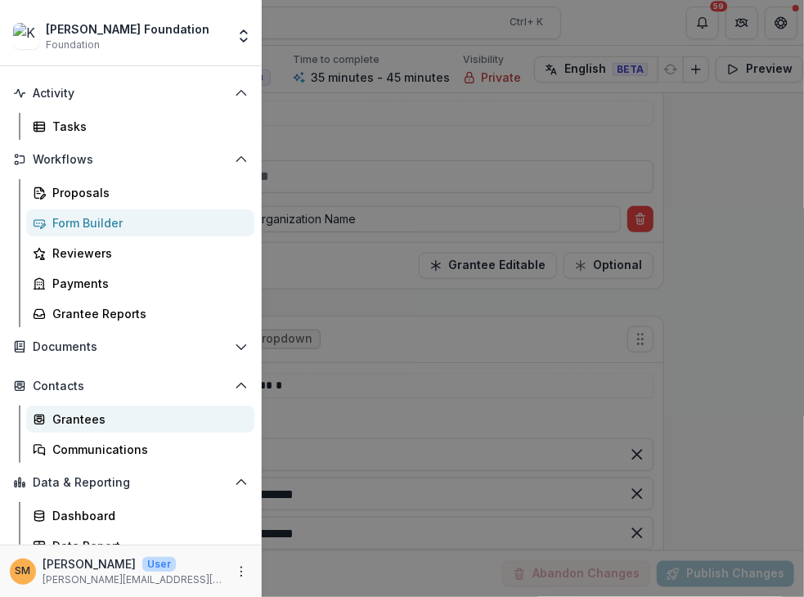
scroll to position [47, 0]
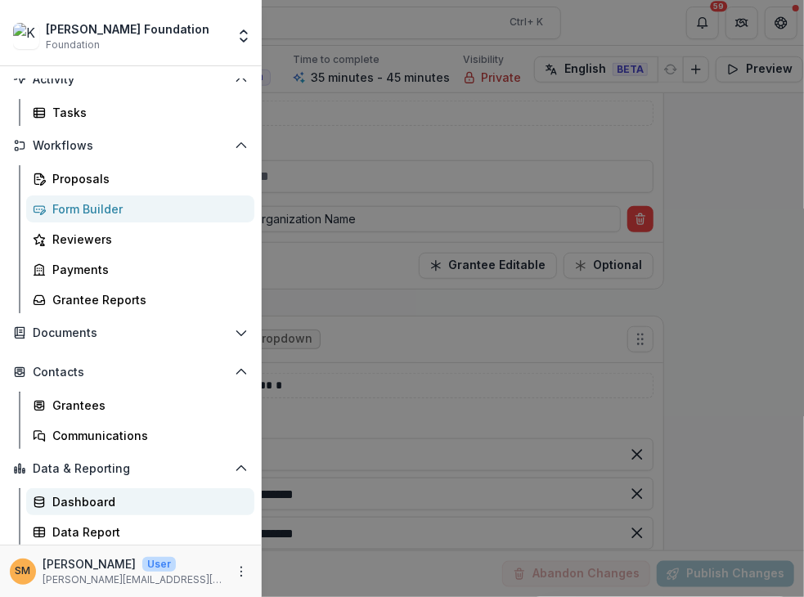
click at [83, 501] on div "Dashboard" at bounding box center [146, 501] width 189 height 17
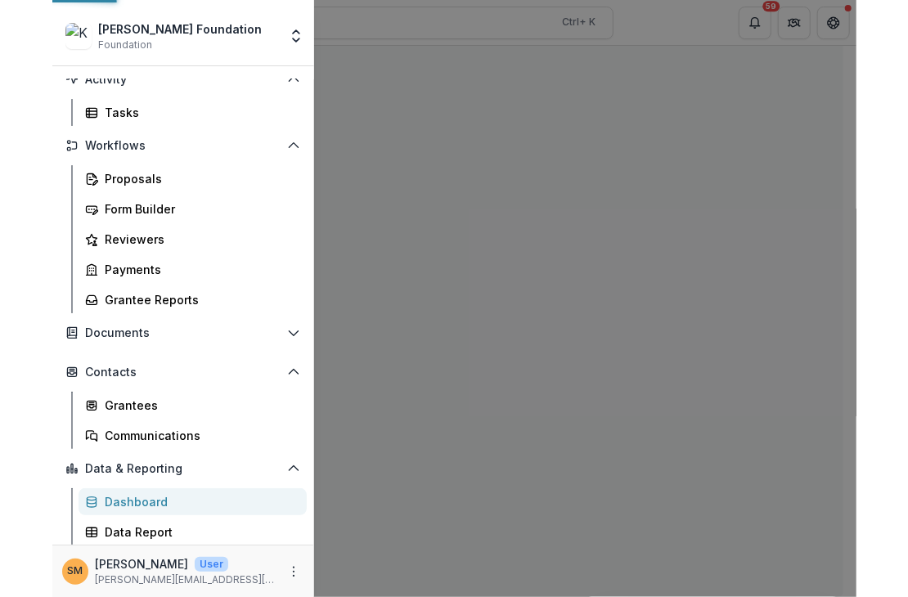
scroll to position [83, 0]
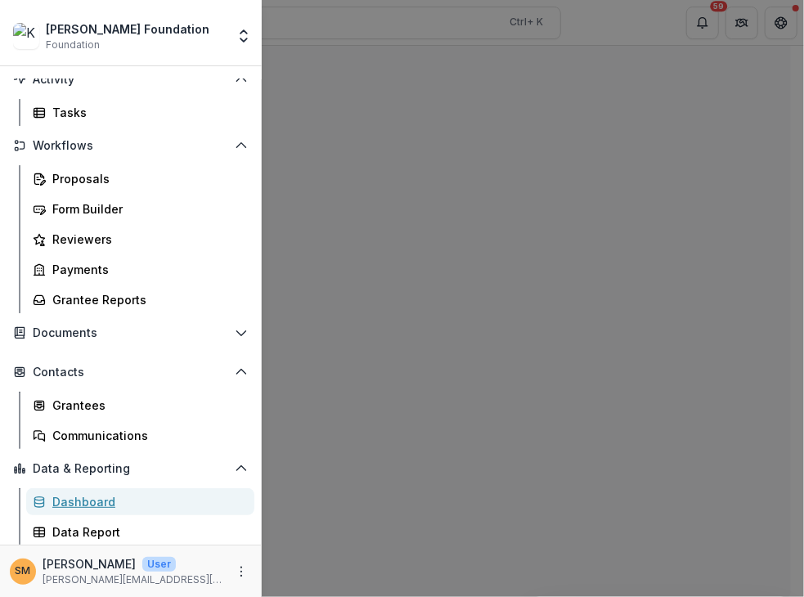
select select "**********"
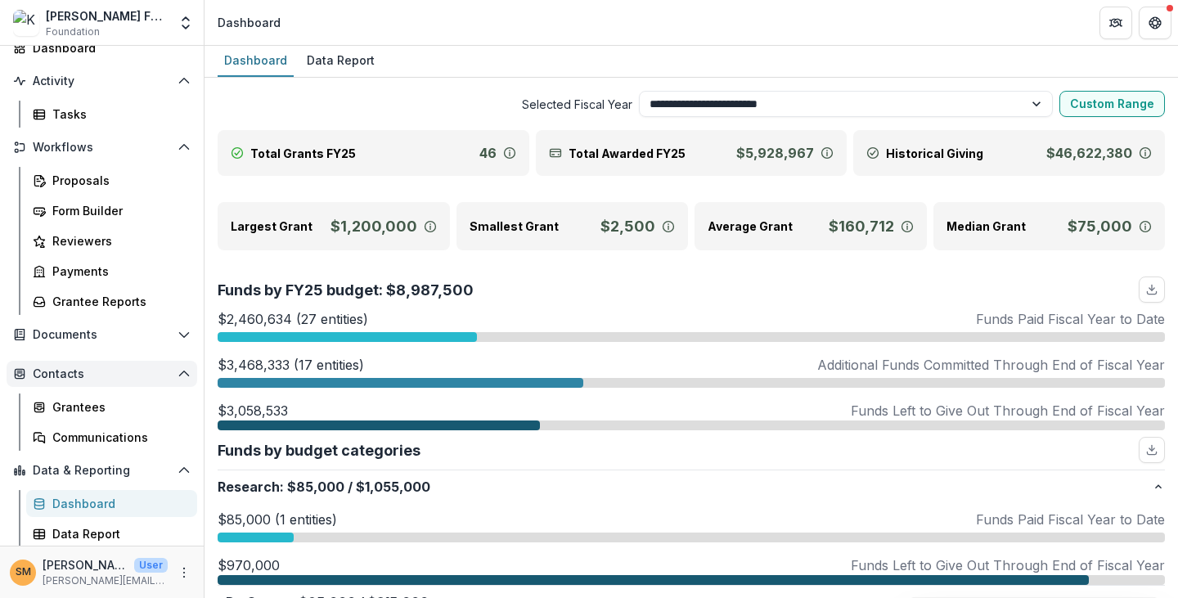
scroll to position [103, 0]
click at [92, 305] on div "Grantee Reports" at bounding box center [118, 301] width 132 height 17
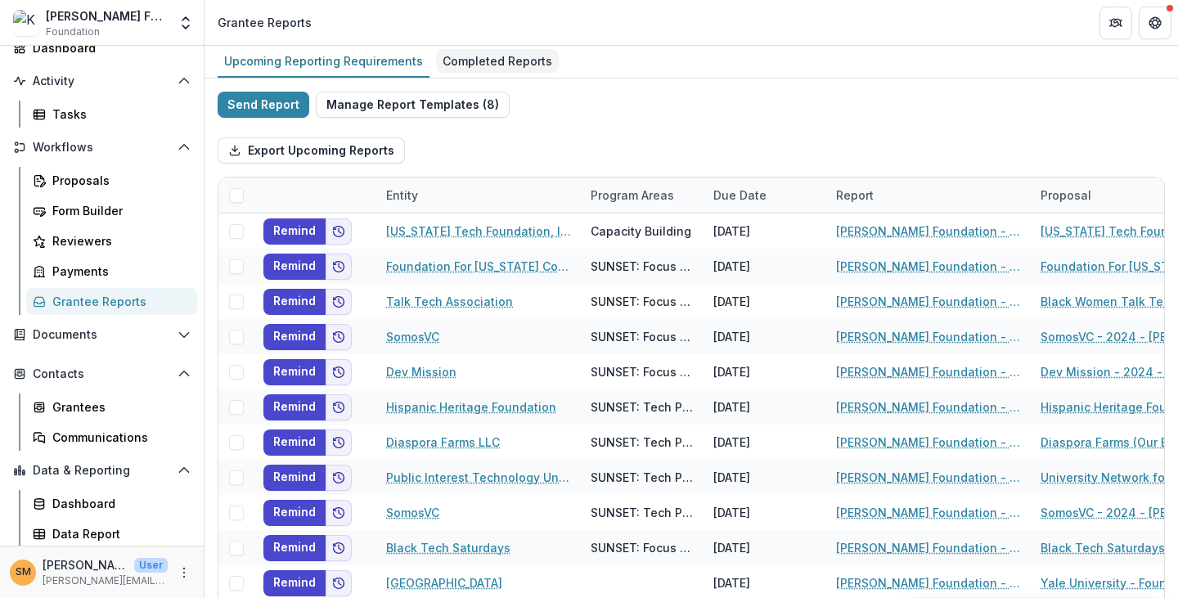
click at [474, 55] on div "Completed Reports" at bounding box center [497, 61] width 123 height 24
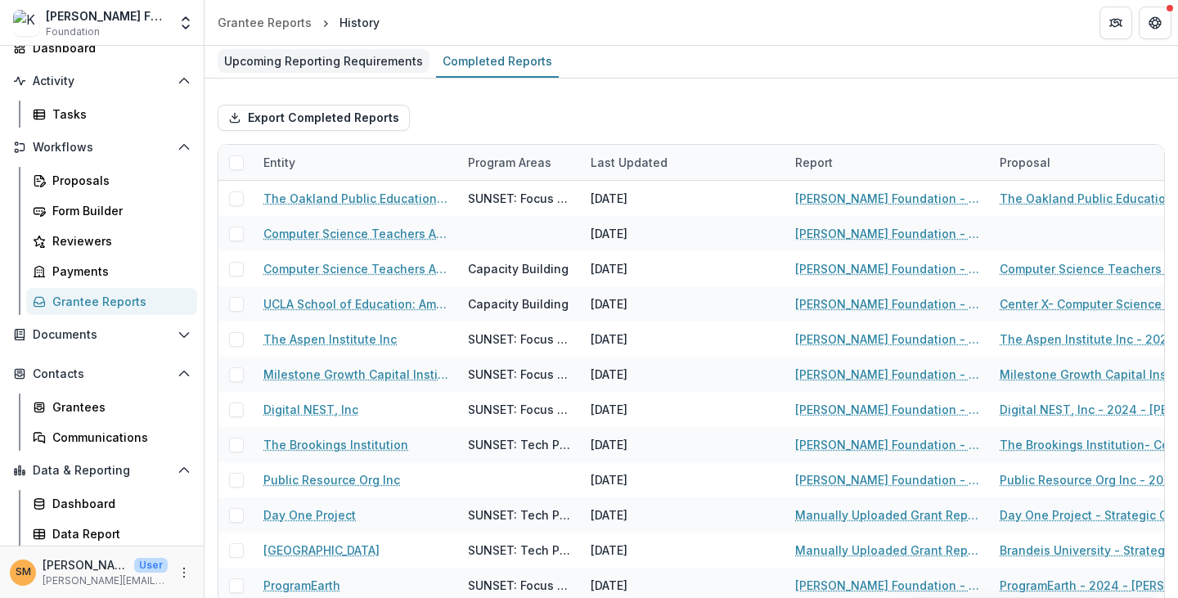
click at [314, 60] on div "Upcoming Reporting Requirements" at bounding box center [324, 61] width 212 height 24
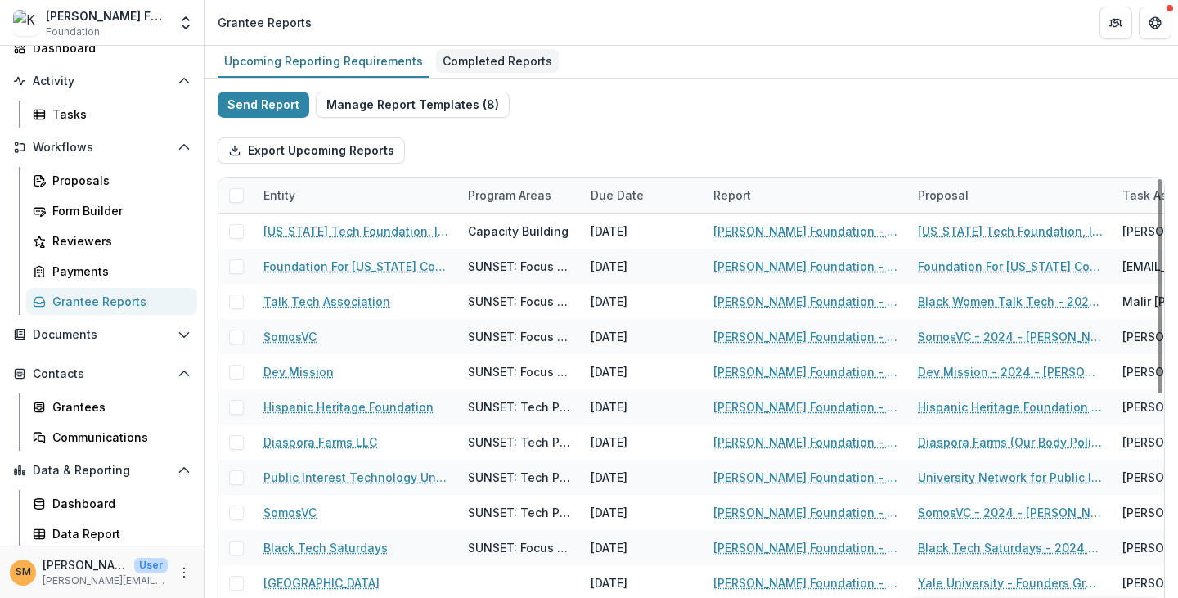
click at [491, 65] on div "Completed Reports" at bounding box center [497, 61] width 123 height 24
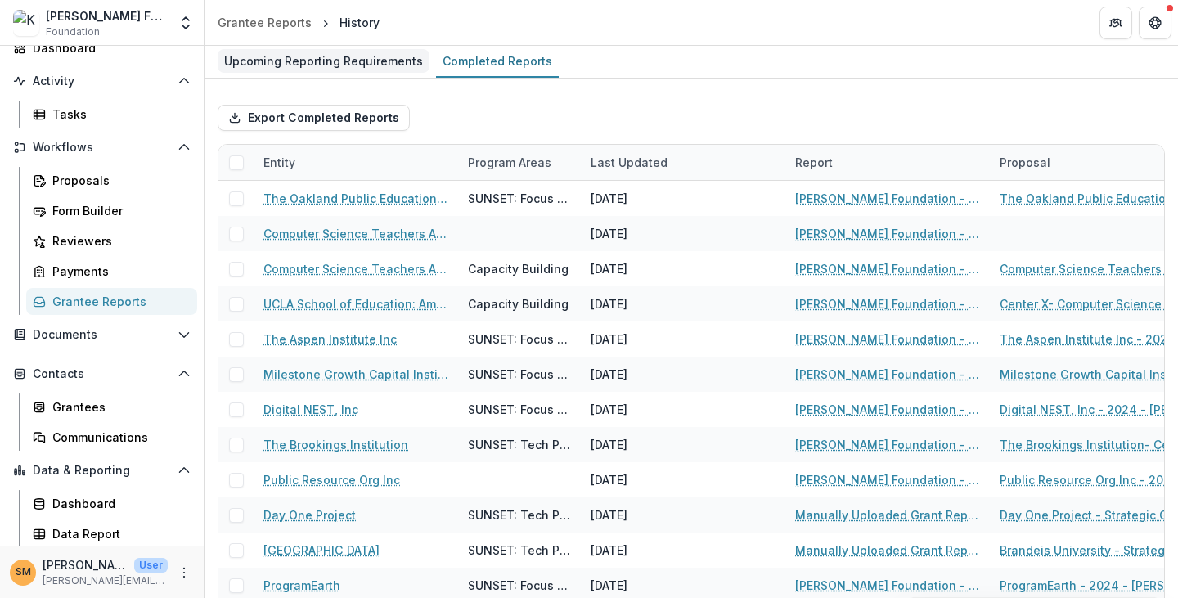
click at [288, 69] on div "Upcoming Reporting Requirements" at bounding box center [324, 61] width 212 height 24
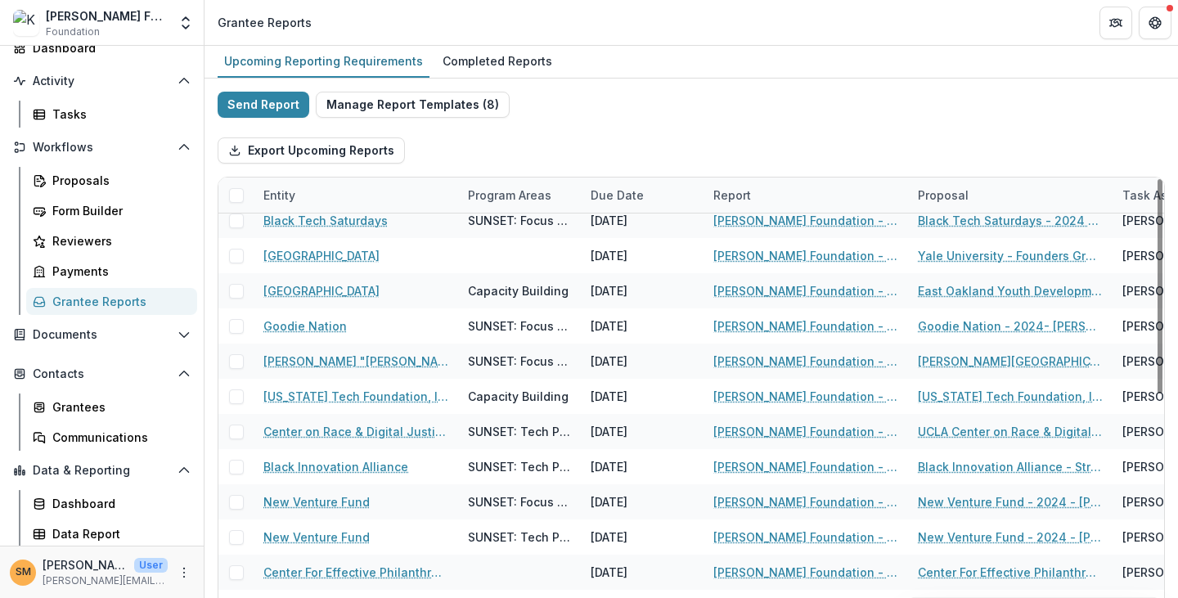
scroll to position [409, 0]
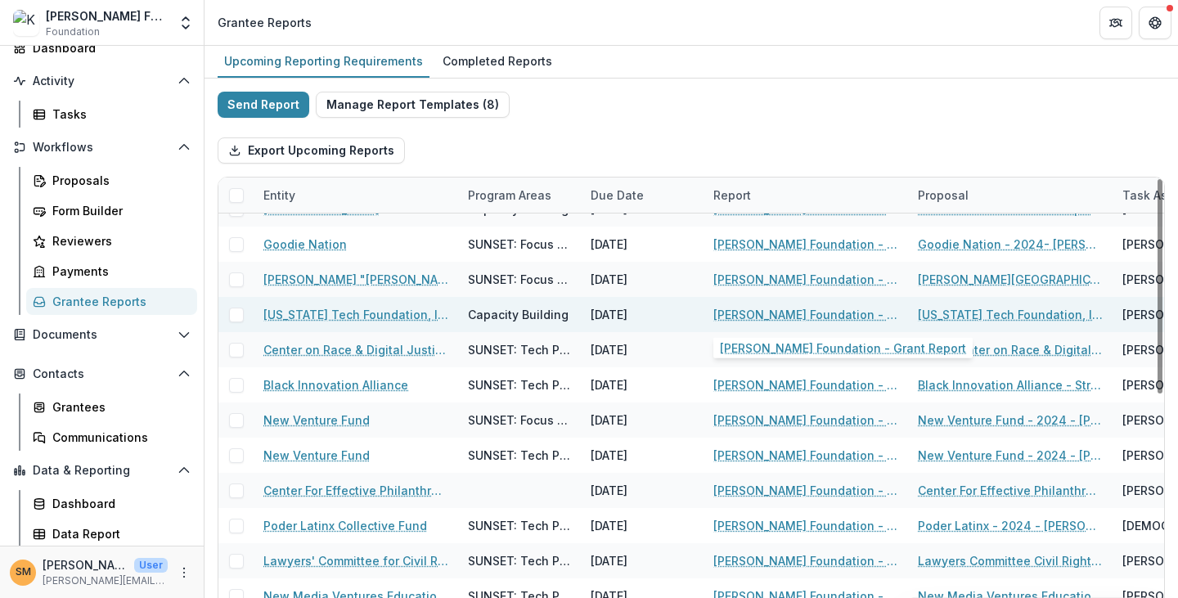
click at [772, 312] on link "Kapor Foundation - Grant Report" at bounding box center [805, 314] width 185 height 17
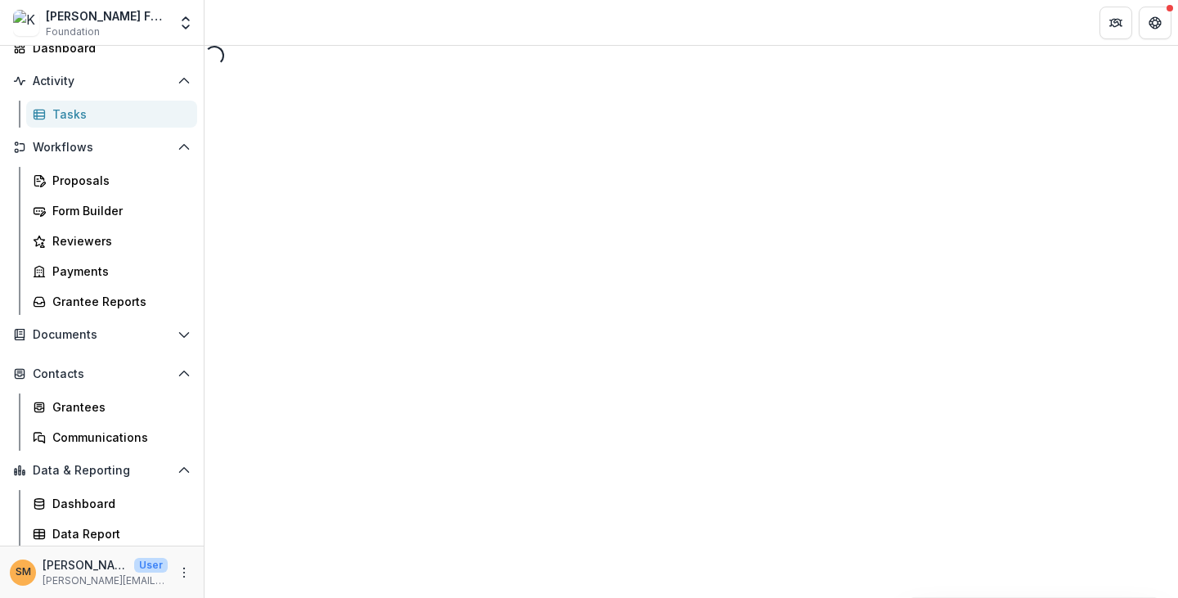
select select "********"
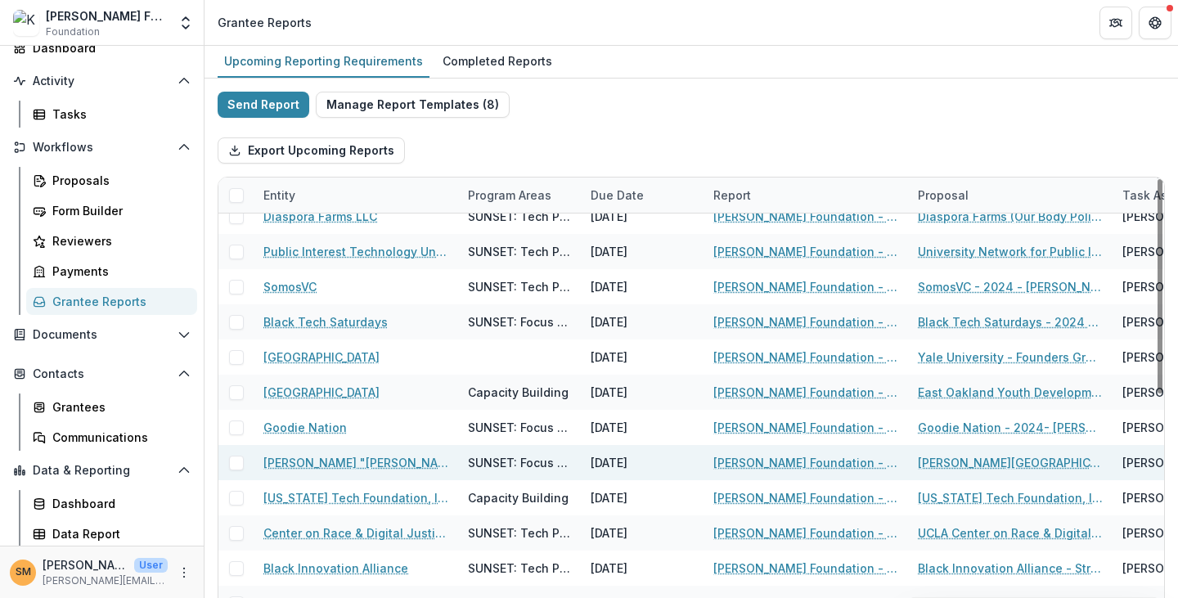
scroll to position [245, 0]
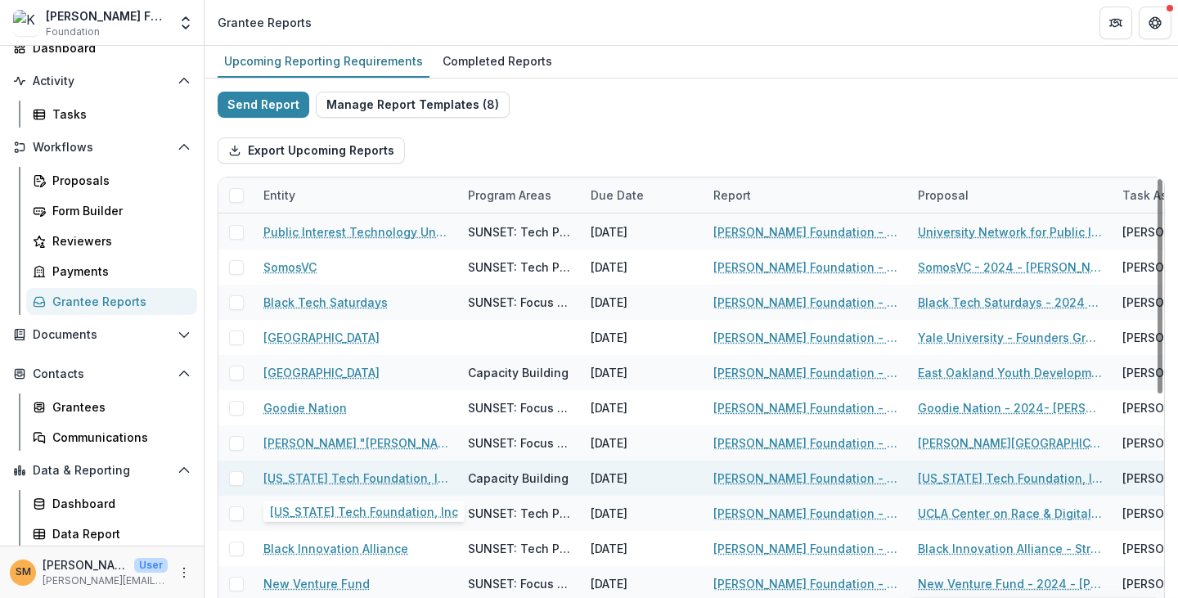
click at [303, 474] on link "[US_STATE] Tech Foundation, Inc" at bounding box center [355, 478] width 185 height 17
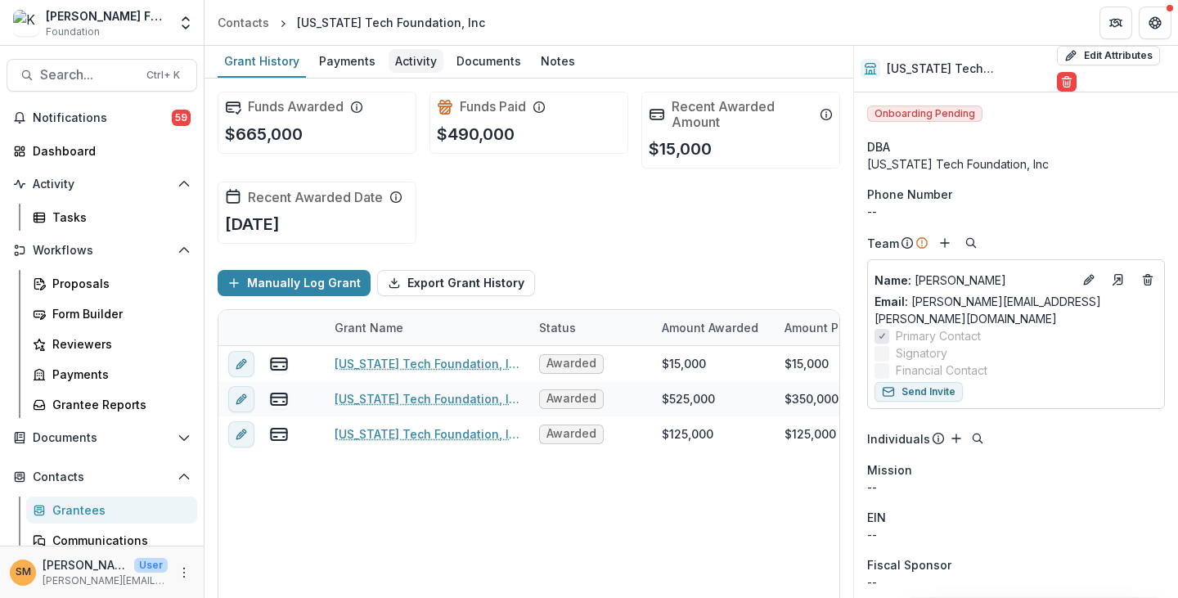
click at [411, 56] on div "Activity" at bounding box center [416, 61] width 55 height 24
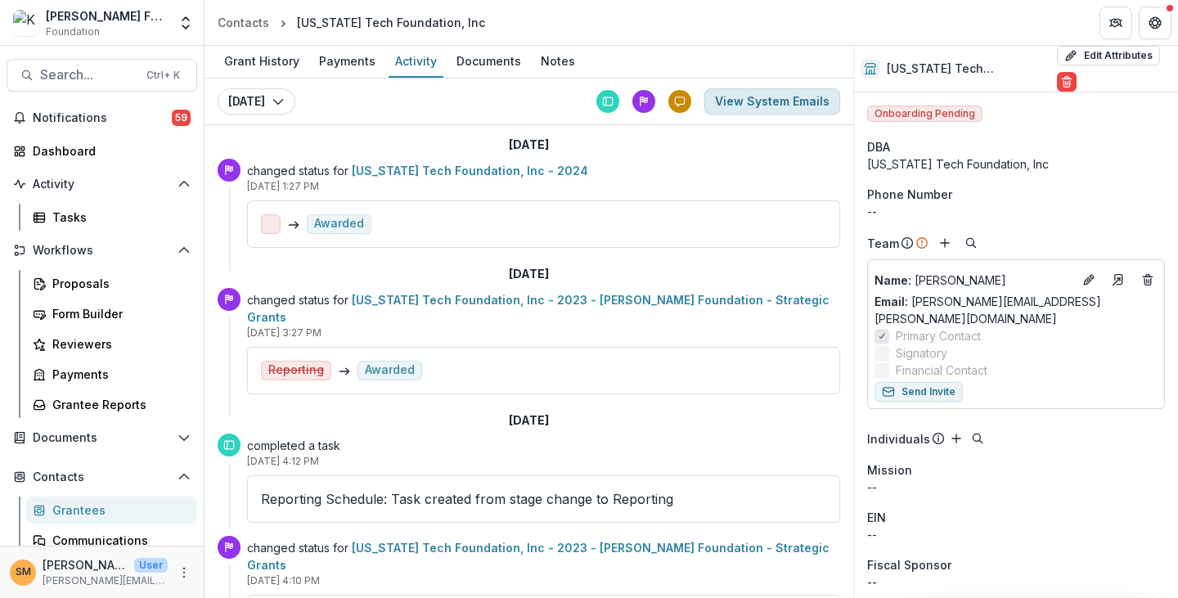
click at [790, 102] on button "View System Emails" at bounding box center [772, 101] width 136 height 26
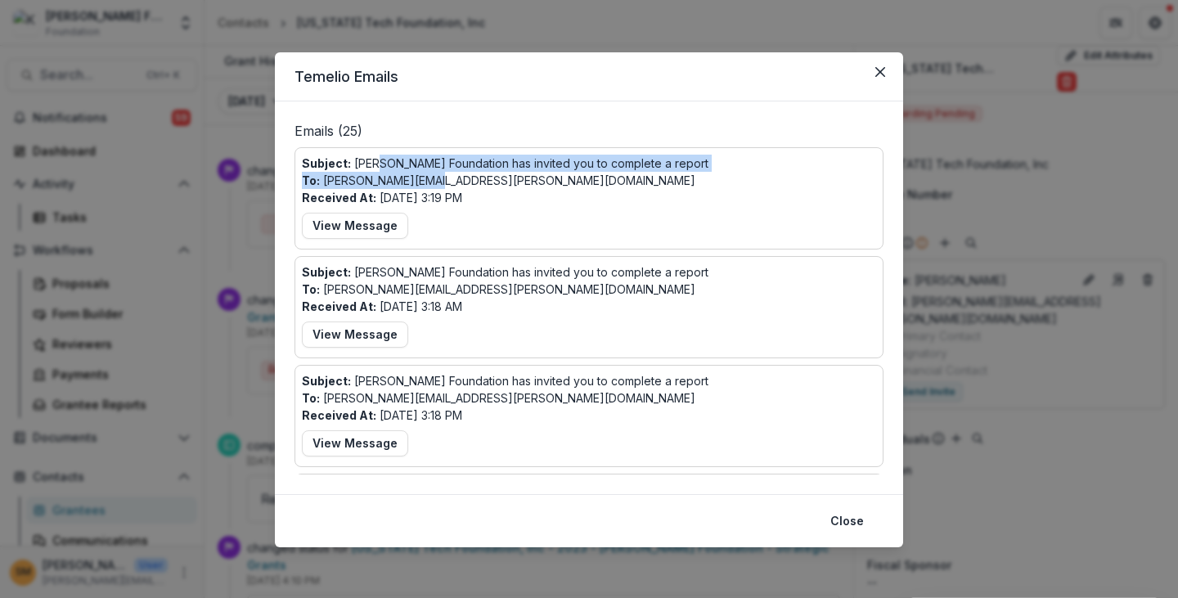
drag, startPoint x: 375, startPoint y: 160, endPoint x: 439, endPoint y: 180, distance: 67.8
click at [439, 180] on div "Subject: Kapor Foundation has invited you to complete a report To: kamau.bobb@c…" at bounding box center [589, 199] width 574 height 88
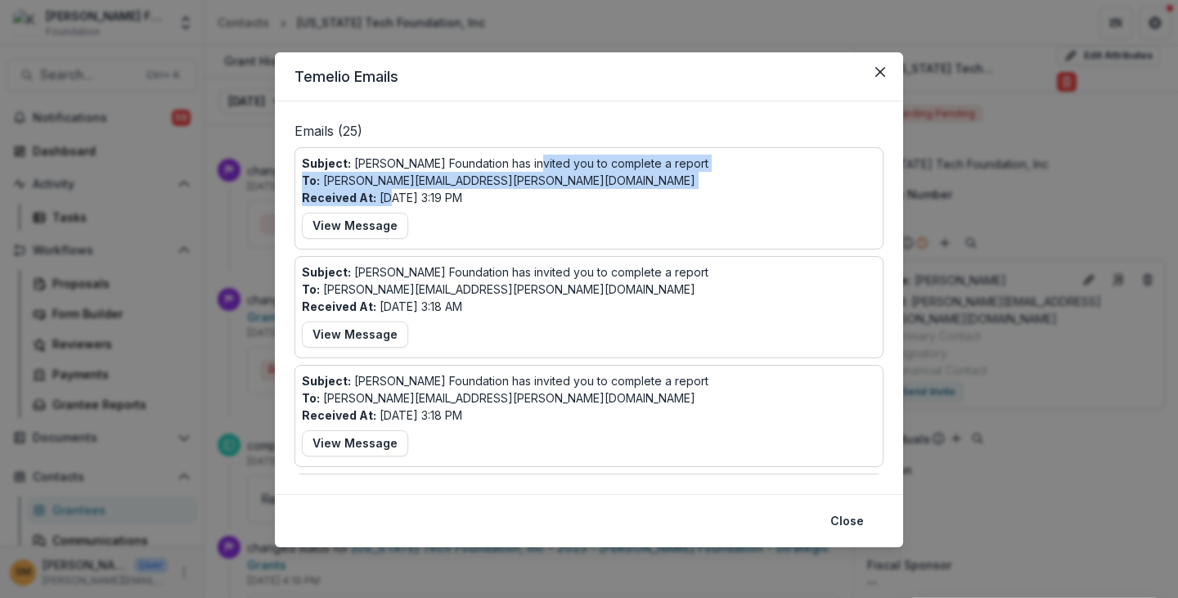
drag, startPoint x: 386, startPoint y: 195, endPoint x: 524, endPoint y: 195, distance: 137.4
click at [524, 195] on div "Subject: Kapor Foundation has invited you to complete a report To: kamau.bobb@c…" at bounding box center [589, 199] width 574 height 88
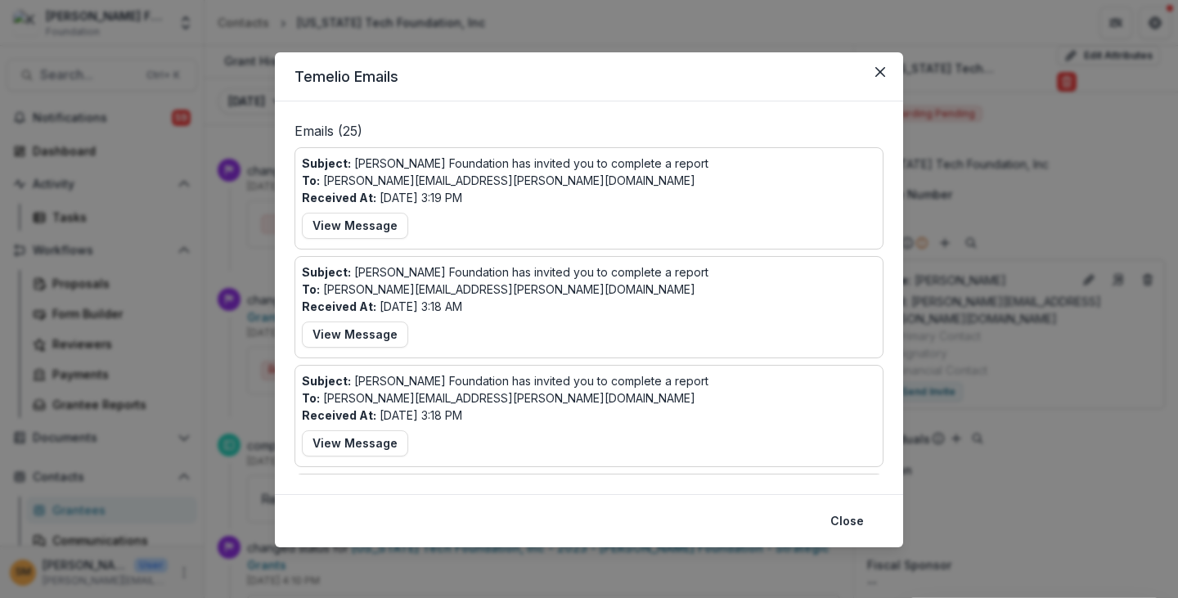
click at [518, 197] on div "Subject: Kapor Foundation has invited you to complete a report To: kamau.bobb@c…" at bounding box center [589, 199] width 574 height 88
drag, startPoint x: 388, startPoint y: 200, endPoint x: 452, endPoint y: 196, distance: 63.9
click at [452, 196] on p "Received At: Aug 01, 2025, 3:19 PM" at bounding box center [382, 197] width 160 height 17
click at [447, 202] on p "Received At: Aug 01, 2025, 3:19 PM" at bounding box center [382, 197] width 160 height 17
click at [879, 74] on icon "Close" at bounding box center [880, 72] width 10 height 10
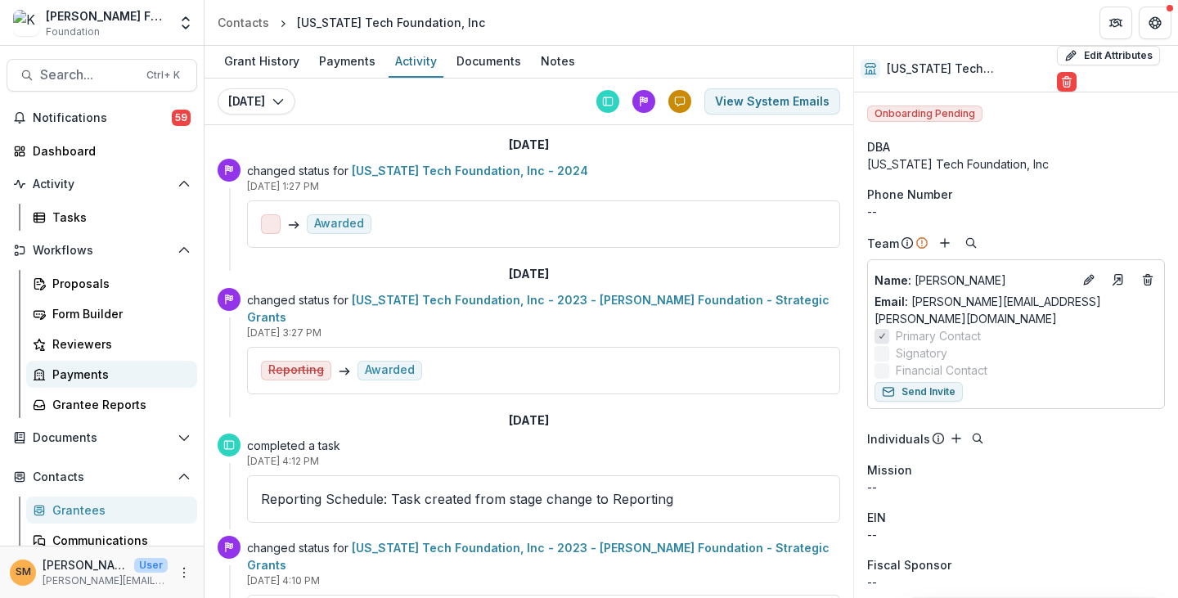
click at [75, 374] on div "Payments" at bounding box center [118, 374] width 132 height 17
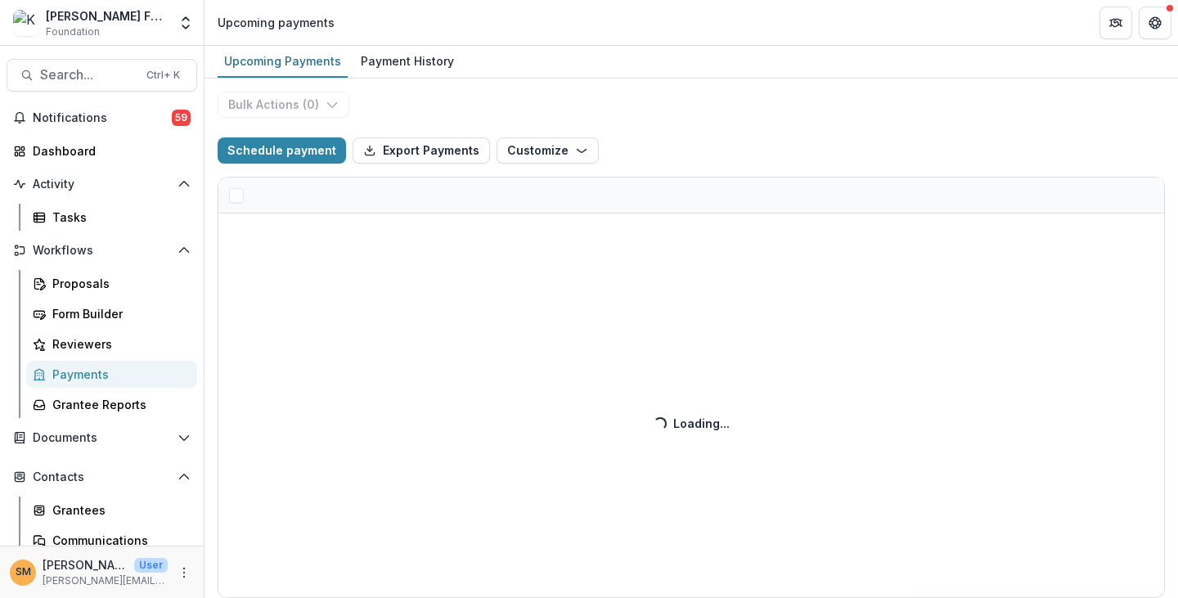
select select "******"
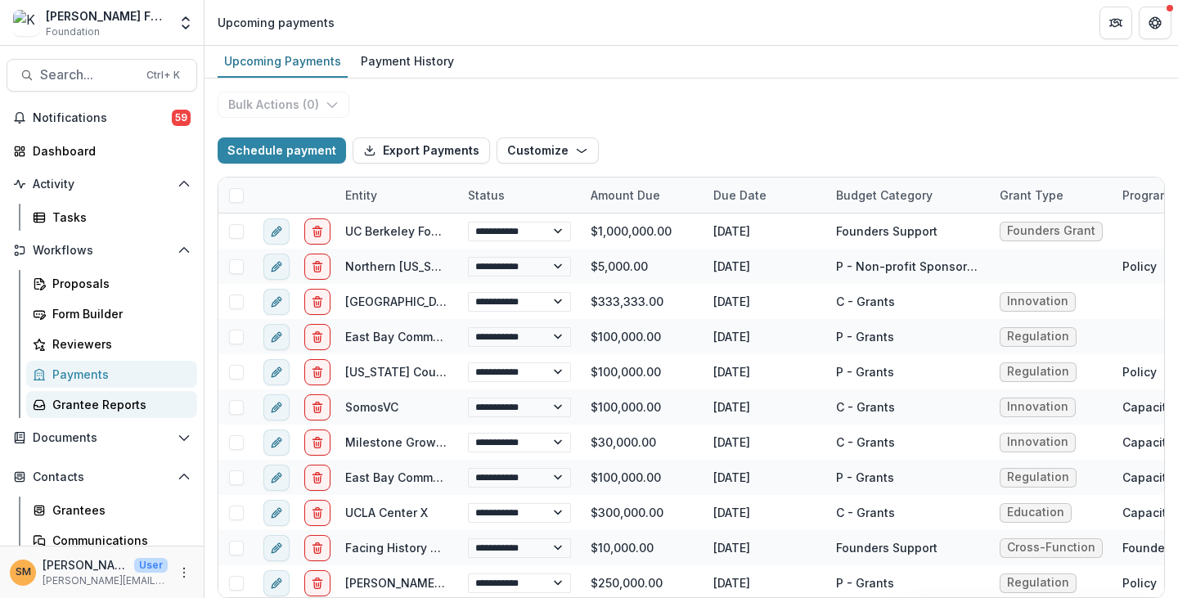
click at [74, 403] on div "Grantee Reports" at bounding box center [118, 404] width 132 height 17
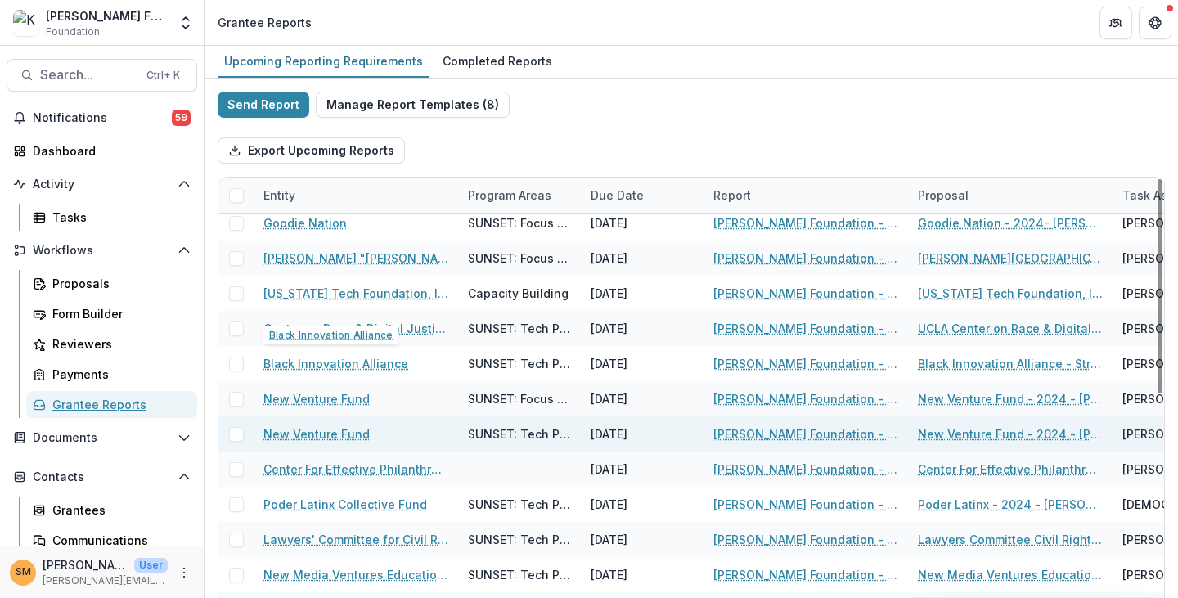
scroll to position [491, 0]
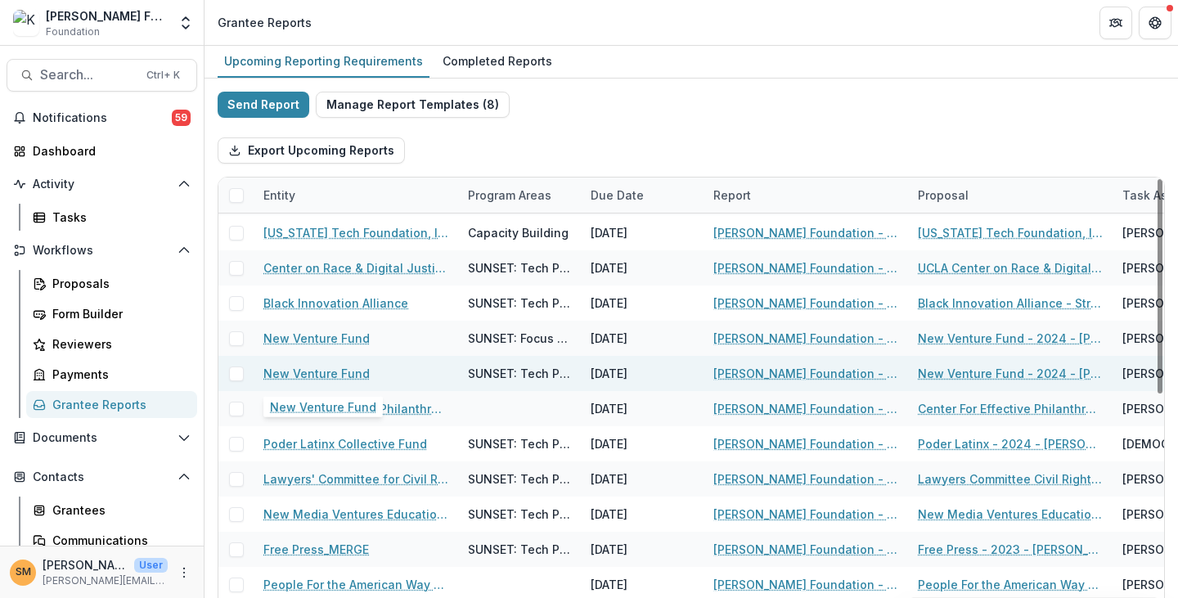
click at [312, 375] on link "New Venture Fund" at bounding box center [316, 373] width 106 height 17
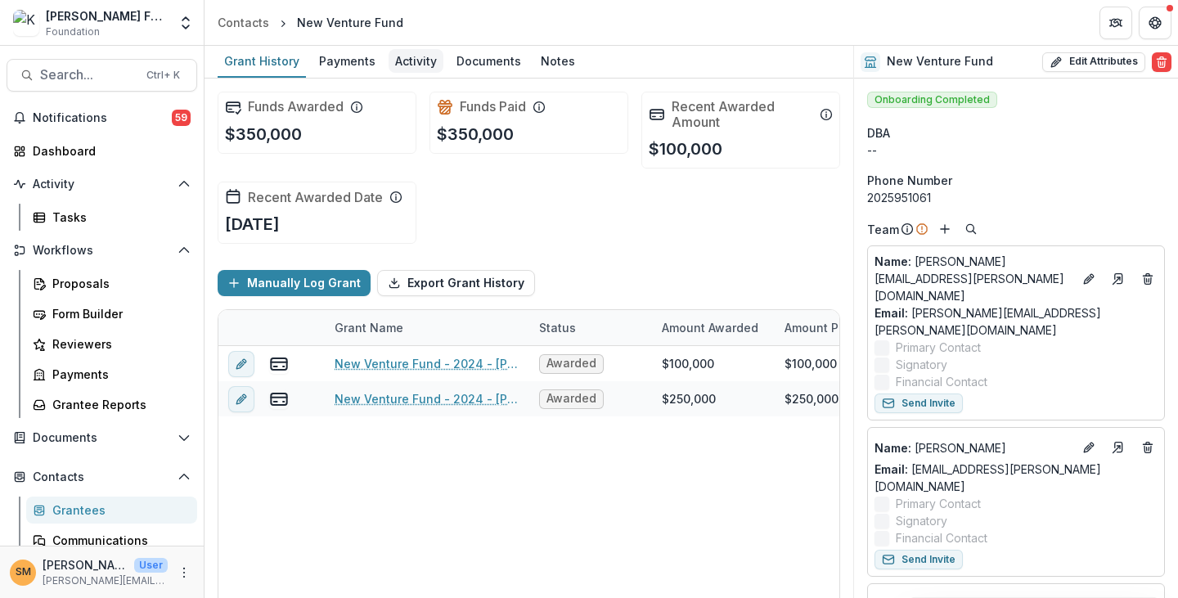
click at [406, 61] on div "Activity" at bounding box center [416, 61] width 55 height 24
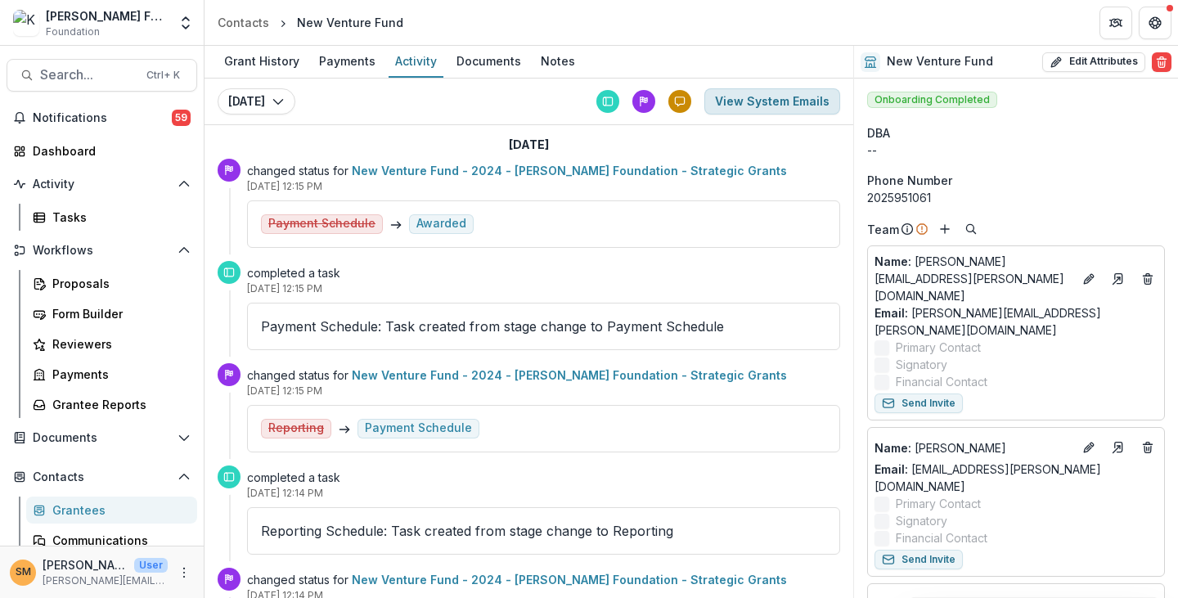
click at [738, 101] on button "View System Emails" at bounding box center [772, 101] width 136 height 26
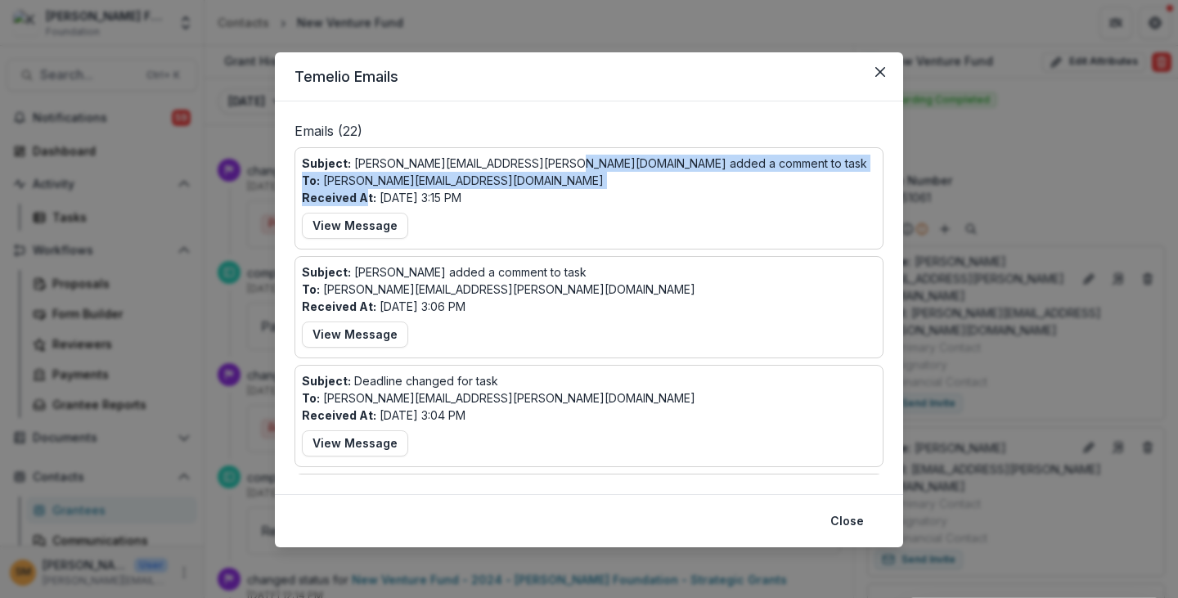
drag, startPoint x: 362, startPoint y: 192, endPoint x: 547, endPoint y: 213, distance: 186.8
click at [547, 213] on div "Subject: ryan.dalton@arabellaadvisors.com added a comment to task To: alexis@ka…" at bounding box center [589, 199] width 574 height 88
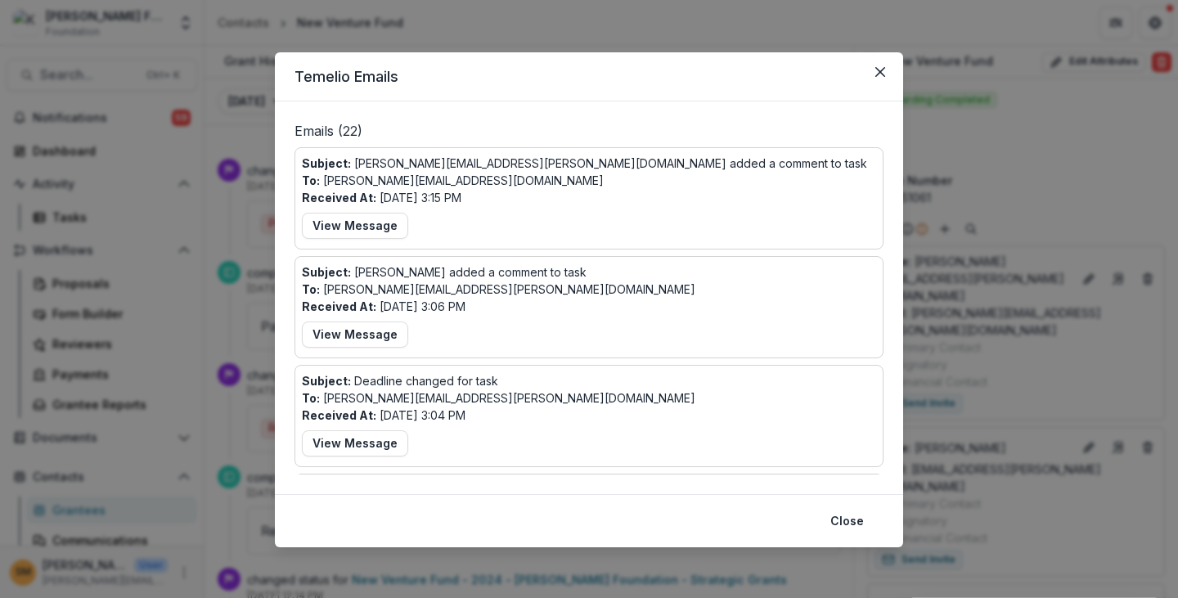
click at [527, 202] on div "Subject: ryan.dalton@arabellaadvisors.com added a comment to task To: alexis@ka…" at bounding box center [589, 199] width 574 height 88
click at [879, 70] on icon "Close" at bounding box center [880, 72] width 10 height 10
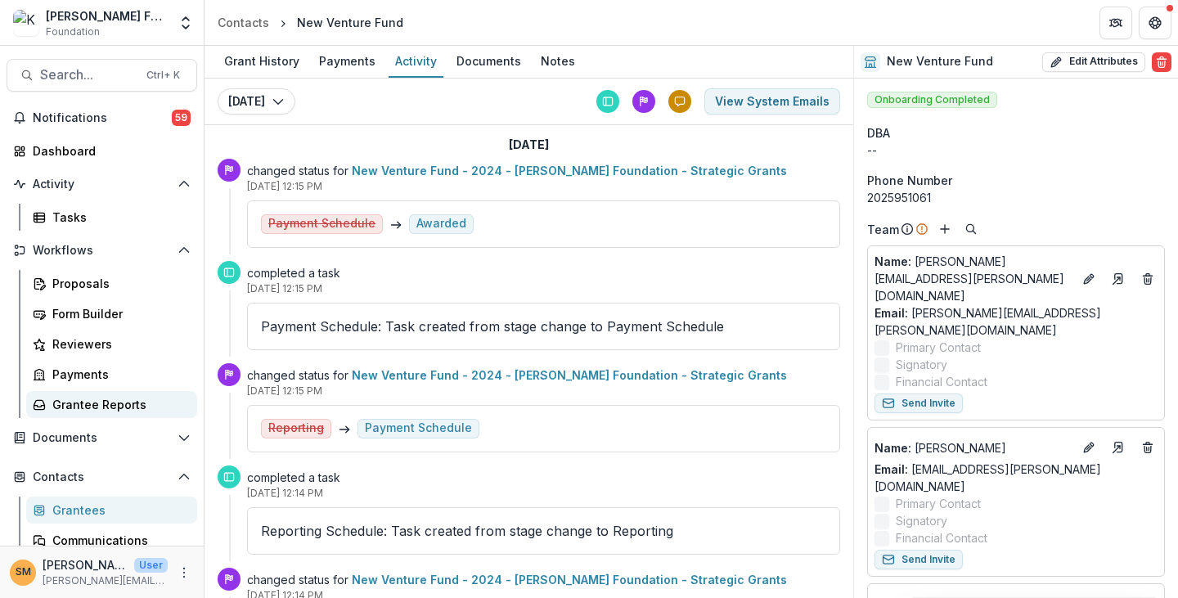
click at [67, 407] on div "Grantee Reports" at bounding box center [118, 404] width 132 height 17
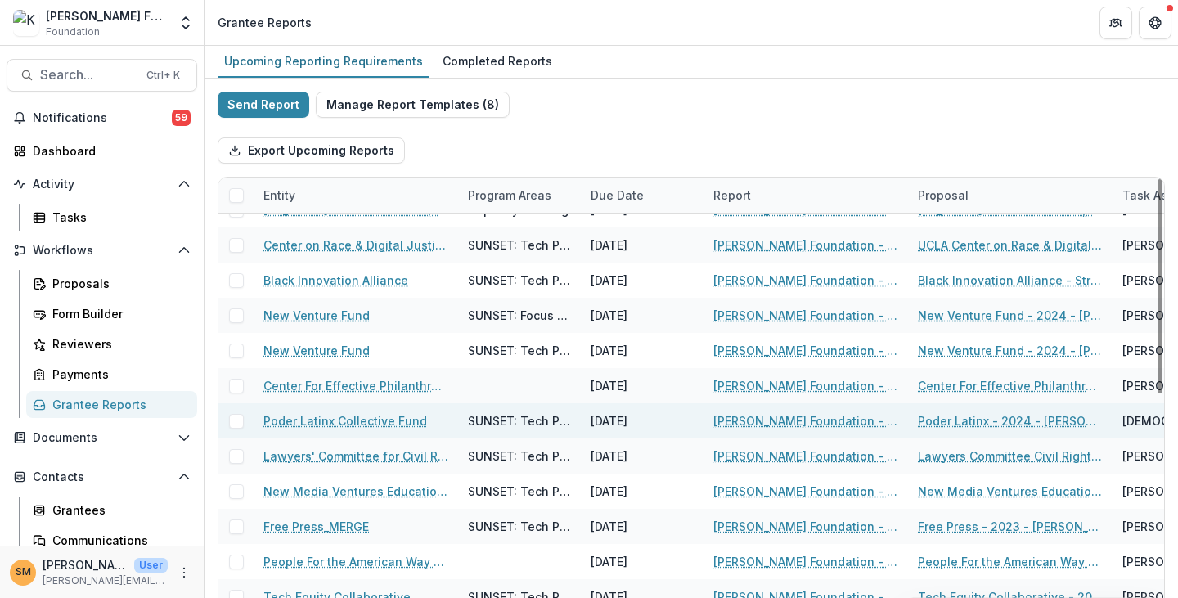
scroll to position [573, 0]
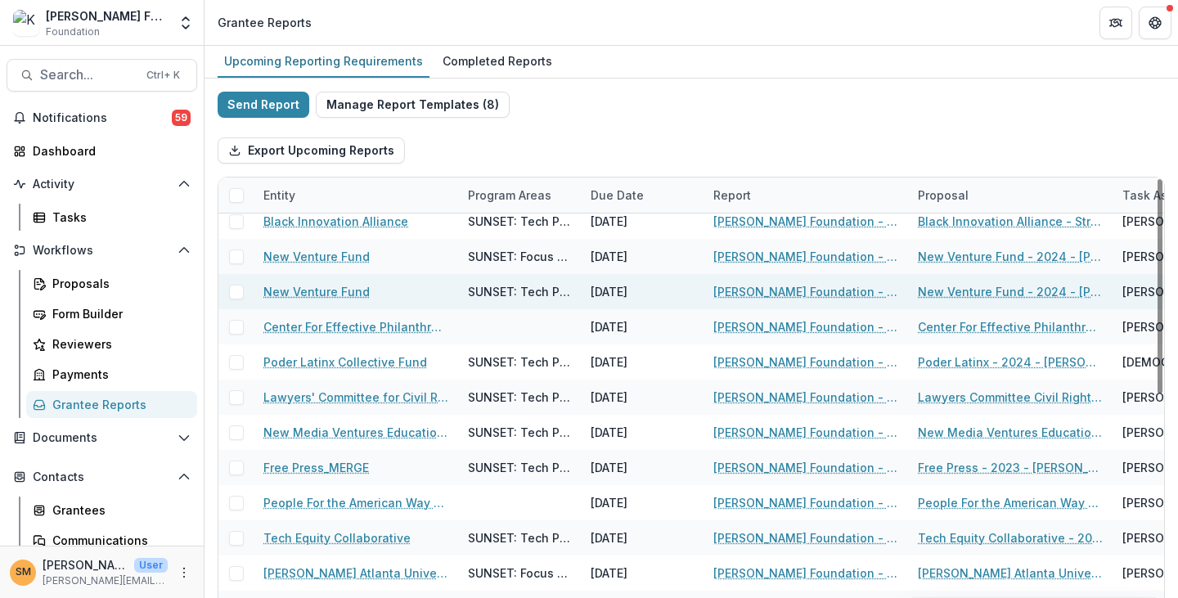
drag, startPoint x: 597, startPoint y: 289, endPoint x: 638, endPoint y: 294, distance: 41.3
click at [640, 294] on div "11/30/2025" at bounding box center [642, 291] width 123 height 35
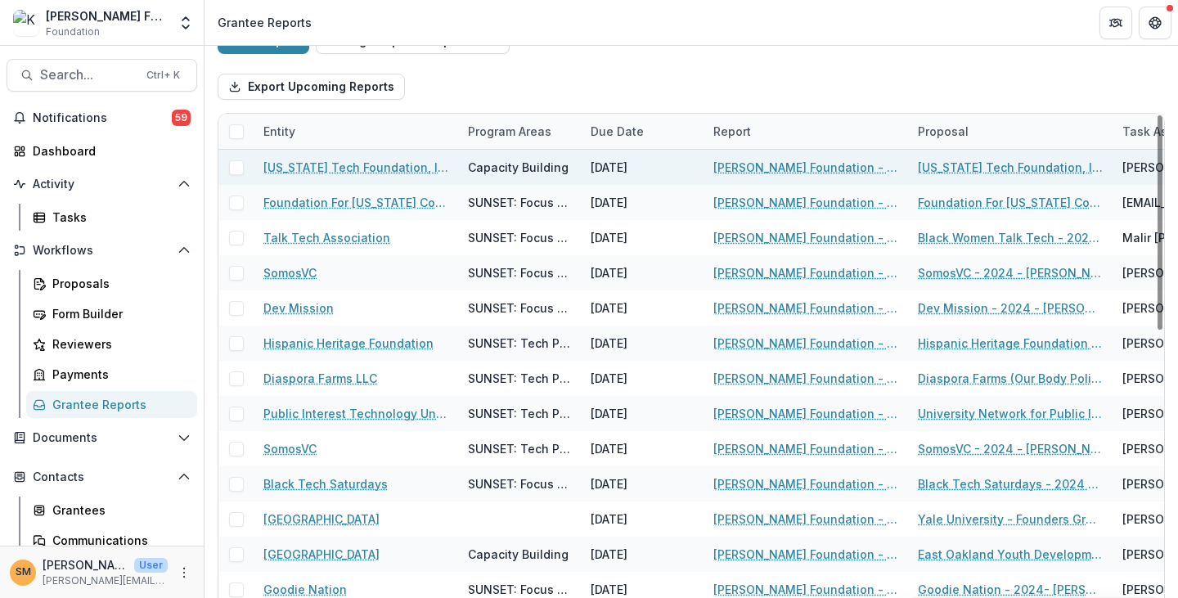
scroll to position [0, 0]
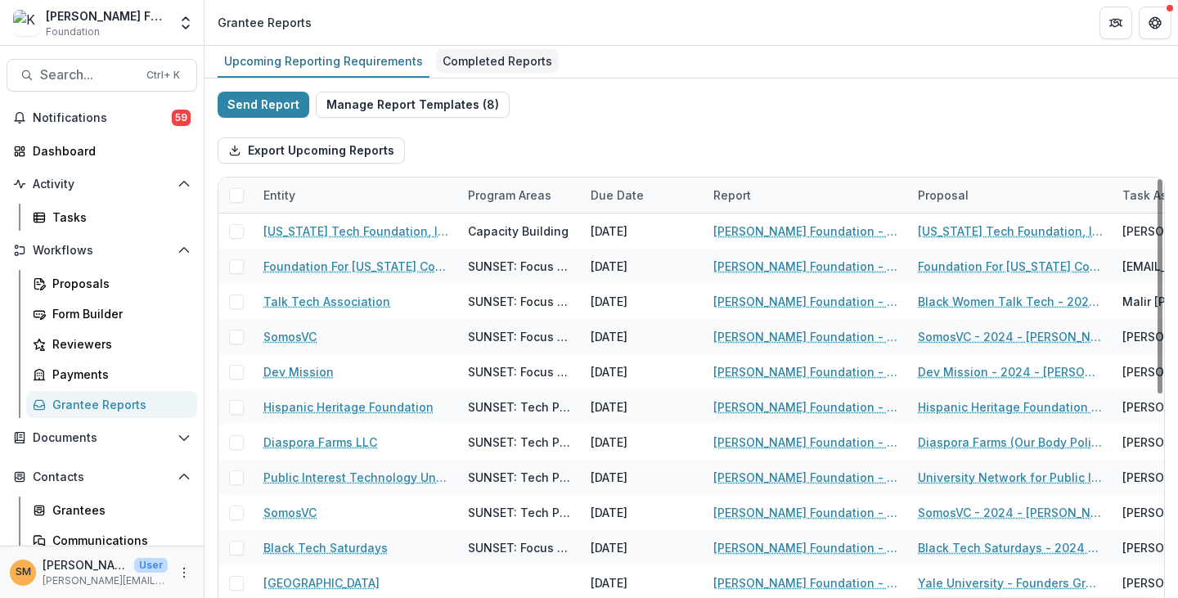
click at [502, 47] on link "Completed Reports" at bounding box center [497, 62] width 123 height 32
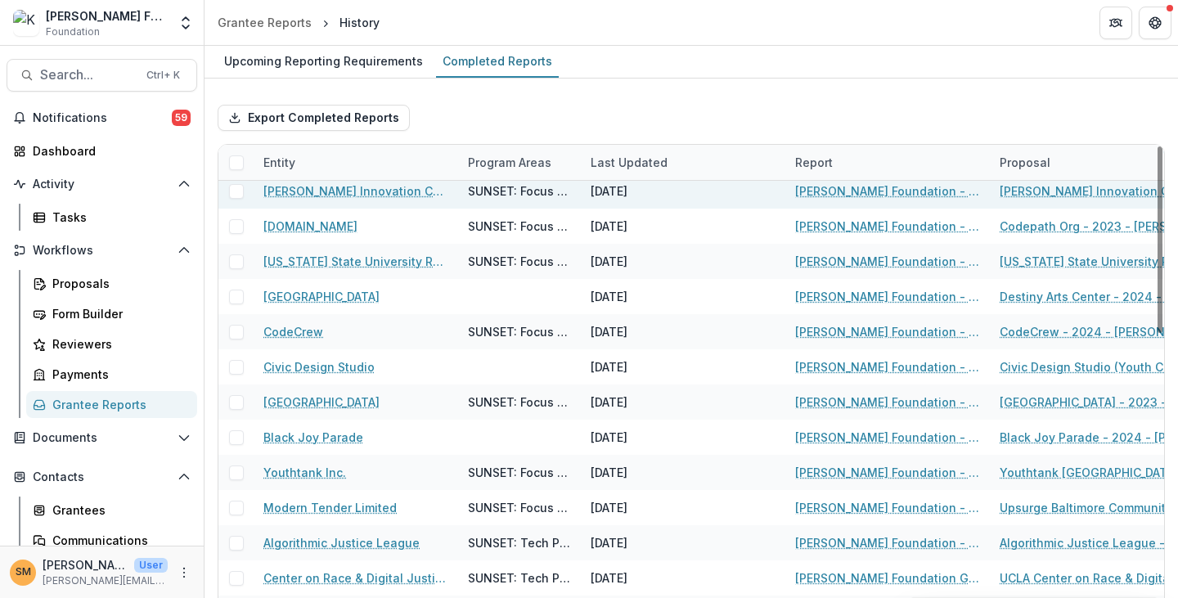
scroll to position [1299, 0]
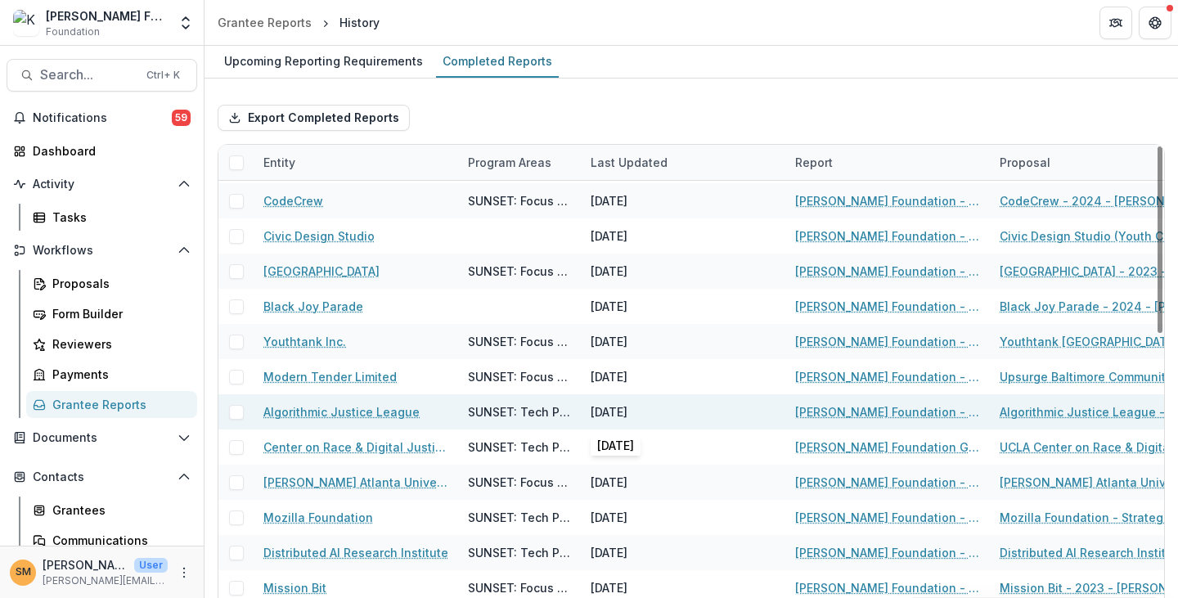
drag, startPoint x: 595, startPoint y: 412, endPoint x: 631, endPoint y: 407, distance: 37.1
click at [627, 407] on div "01/31/2024" at bounding box center [609, 411] width 37 height 17
click at [622, 411] on div "01/31/2024" at bounding box center [609, 411] width 37 height 17
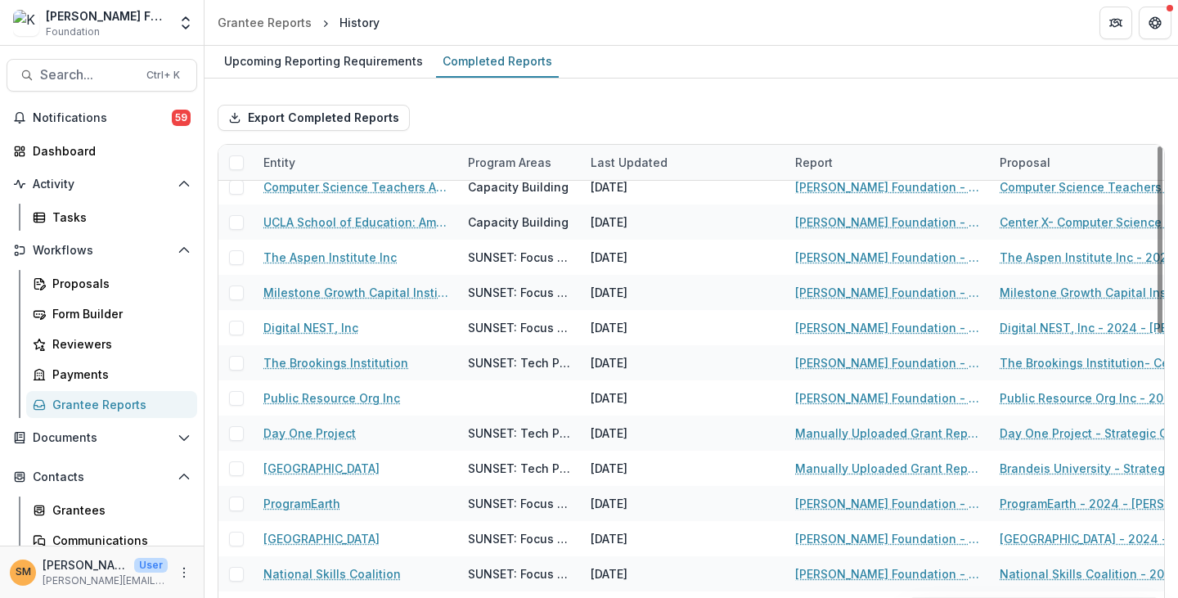
scroll to position [0, 0]
